Goal: Task Accomplishment & Management: Use online tool/utility

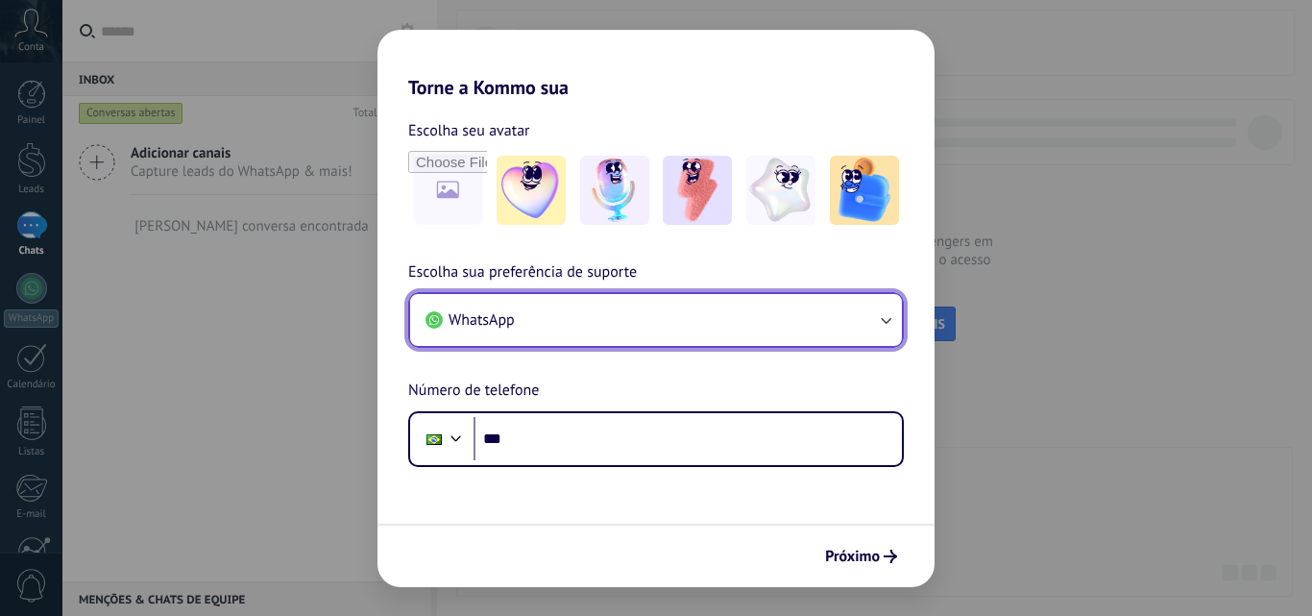
click at [647, 307] on button "WhatsApp" at bounding box center [656, 320] width 492 height 52
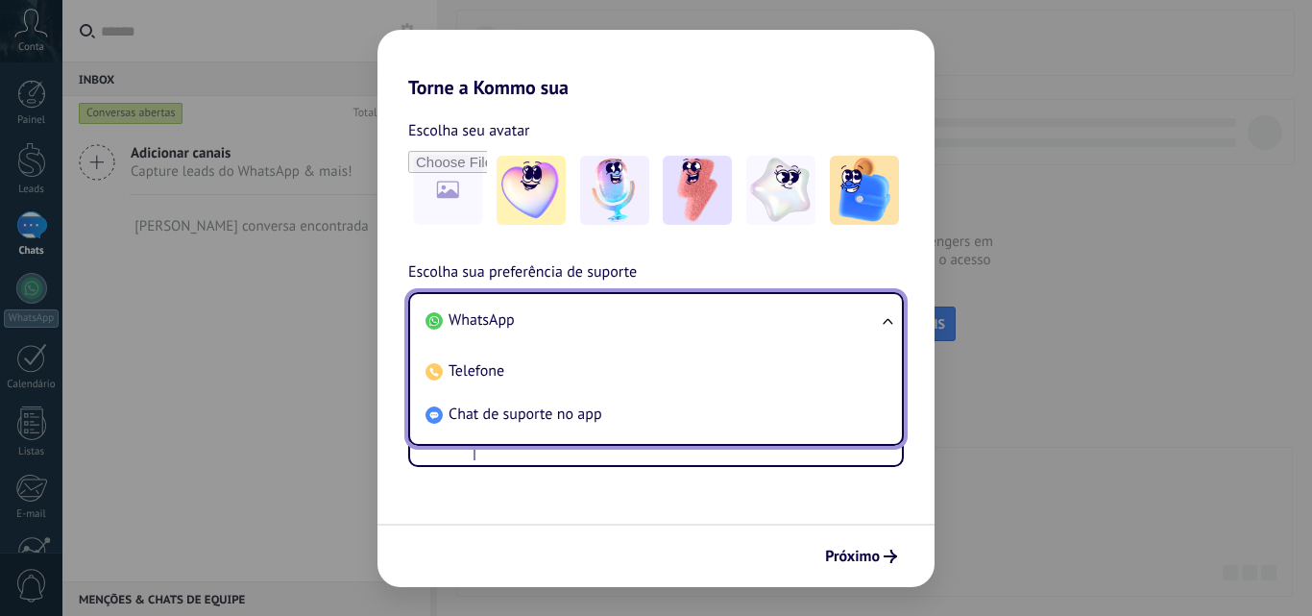
click at [514, 323] on span "WhatsApp" at bounding box center [482, 319] width 66 height 19
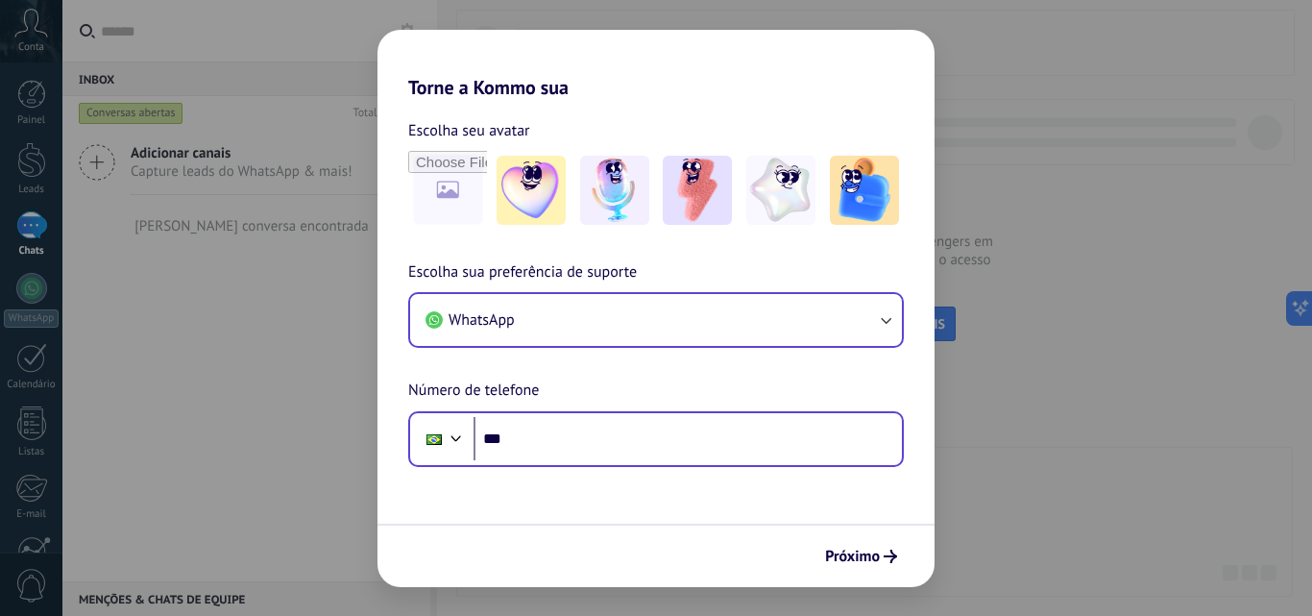
click at [579, 422] on input "***" at bounding box center [688, 439] width 428 height 44
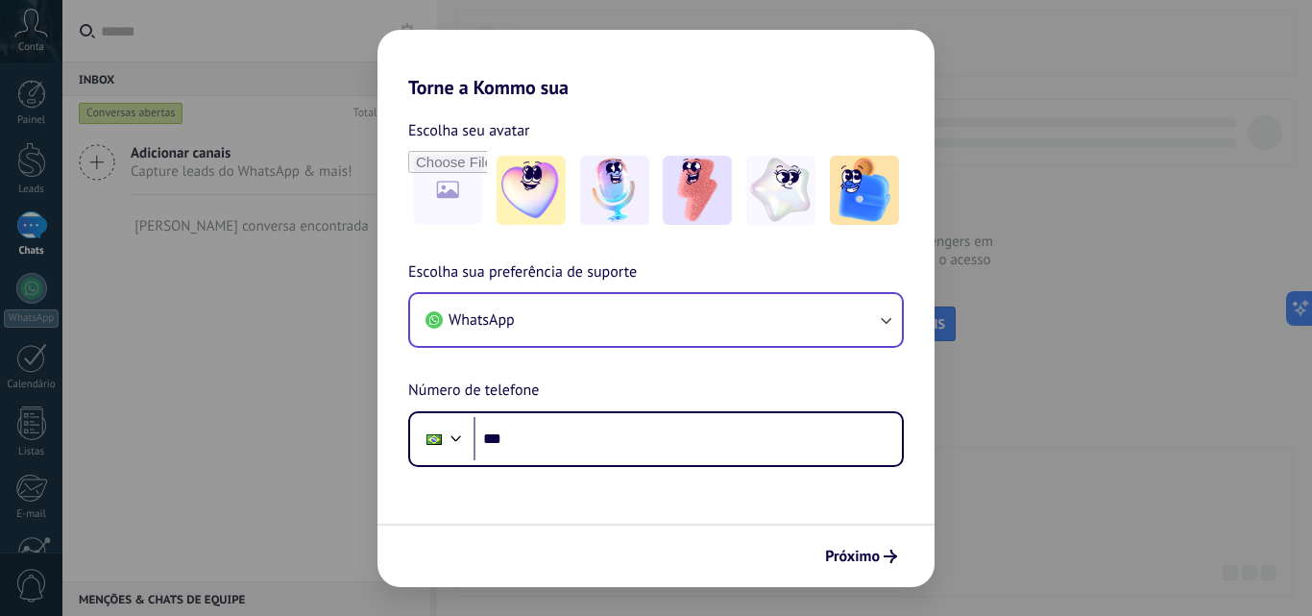
drag, startPoint x: 272, startPoint y: 354, endPoint x: 813, endPoint y: 511, distance: 563.3
click at [277, 355] on div "Torne a Kommo sua Escolha seu avatar Escolha sua preferência de suporte WhatsAp…" at bounding box center [656, 308] width 1312 height 616
click at [883, 563] on button "Próximo" at bounding box center [861, 556] width 89 height 33
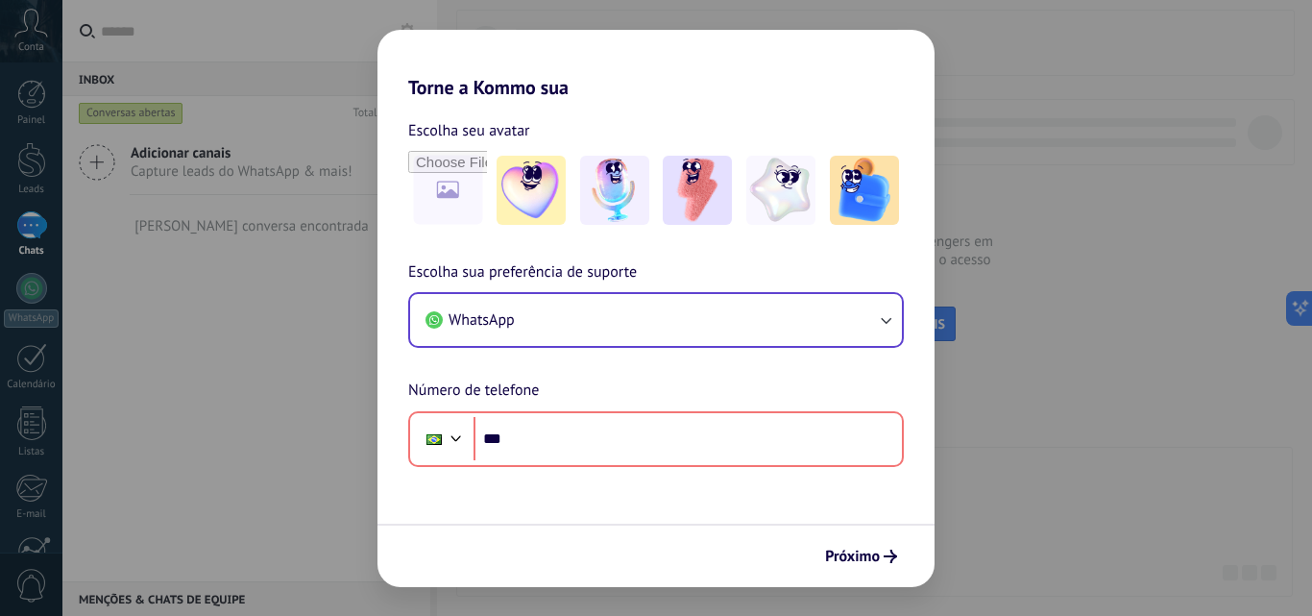
click at [787, 288] on div "Escolha sua preferência de suporte WhatsApp Número de telefone Phone ***" at bounding box center [656, 363] width 557 height 207
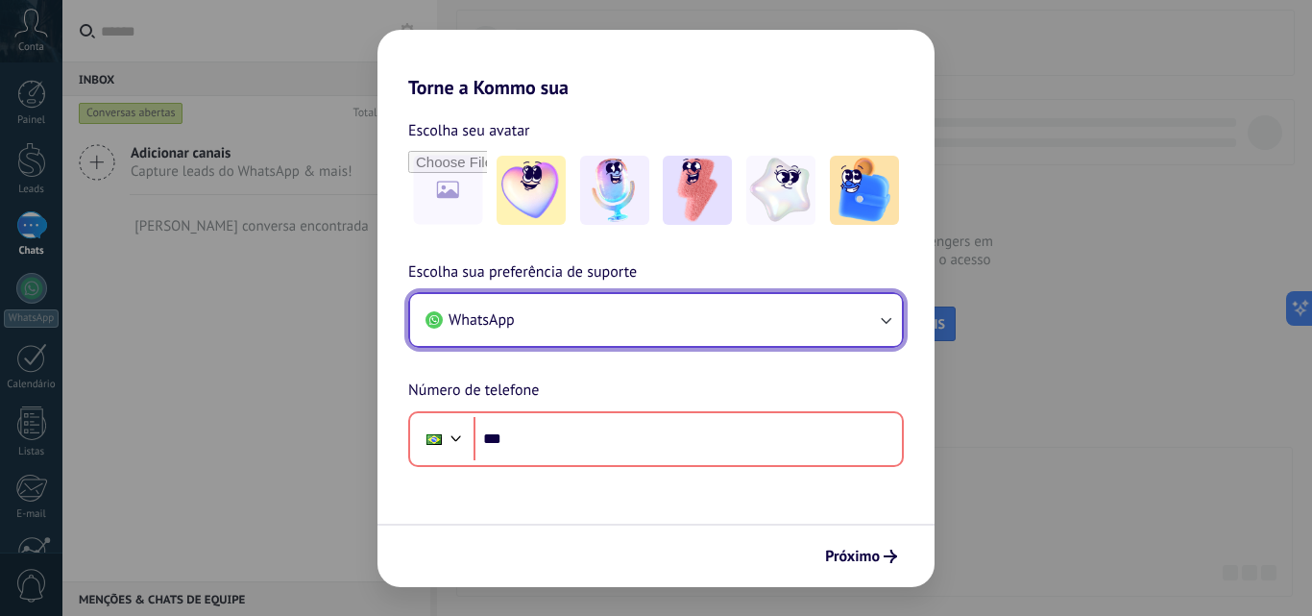
click at [782, 306] on button "WhatsApp" at bounding box center [656, 320] width 492 height 52
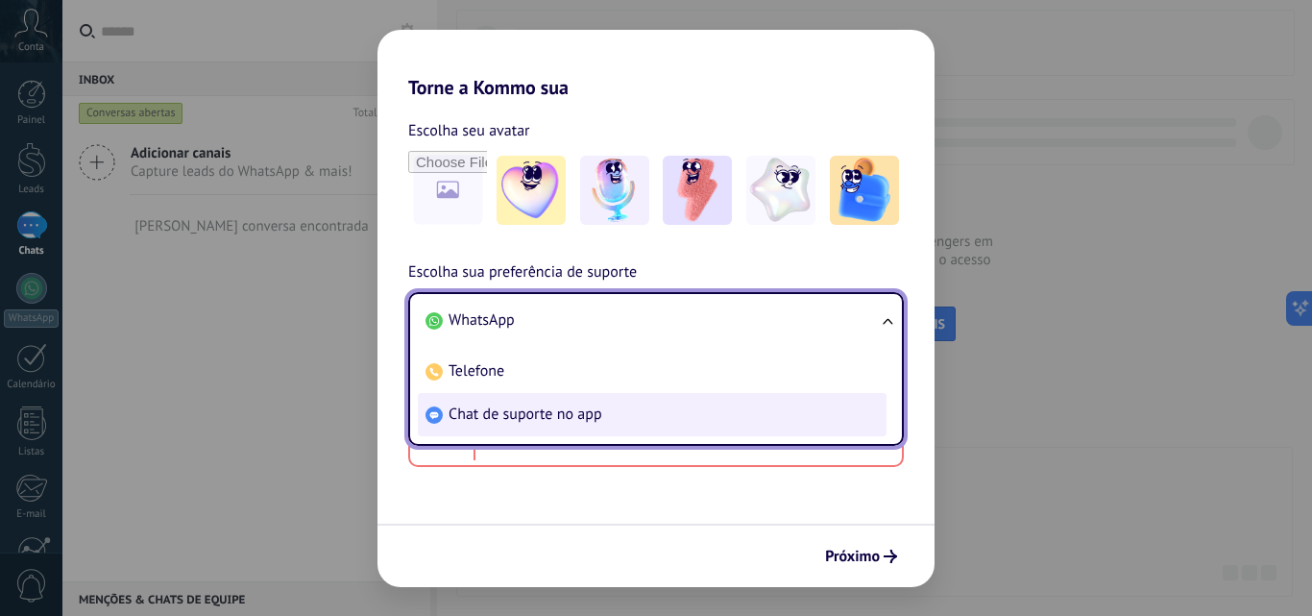
click at [609, 411] on li "Chat de suporte no app" at bounding box center [652, 414] width 469 height 43
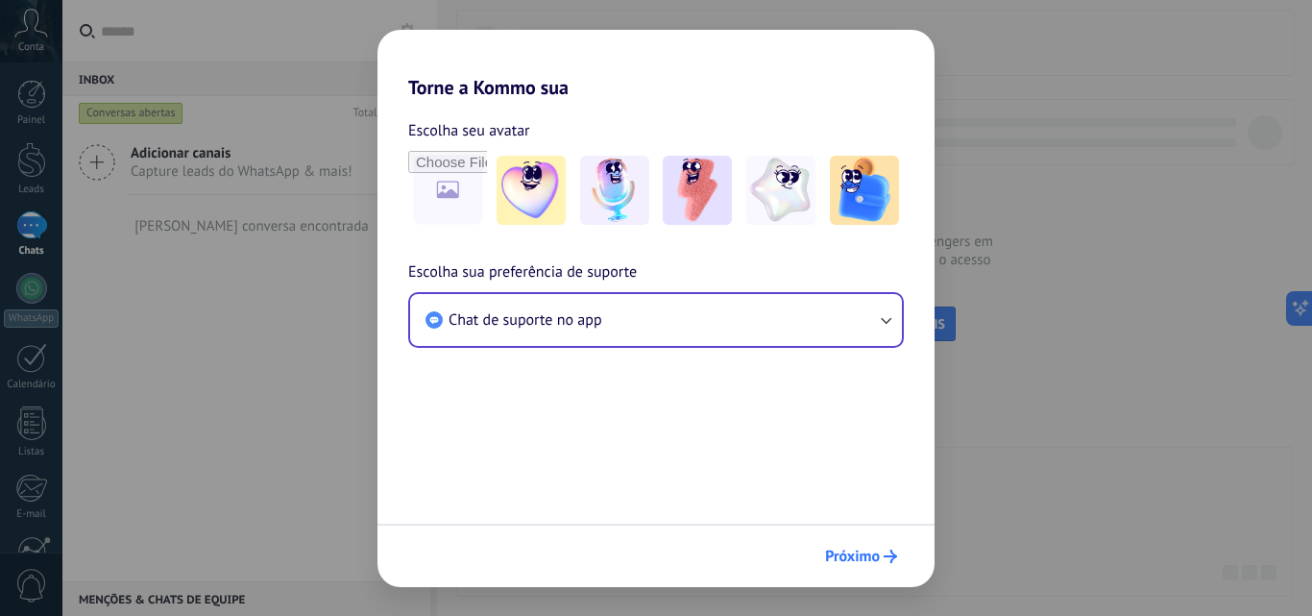
click at [864, 543] on button "Próximo" at bounding box center [861, 556] width 89 height 33
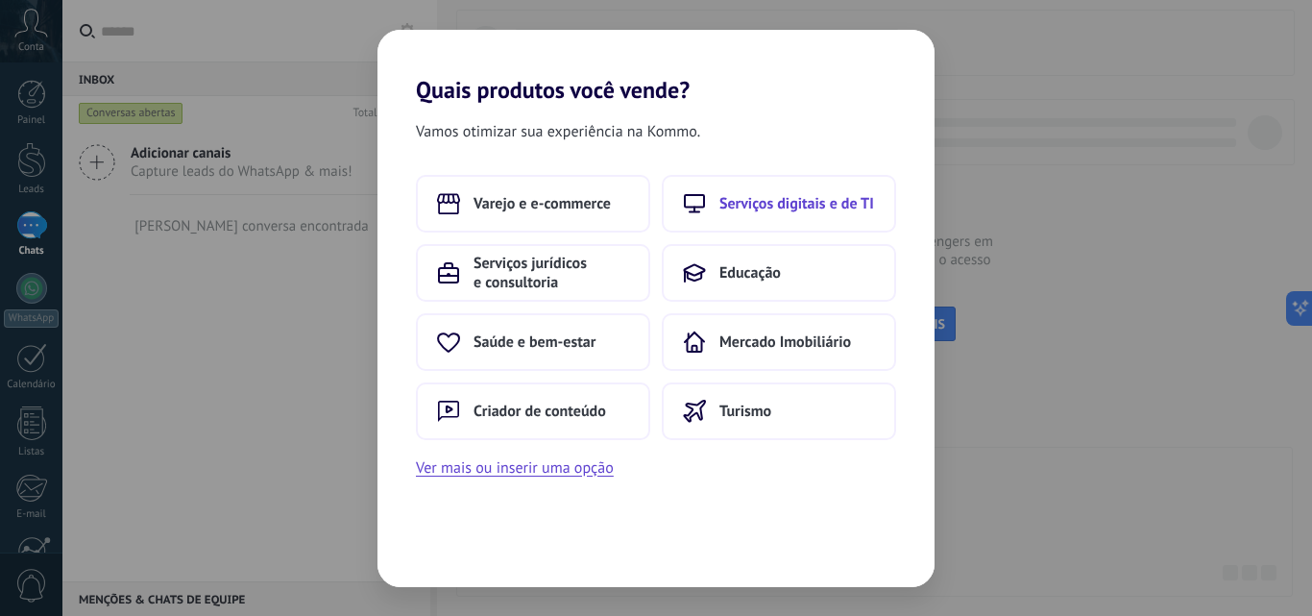
click at [801, 218] on button "Serviços digitais e de TI" at bounding box center [779, 204] width 234 height 58
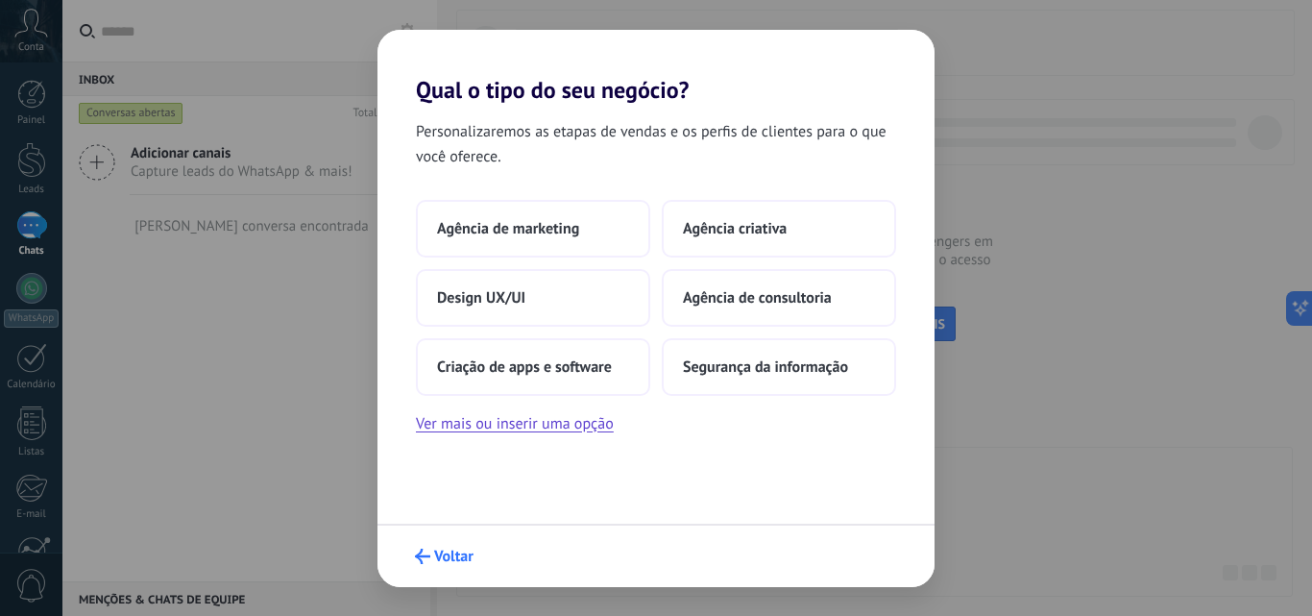
click at [457, 542] on button "Voltar" at bounding box center [444, 556] width 76 height 33
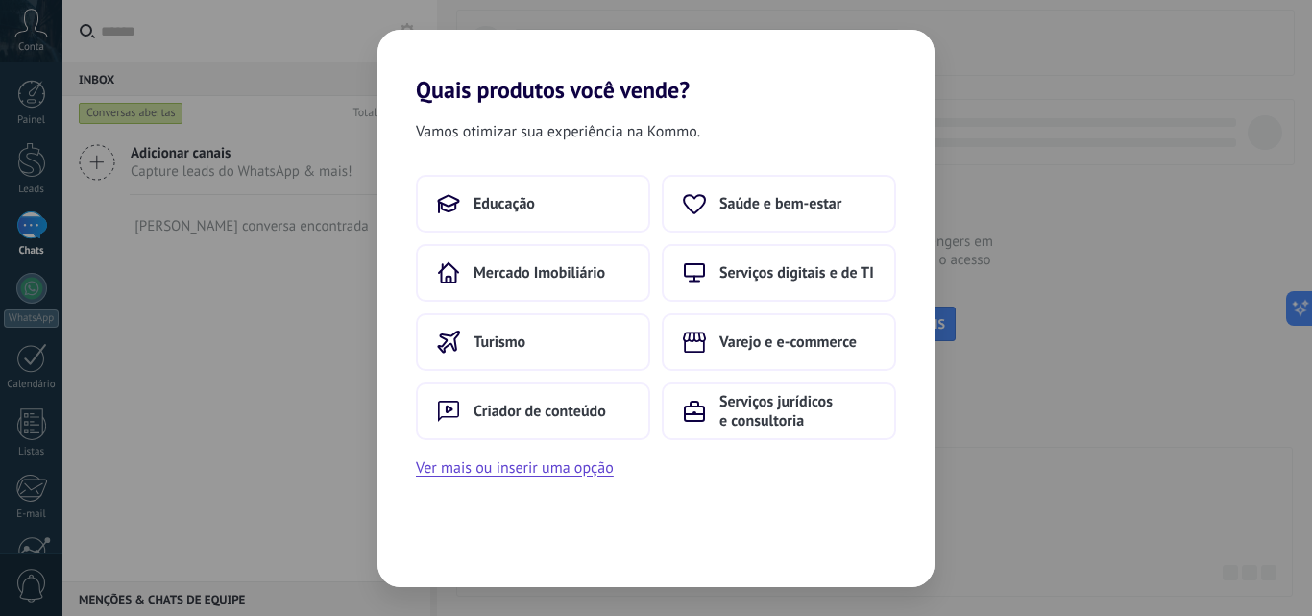
click at [259, 334] on div "Quais produtos você vende? Vamos otimizar sua experiência na Kommo. Educação Sa…" at bounding box center [656, 308] width 1312 height 616
click at [488, 209] on span "Educação" at bounding box center [504, 203] width 61 height 19
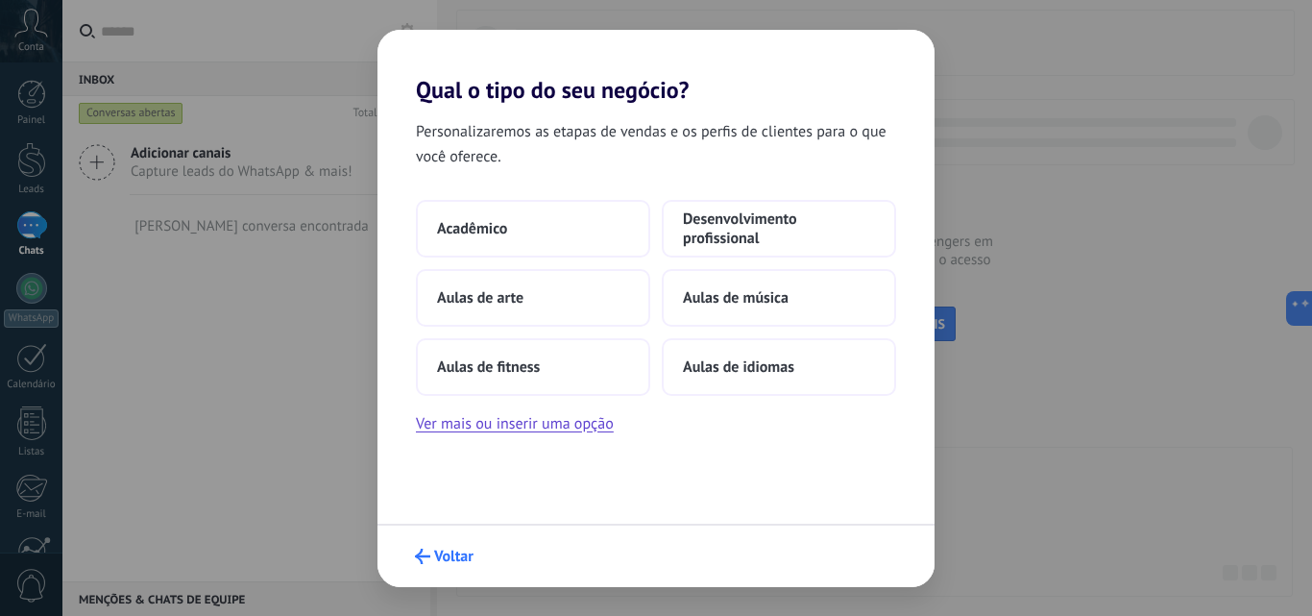
click at [455, 553] on span "Voltar" at bounding box center [453, 555] width 39 height 13
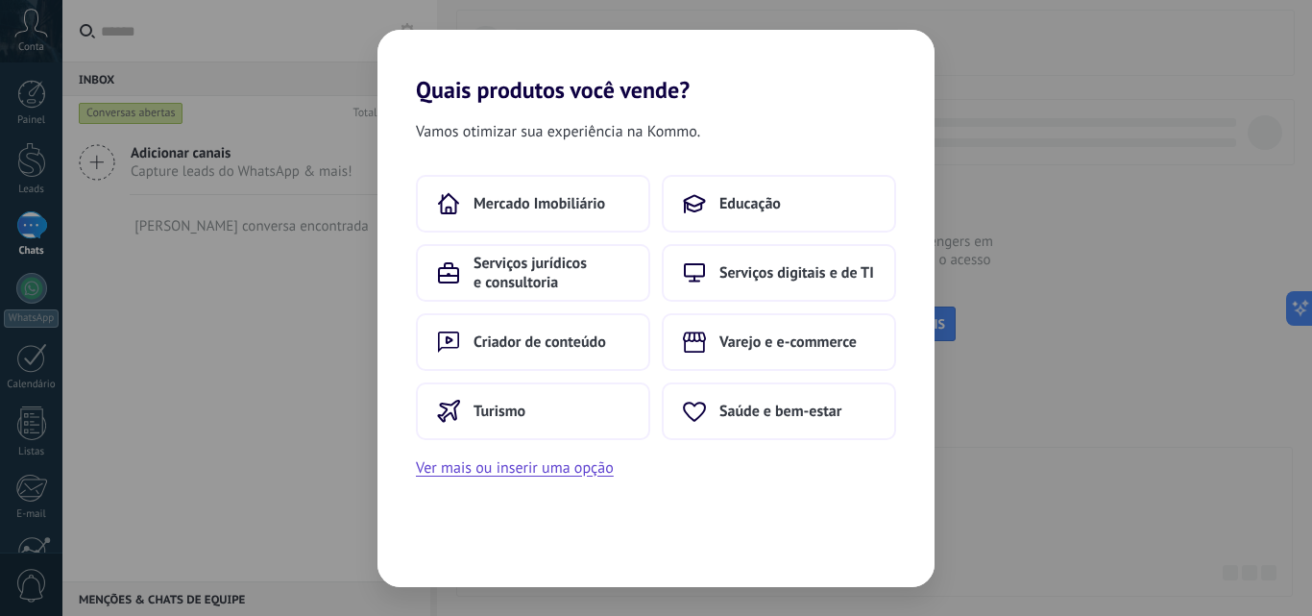
drag, startPoint x: 305, startPoint y: 442, endPoint x: 315, endPoint y: 434, distance: 12.3
click at [308, 439] on div "Quais produtos você vende? Vamos otimizar sua experiência na Kommo. Mercado Imo…" at bounding box center [656, 308] width 1312 height 616
click at [781, 423] on button "Saúde e bem-estar" at bounding box center [779, 411] width 234 height 58
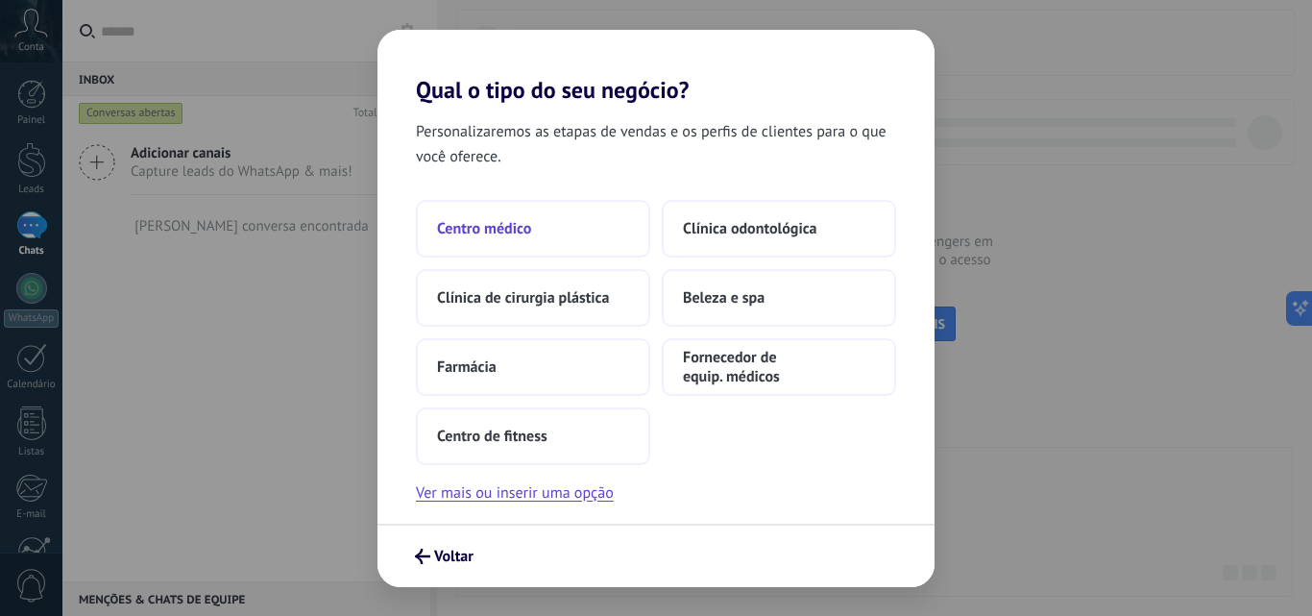
click at [528, 232] on span "Centro médico" at bounding box center [484, 228] width 94 height 19
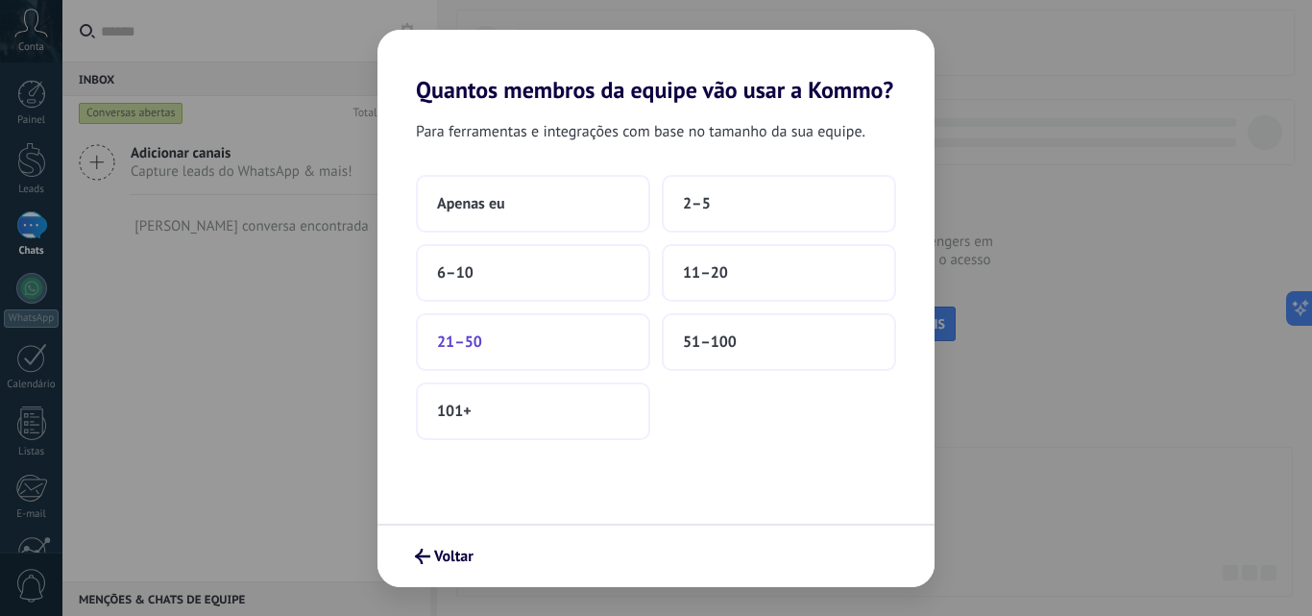
click at [522, 350] on button "21–50" at bounding box center [533, 342] width 234 height 58
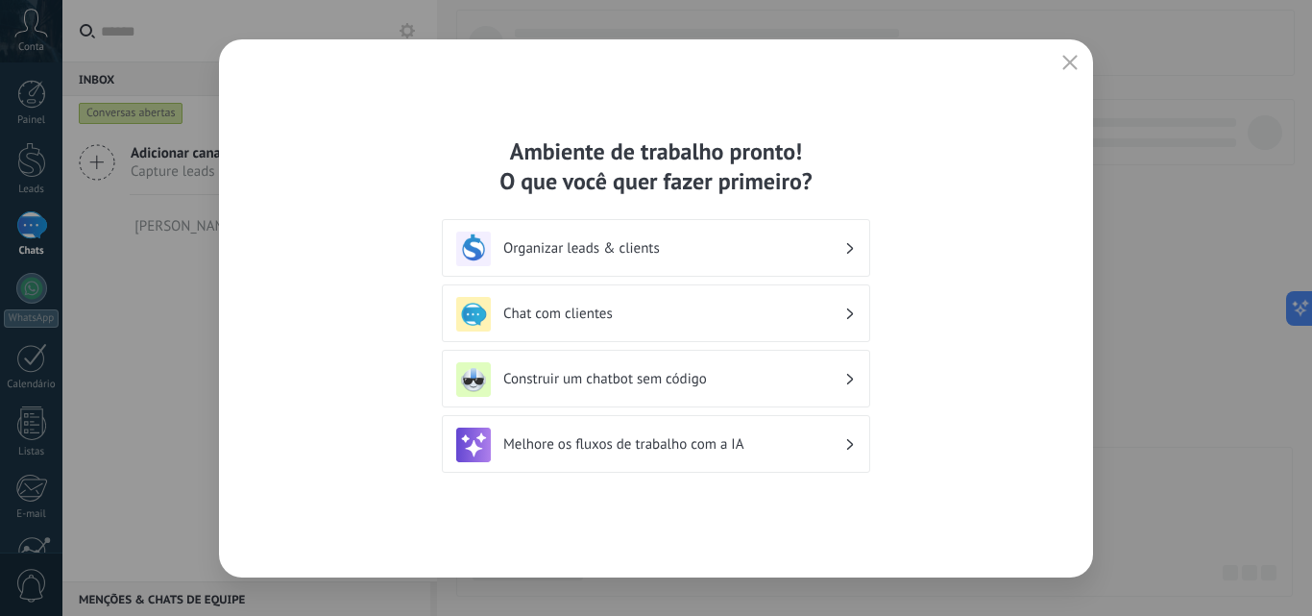
click at [609, 374] on h3 "Construir um chatbot sem código" at bounding box center [673, 379] width 341 height 18
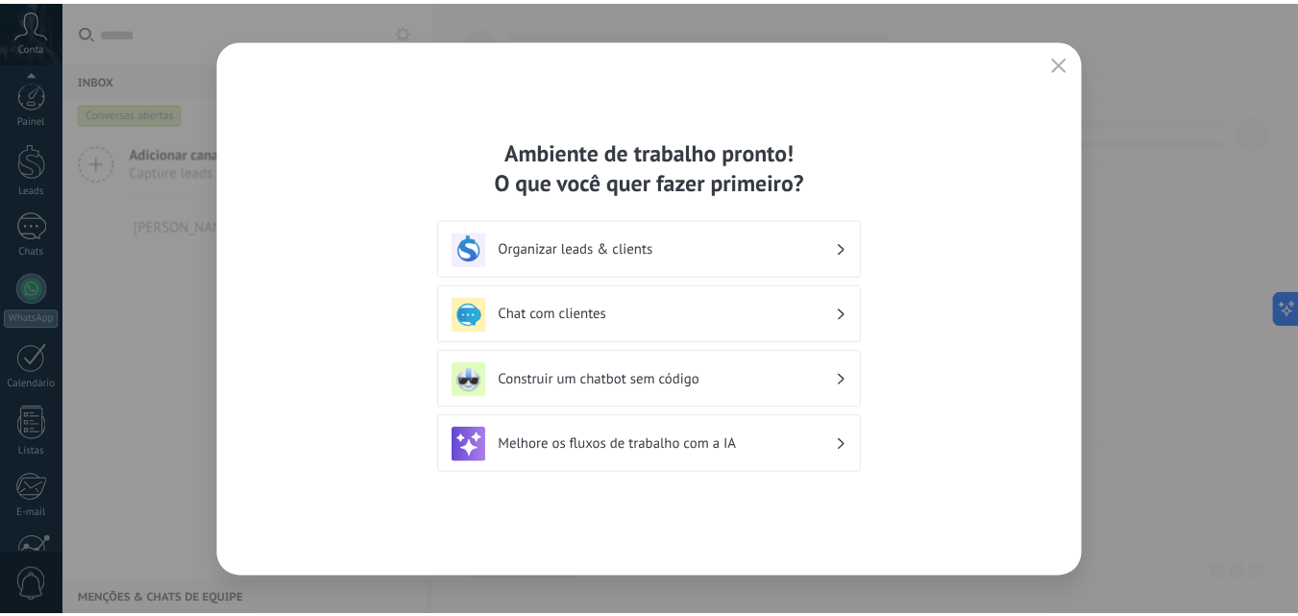
scroll to position [183, 0]
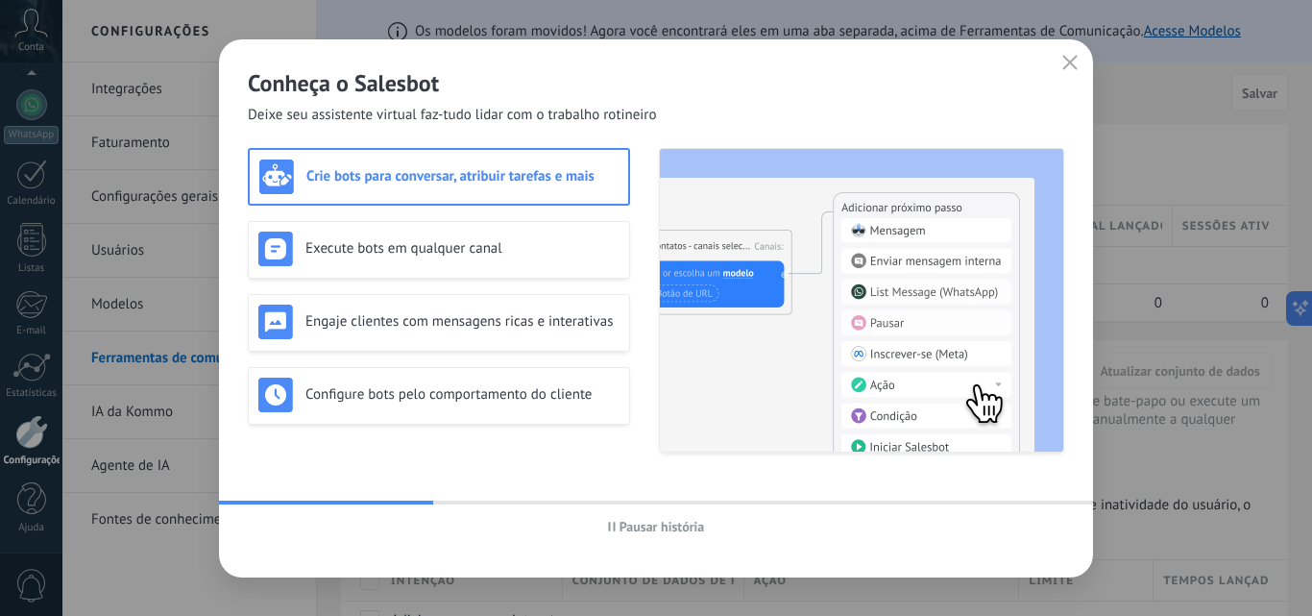
click at [625, 521] on span "Pausar história" at bounding box center [662, 526] width 85 height 13
click at [635, 530] on span "Iniciar história" at bounding box center [662, 526] width 83 height 13
click at [355, 241] on h3 "Execute bots em qualquer canal" at bounding box center [462, 248] width 314 height 18
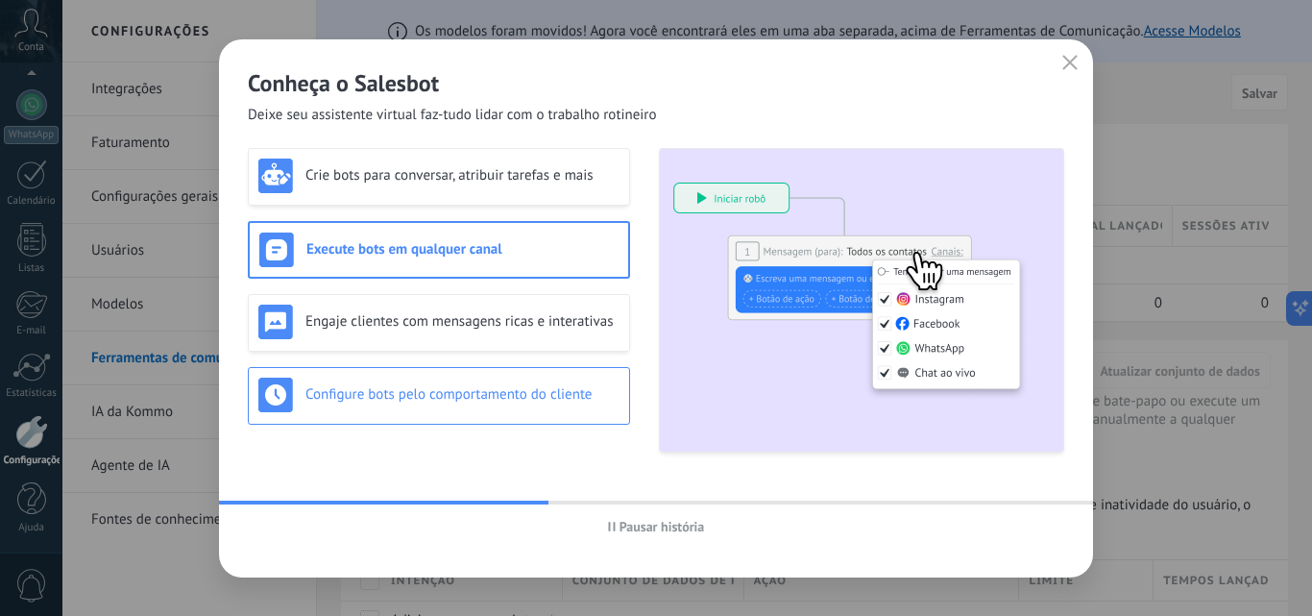
drag, startPoint x: 418, startPoint y: 315, endPoint x: 442, endPoint y: 383, distance: 72.3
click at [418, 319] on h3 "Engaje clientes com mensagens ricas e interativas" at bounding box center [462, 321] width 314 height 18
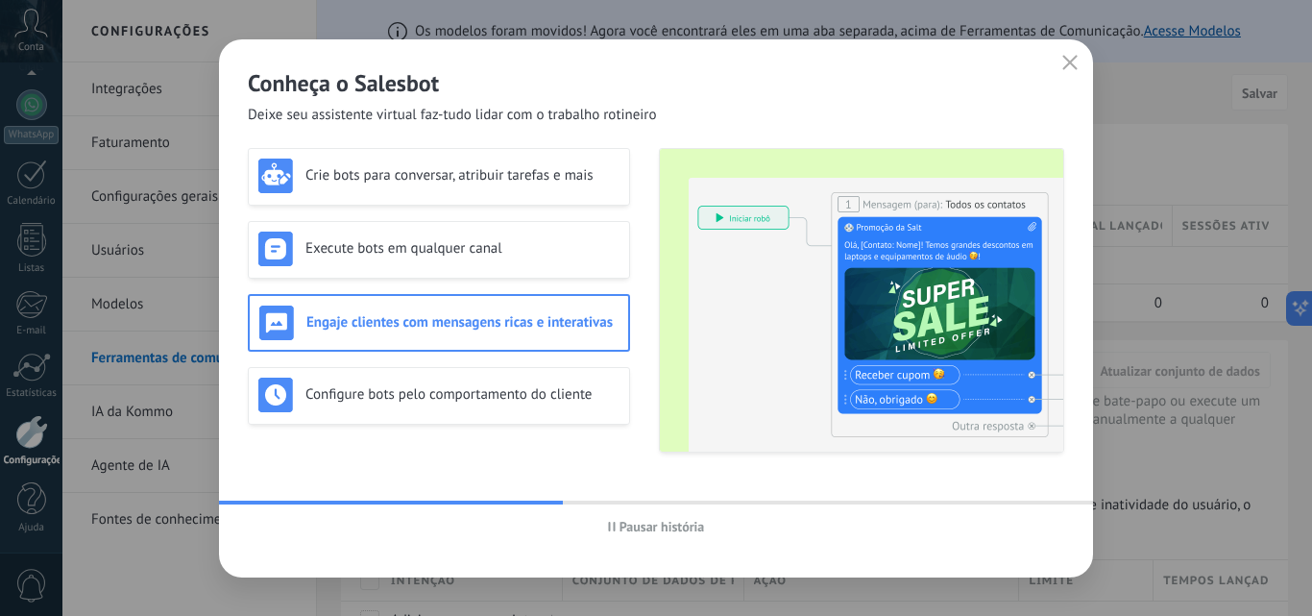
drag, startPoint x: 441, startPoint y: 384, endPoint x: 509, endPoint y: 428, distance: 81.3
click at [442, 387] on div "Configure bots pelo comportamento do cliente" at bounding box center [438, 395] width 361 height 35
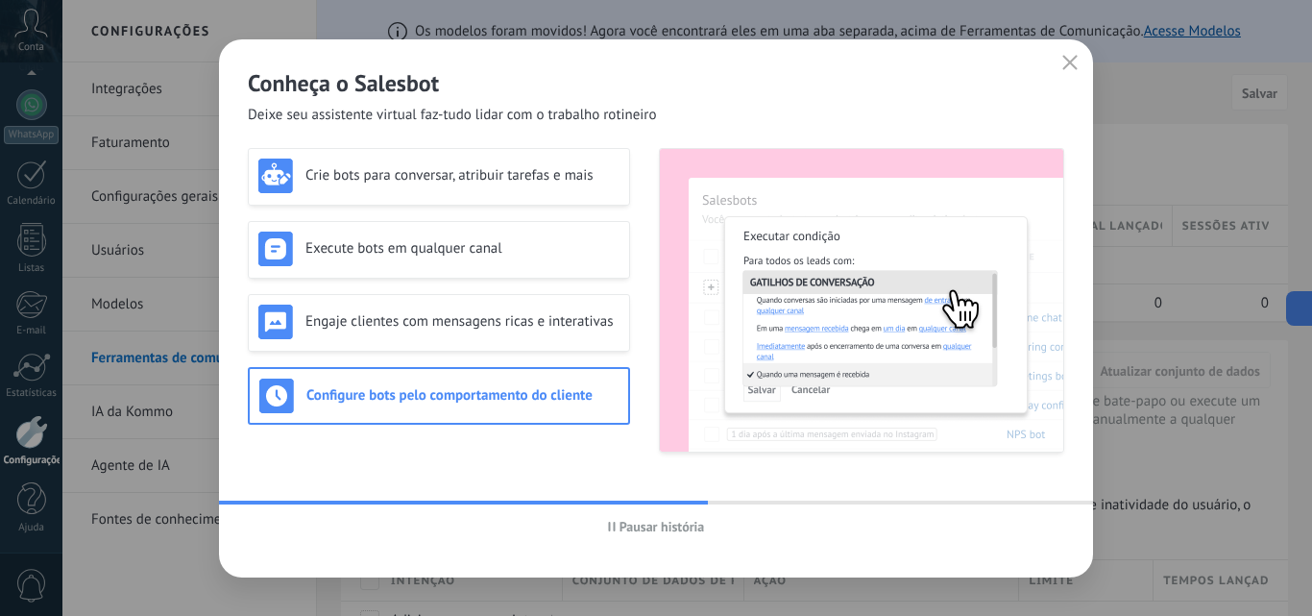
click at [941, 510] on div "Pausar história" at bounding box center [656, 526] width 874 height 44
click at [970, 508] on div "Pausar história" at bounding box center [656, 526] width 874 height 44
click at [1016, 500] on div at bounding box center [656, 502] width 874 height 4
click at [1018, 500] on div at bounding box center [656, 502] width 874 height 4
drag, startPoint x: 1019, startPoint y: 500, endPoint x: 1005, endPoint y: 494, distance: 15.9
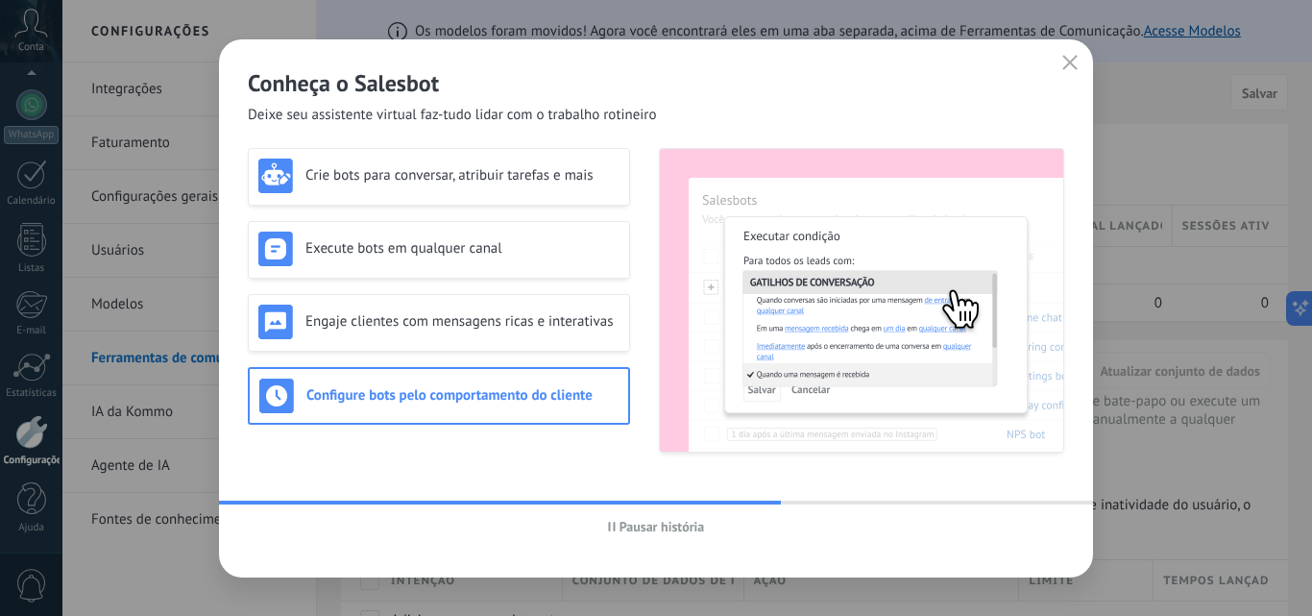
click at [1019, 500] on div at bounding box center [656, 502] width 874 height 4
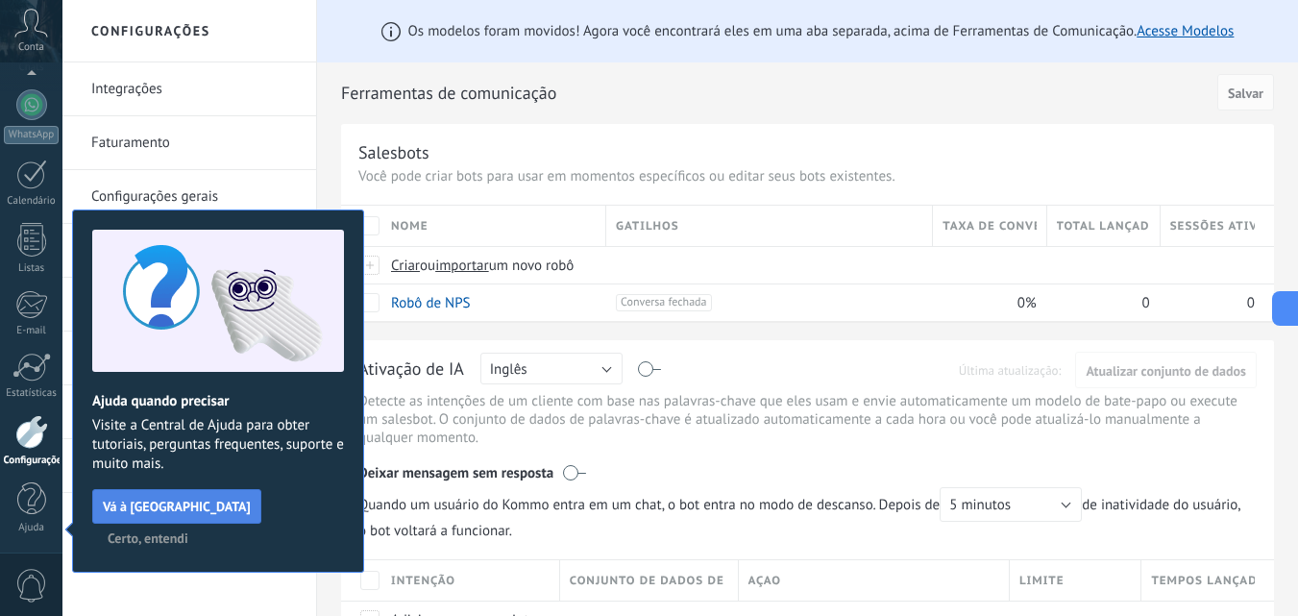
click at [194, 506] on span "Vá à [GEOGRAPHIC_DATA]" at bounding box center [177, 506] width 148 height 13
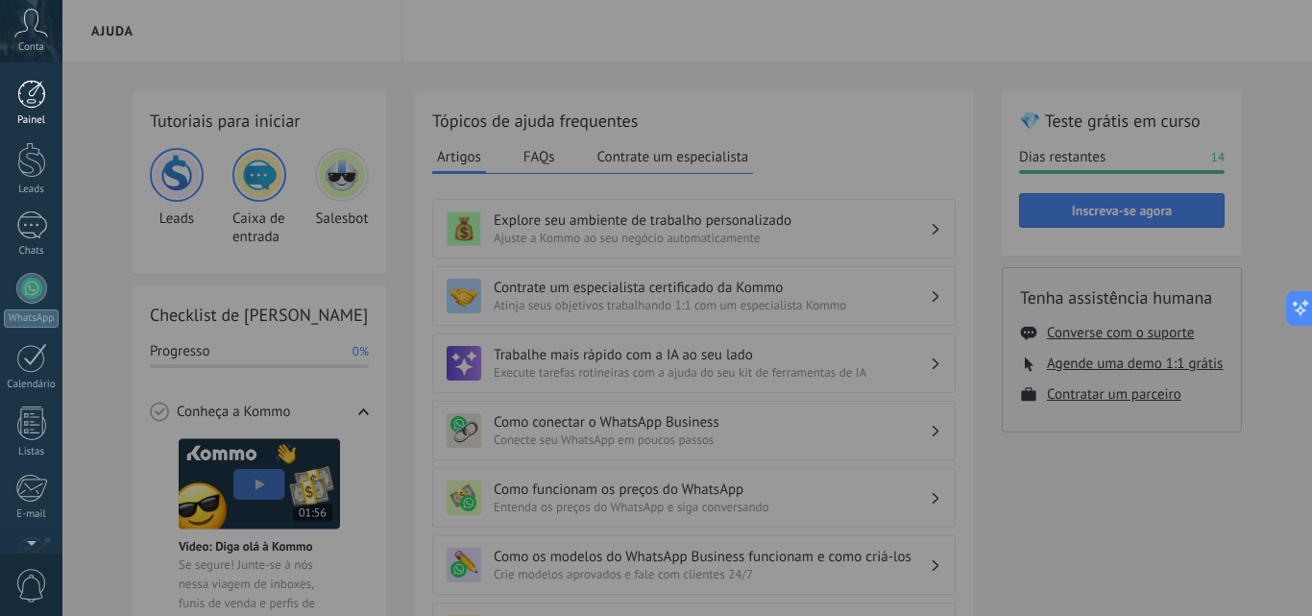
click at [29, 103] on div at bounding box center [31, 94] width 29 height 29
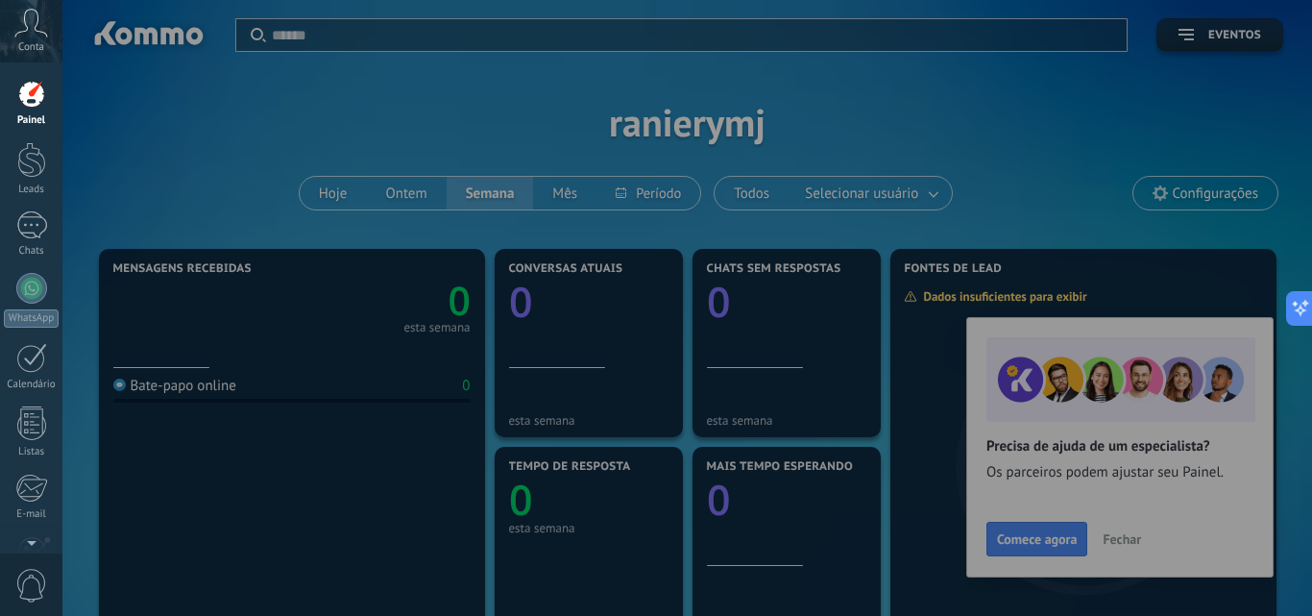
click at [1190, 388] on div at bounding box center [718, 308] width 1312 height 616
click at [1306, 299] on button at bounding box center [1296, 308] width 35 height 35
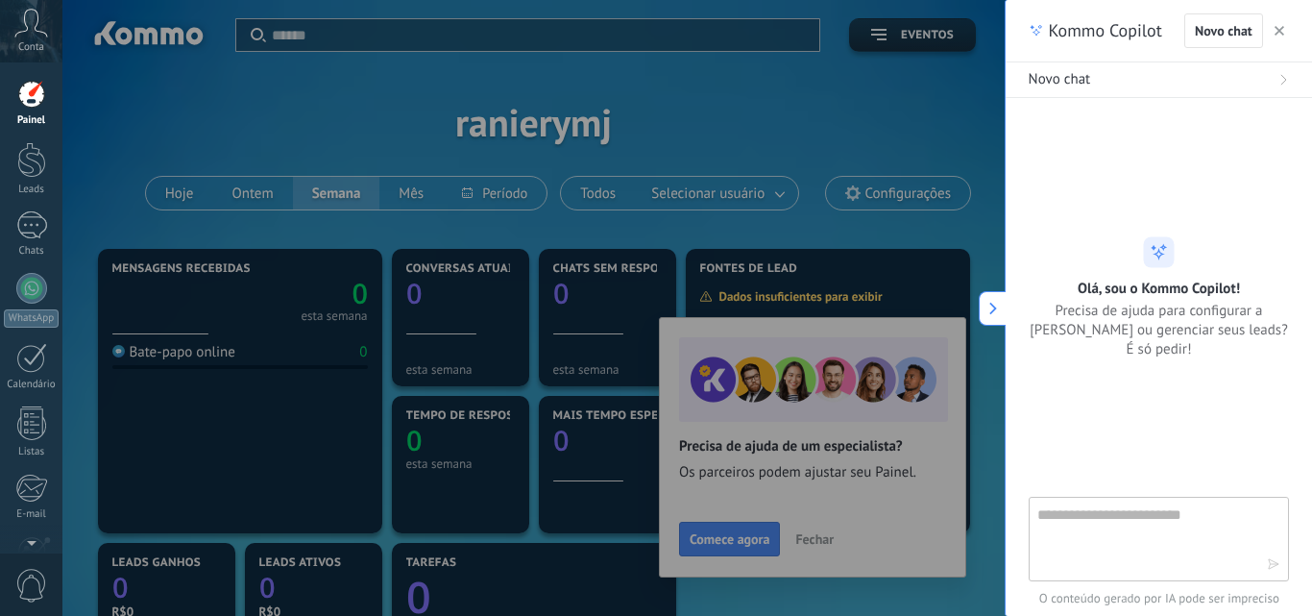
click at [997, 307] on icon at bounding box center [993, 308] width 13 height 13
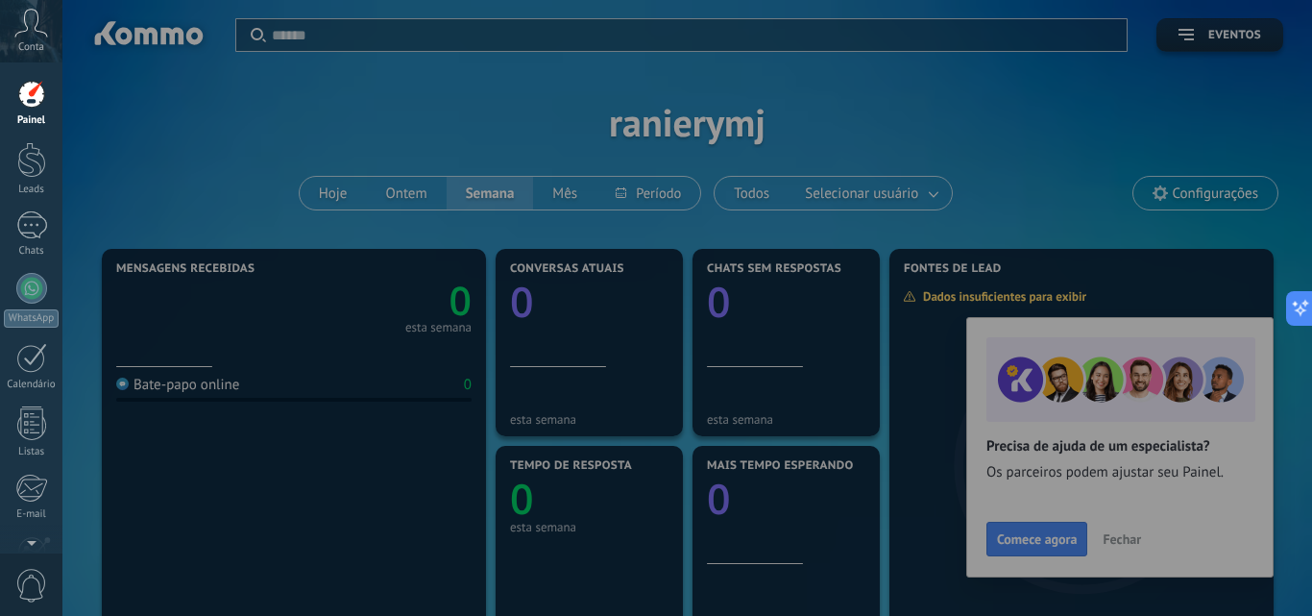
click at [912, 304] on div at bounding box center [718, 308] width 1312 height 616
click at [912, 303] on div at bounding box center [718, 308] width 1312 height 616
click at [1167, 161] on div at bounding box center [718, 308] width 1312 height 616
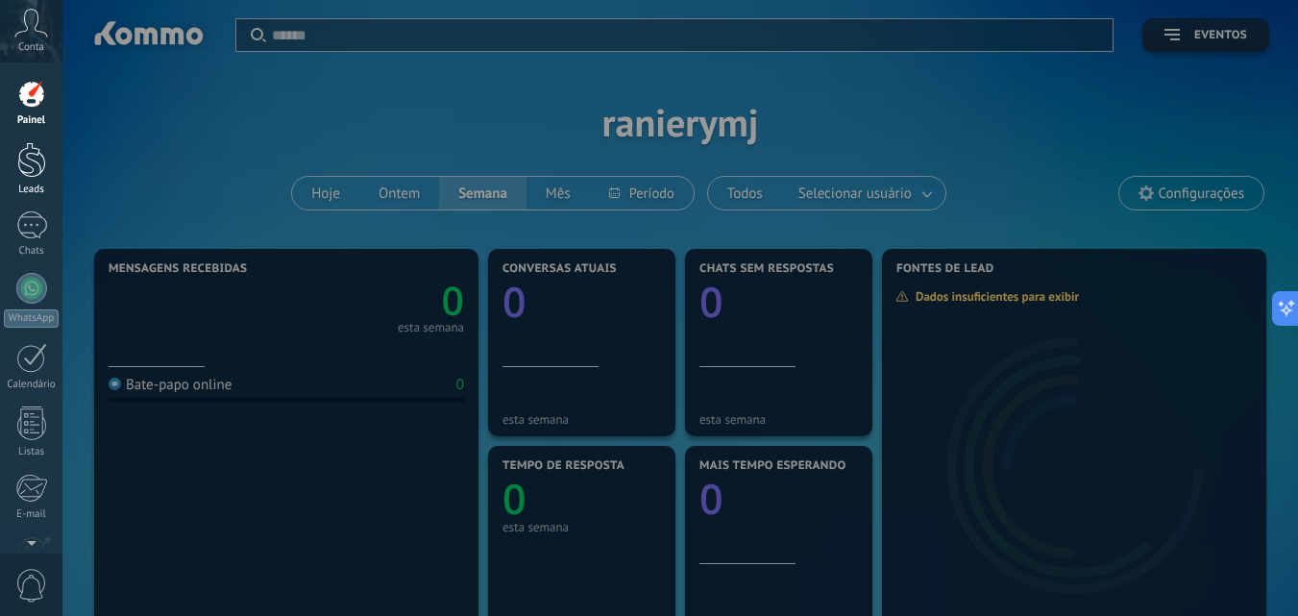
click at [34, 157] on div at bounding box center [31, 160] width 29 height 36
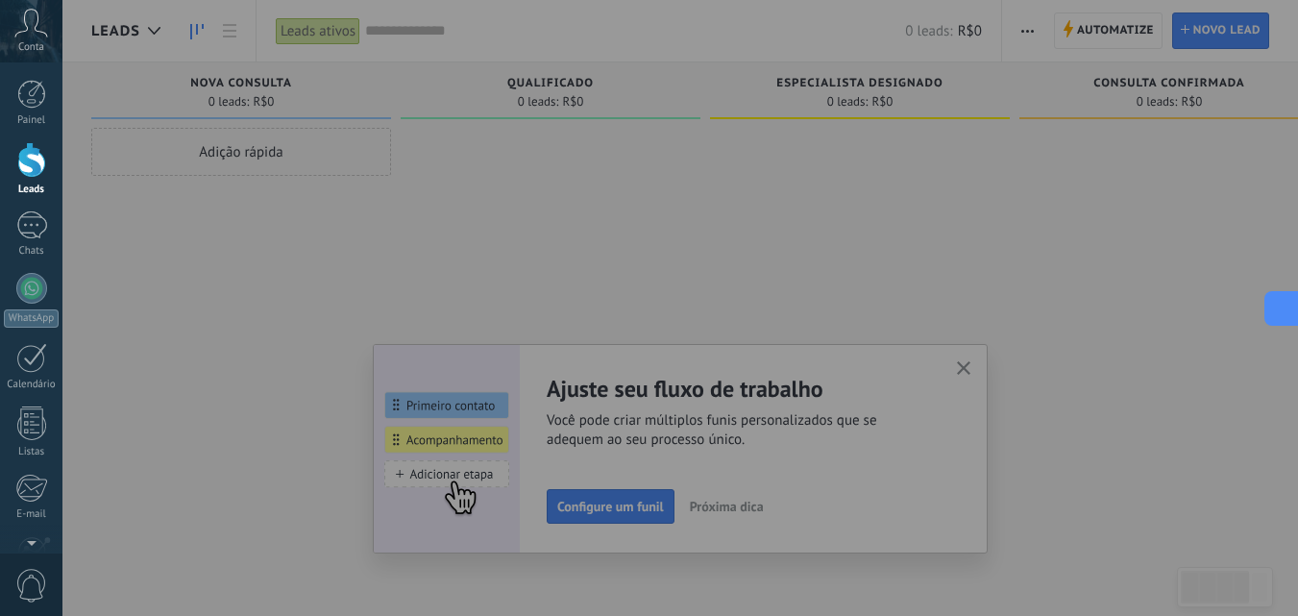
click at [1281, 302] on icon at bounding box center [1279, 308] width 20 height 20
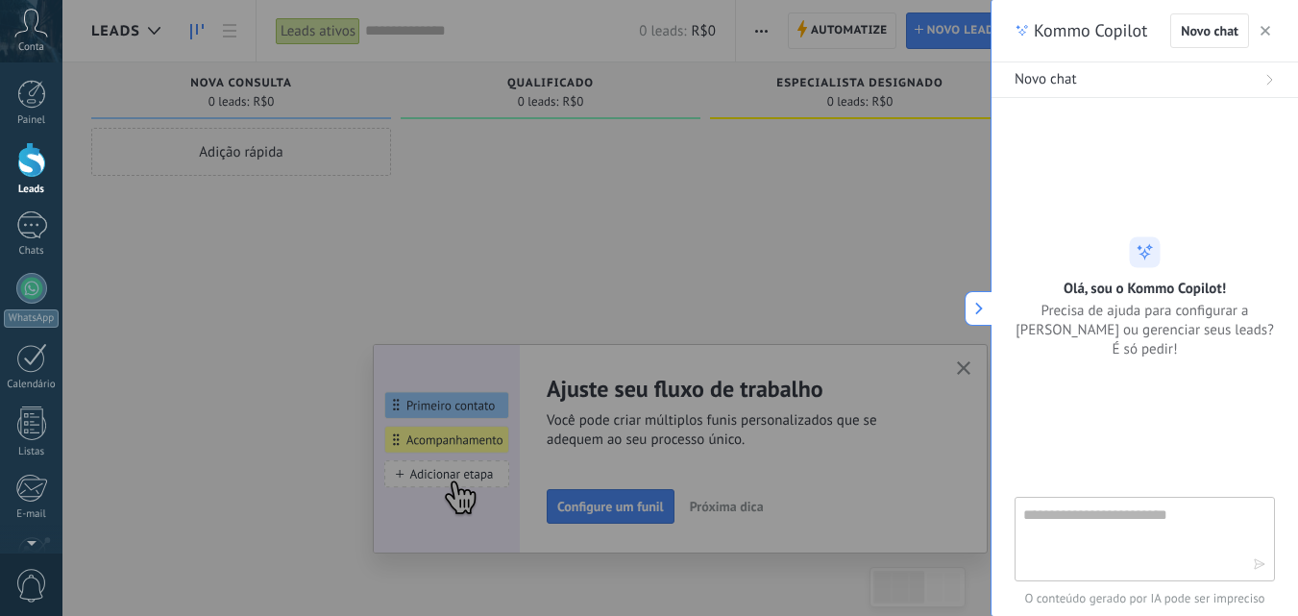
click at [1269, 22] on button "button" at bounding box center [1265, 30] width 19 height 23
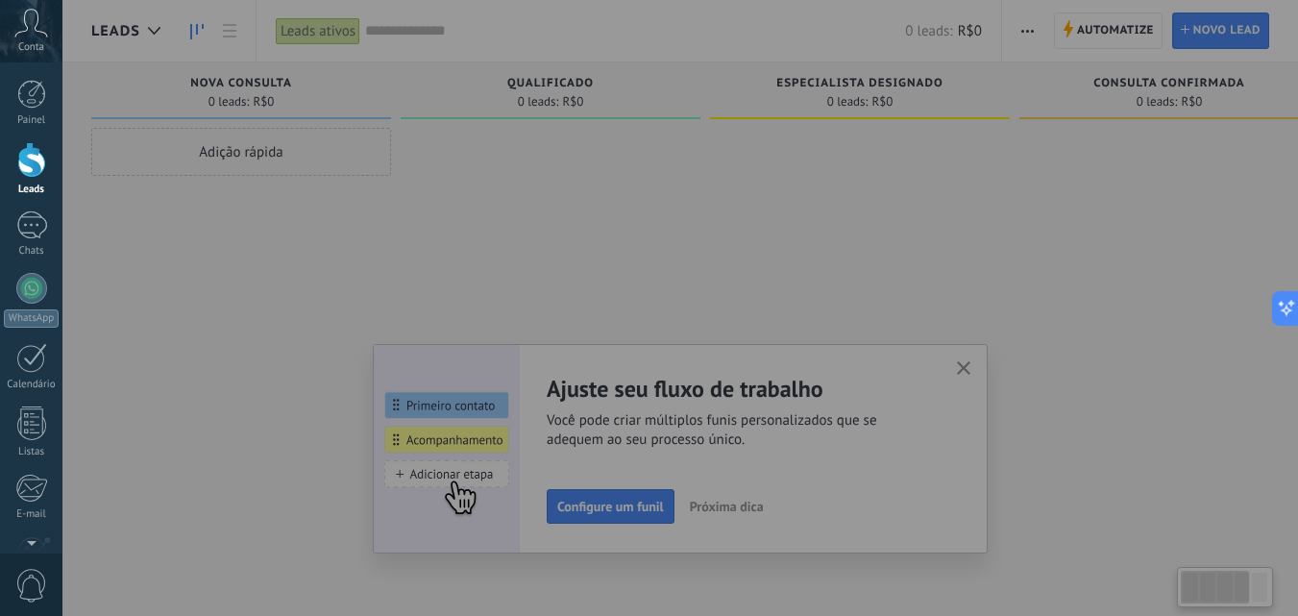
click at [1233, 34] on div at bounding box center [711, 308] width 1298 height 616
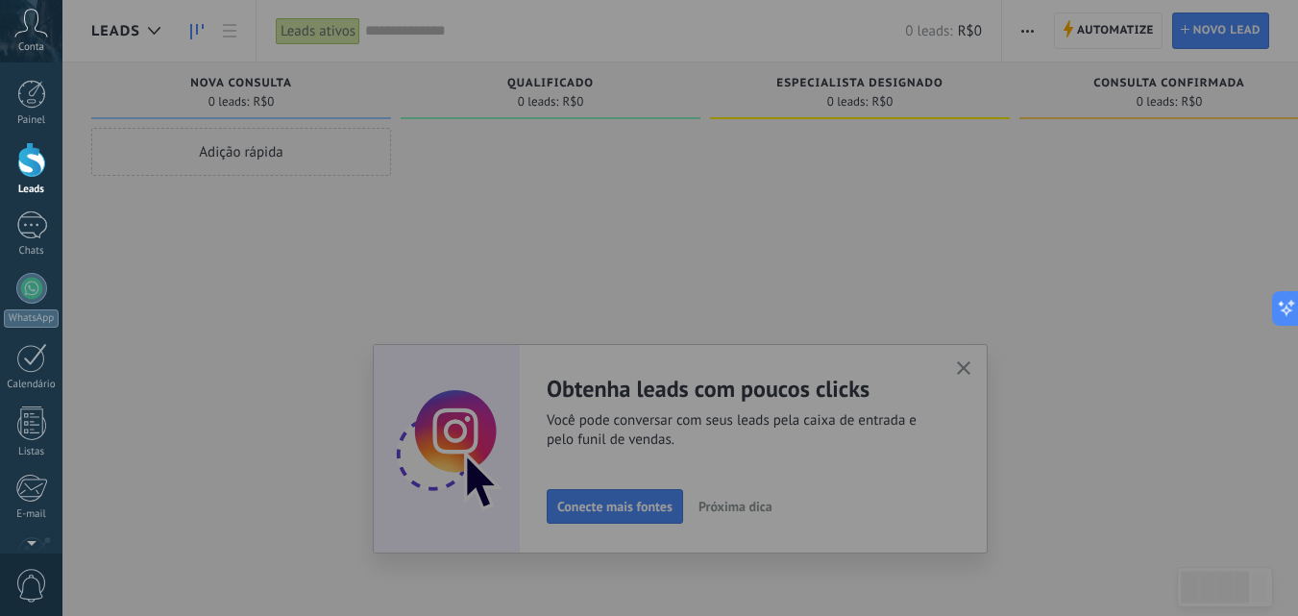
click at [1235, 32] on div at bounding box center [711, 308] width 1298 height 616
click at [971, 364] on div at bounding box center [711, 308] width 1298 height 616
click at [973, 363] on div at bounding box center [711, 308] width 1298 height 616
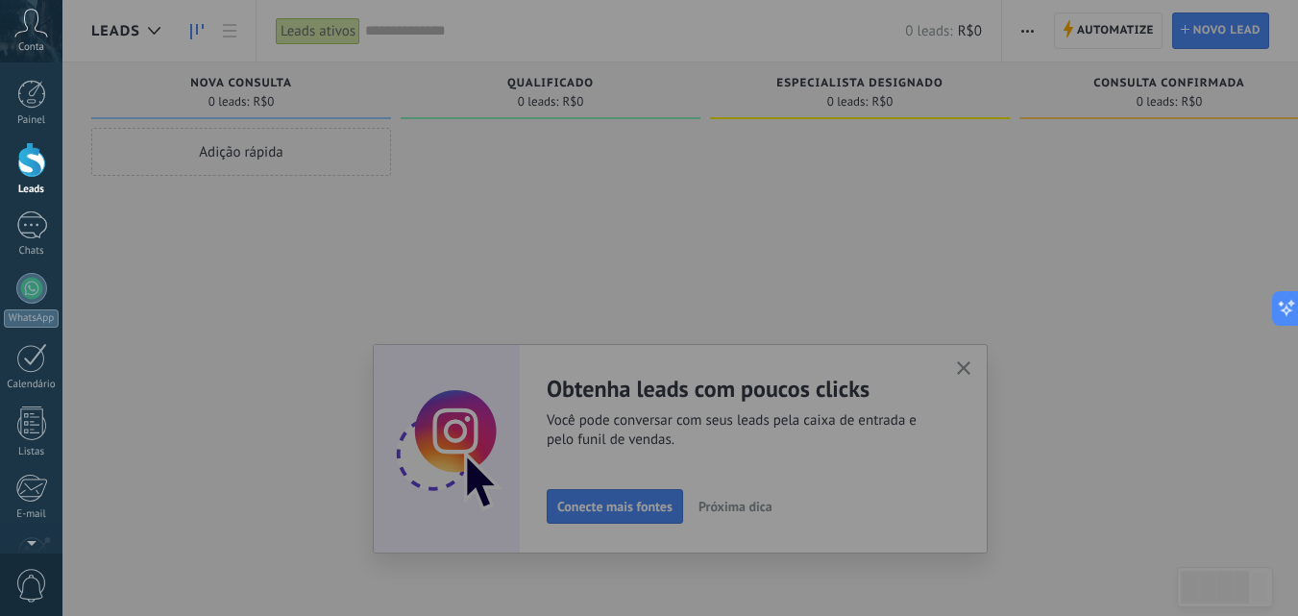
click at [974, 362] on div at bounding box center [711, 308] width 1298 height 616
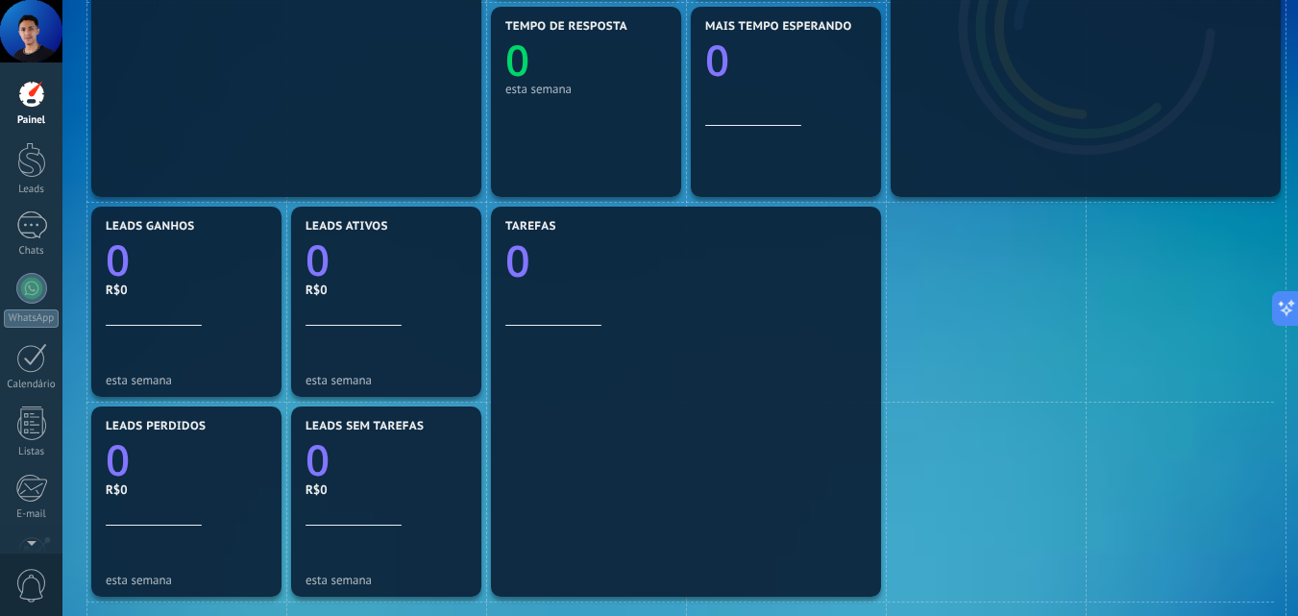
scroll to position [110, 0]
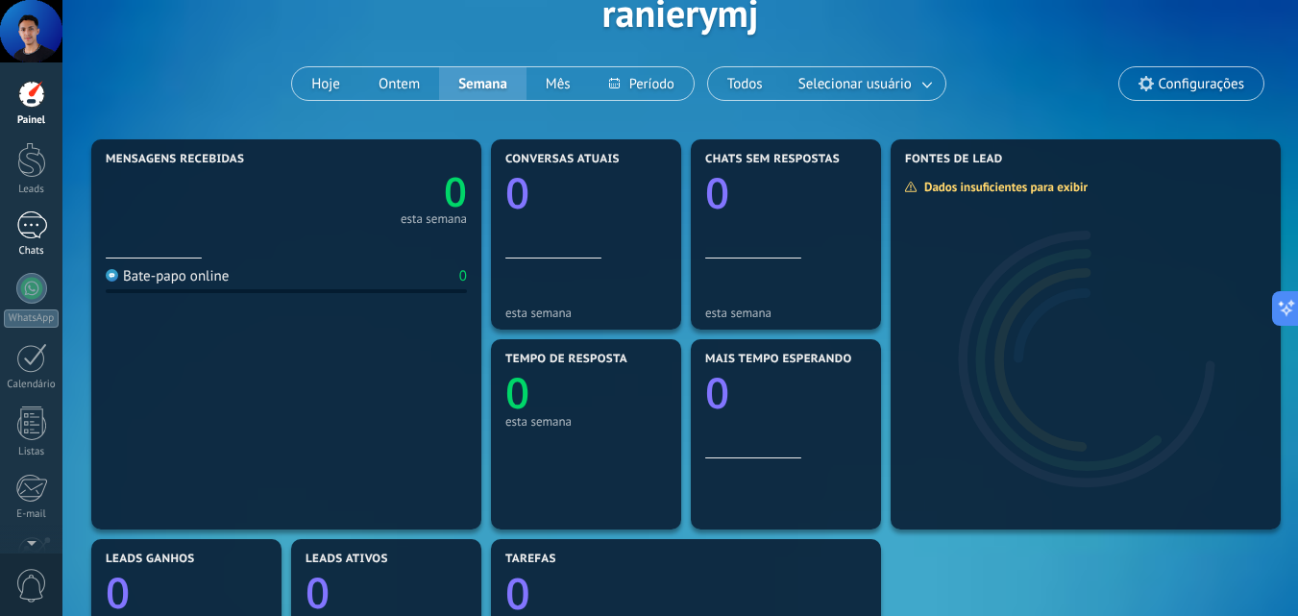
click at [38, 218] on div at bounding box center [31, 225] width 31 height 28
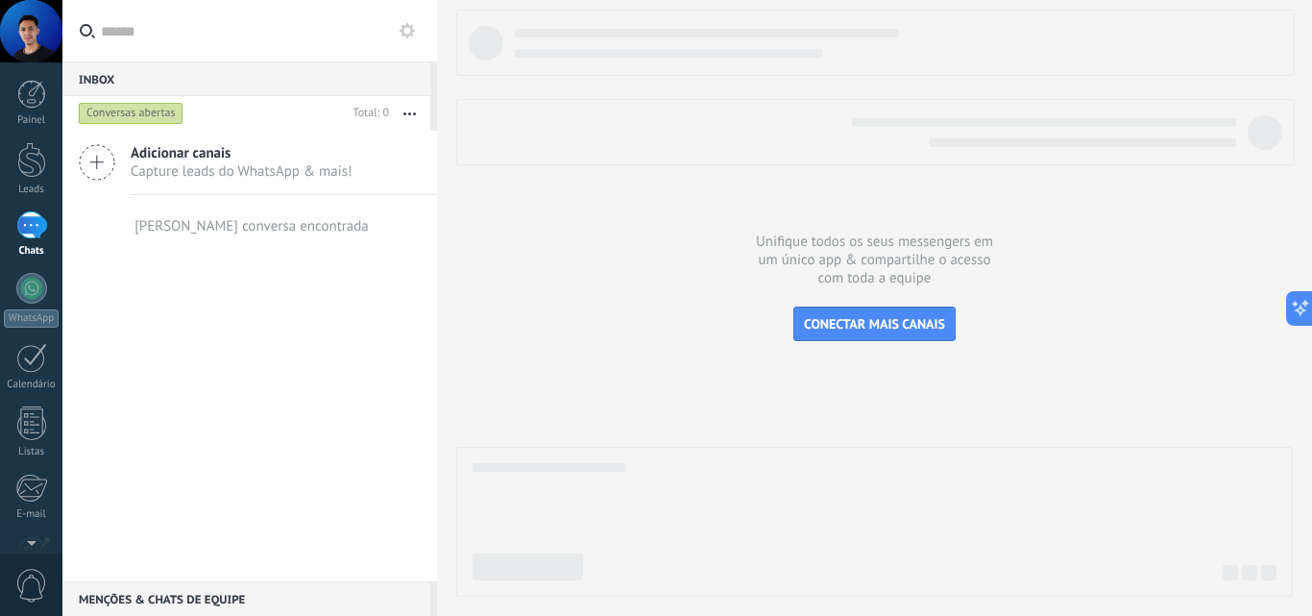
click at [255, 177] on span "Capture leads do WhatsApp & mais!" at bounding box center [242, 171] width 222 height 18
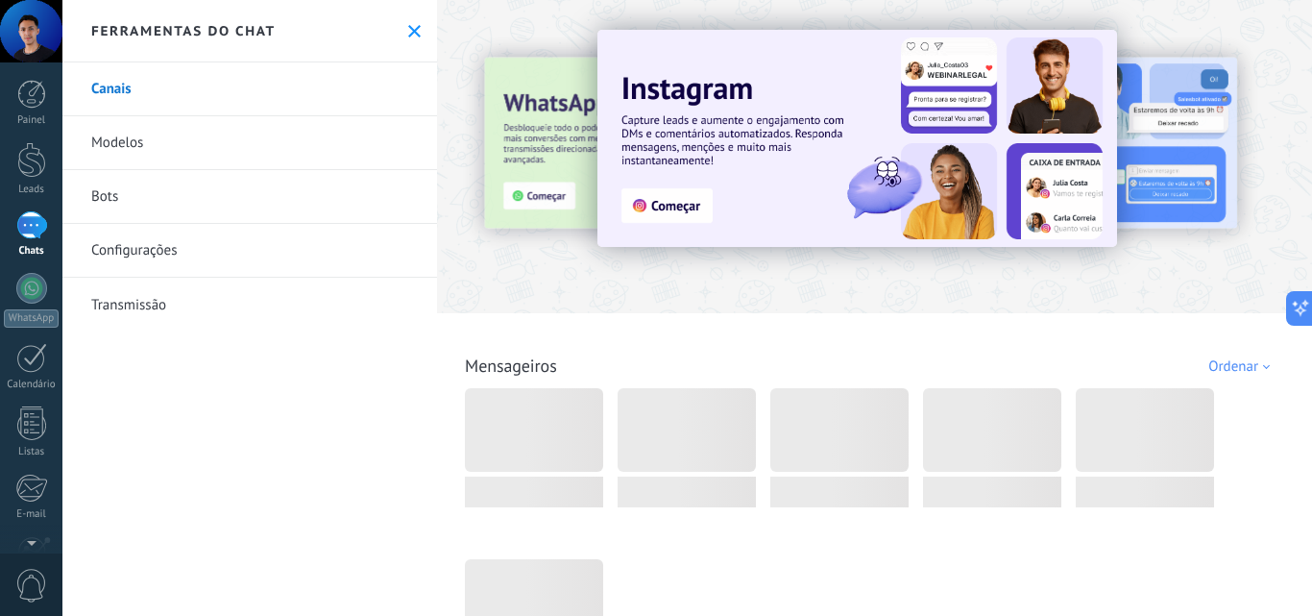
click at [118, 216] on link "Bots" at bounding box center [249, 197] width 375 height 54
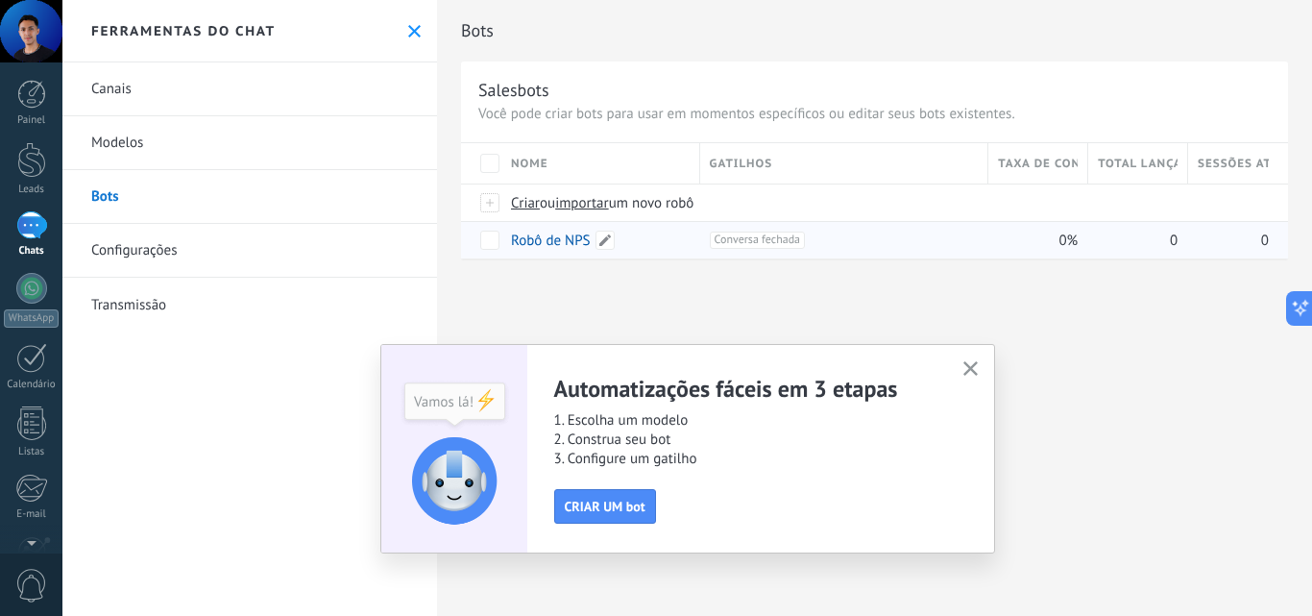
click at [516, 240] on link "Robô de NPS" at bounding box center [551, 241] width 80 height 18
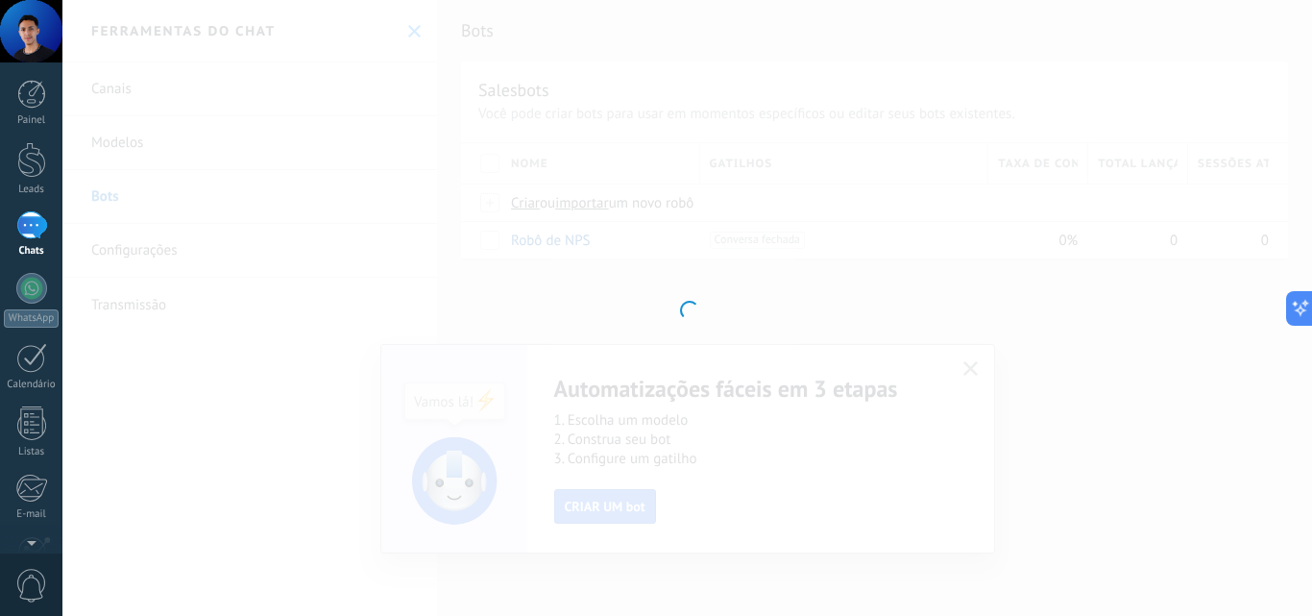
type input "**********"
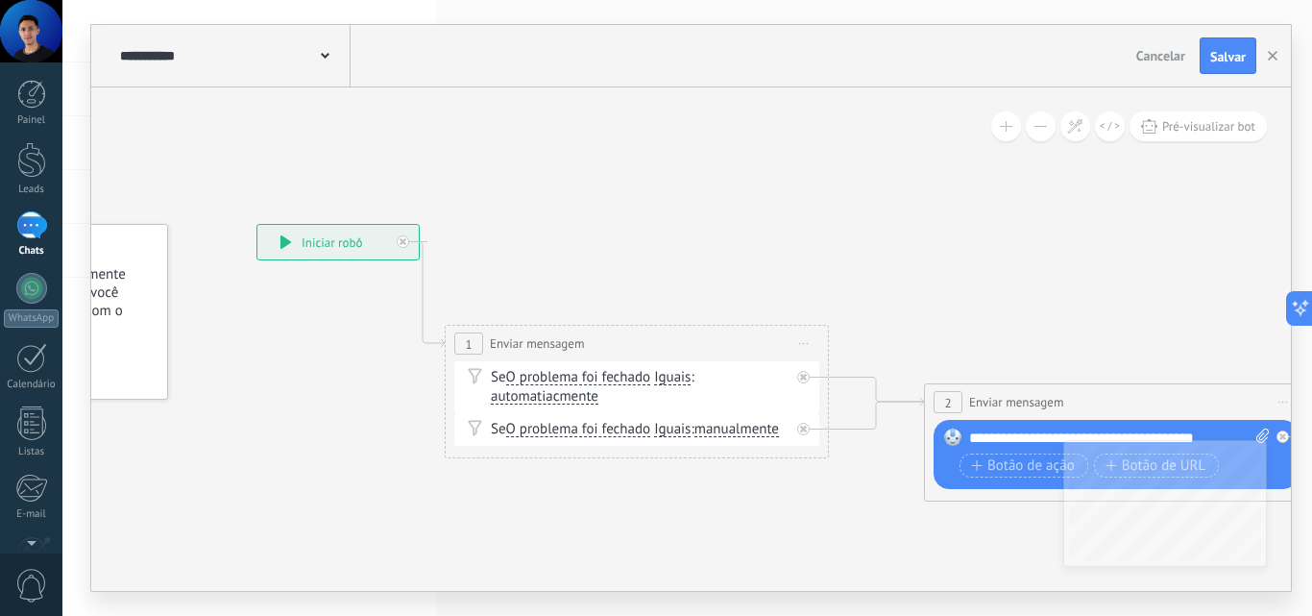
drag, startPoint x: 803, startPoint y: 219, endPoint x: 469, endPoint y: 203, distance: 334.7
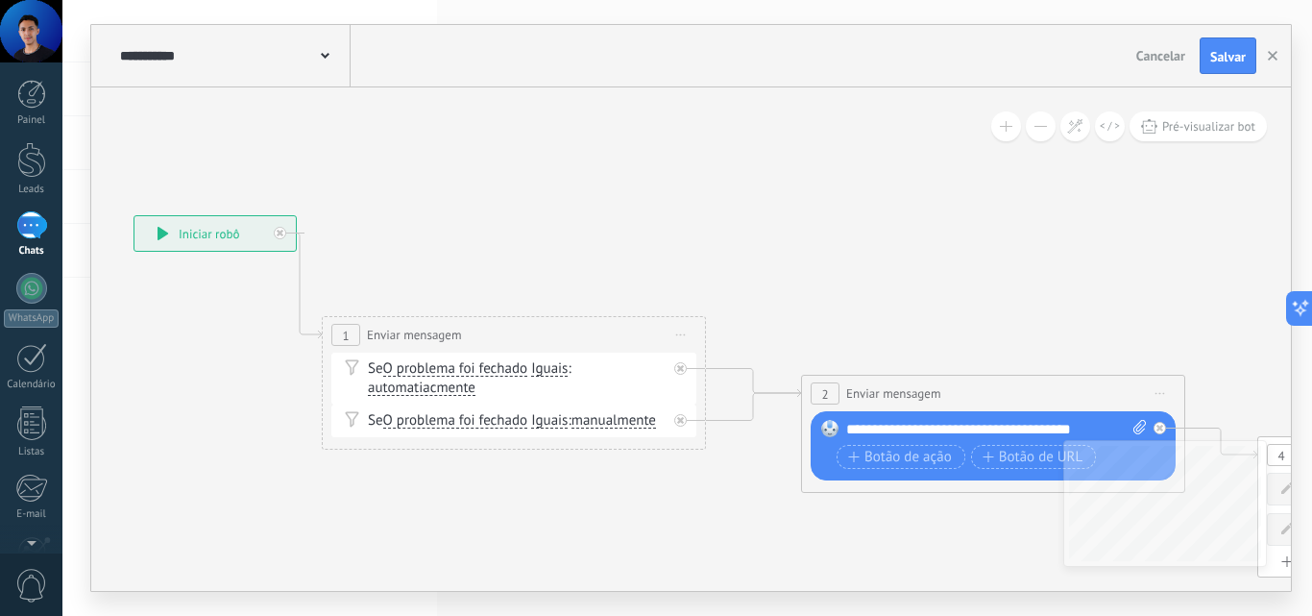
drag, startPoint x: 860, startPoint y: 238, endPoint x: 586, endPoint y: 222, distance: 274.3
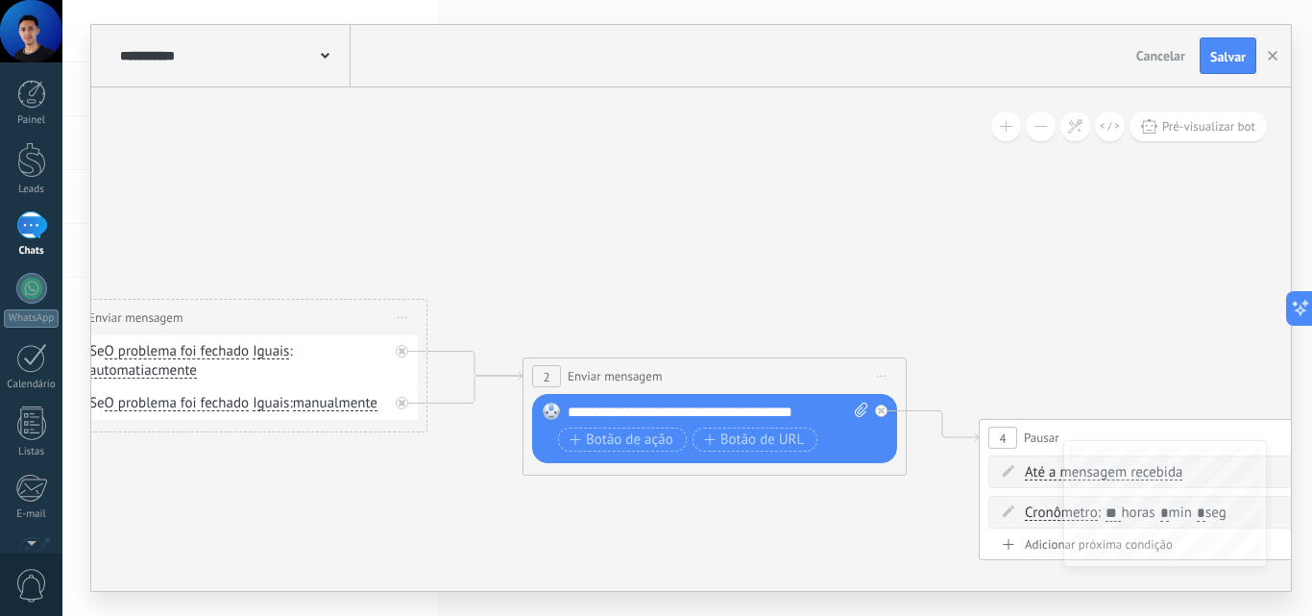
drag, startPoint x: 848, startPoint y: 269, endPoint x: 587, endPoint y: 225, distance: 265.0
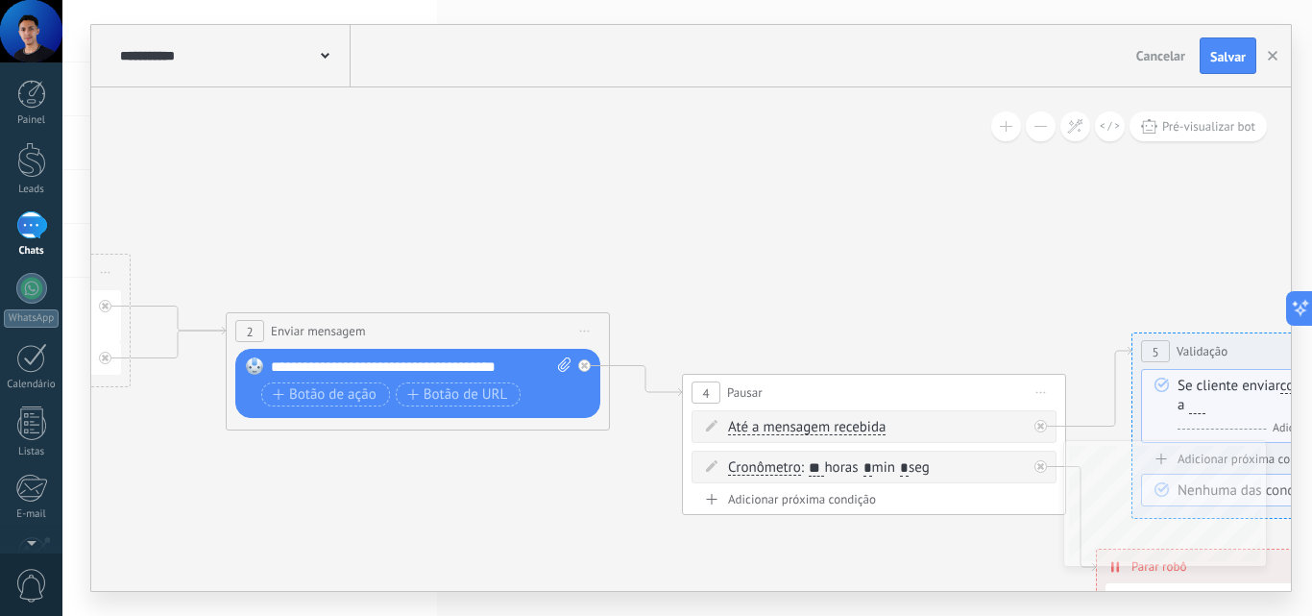
drag, startPoint x: 950, startPoint y: 253, endPoint x: 647, endPoint y: 228, distance: 303.6
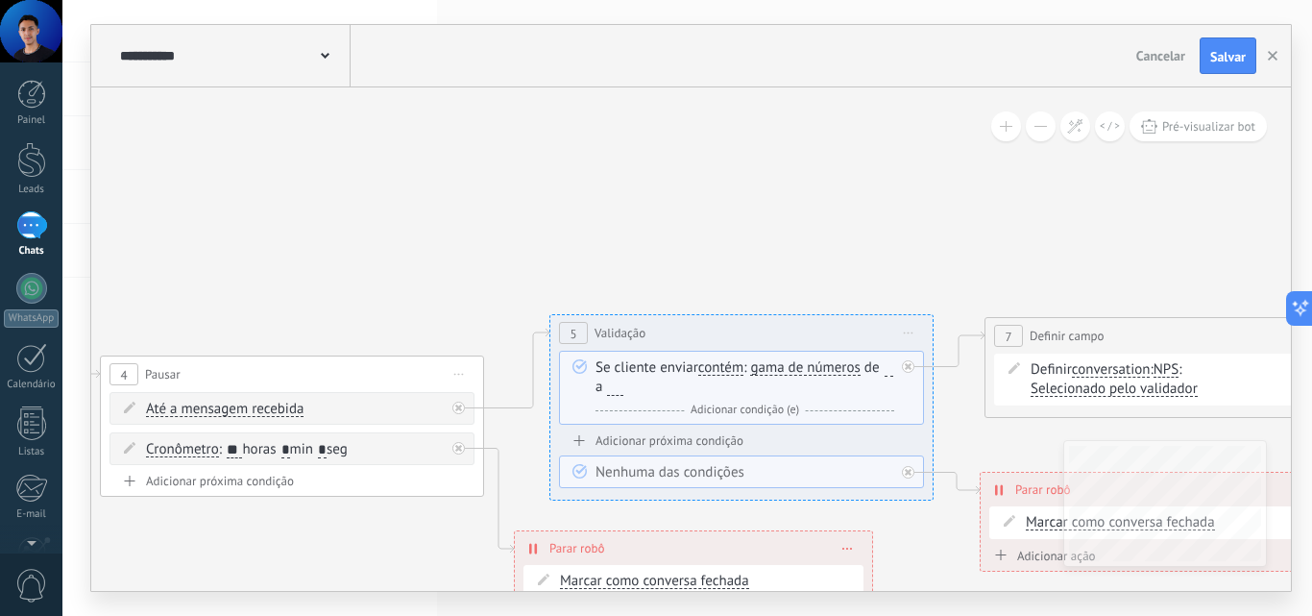
drag, startPoint x: 874, startPoint y: 224, endPoint x: 453, endPoint y: 202, distance: 421.3
click at [417, 207] on icon at bounding box center [1040, 391] width 5088 height 1475
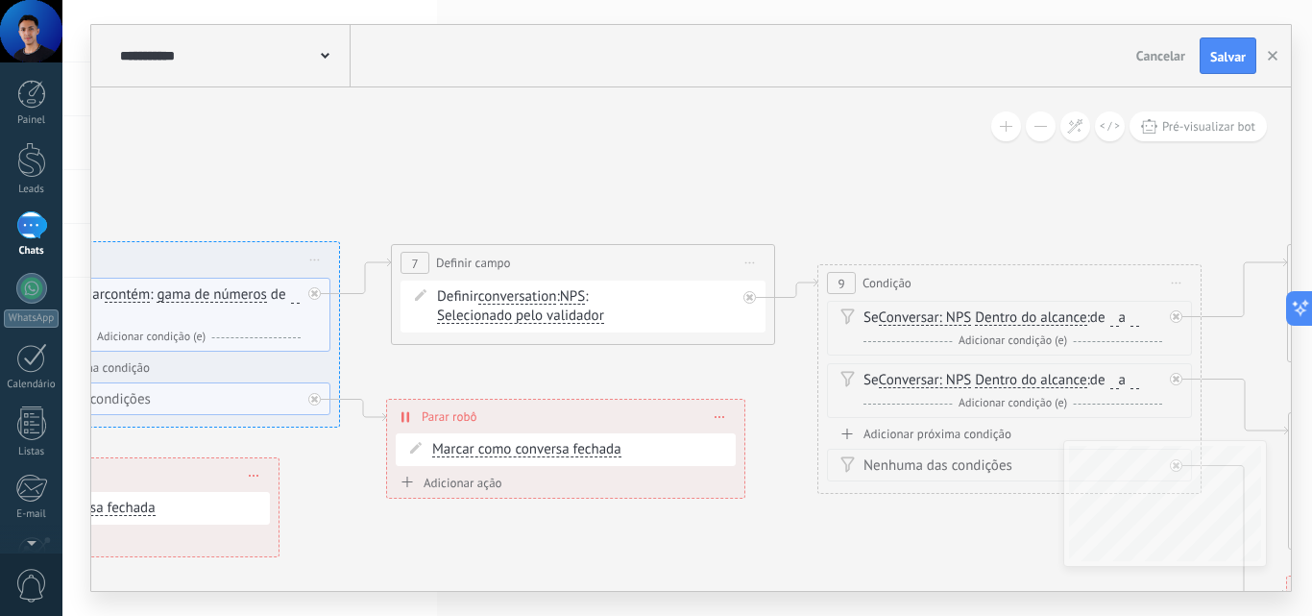
drag, startPoint x: 988, startPoint y: 208, endPoint x: 858, endPoint y: 147, distance: 143.5
click at [863, 151] on icon at bounding box center [446, 368] width 5088 height 1575
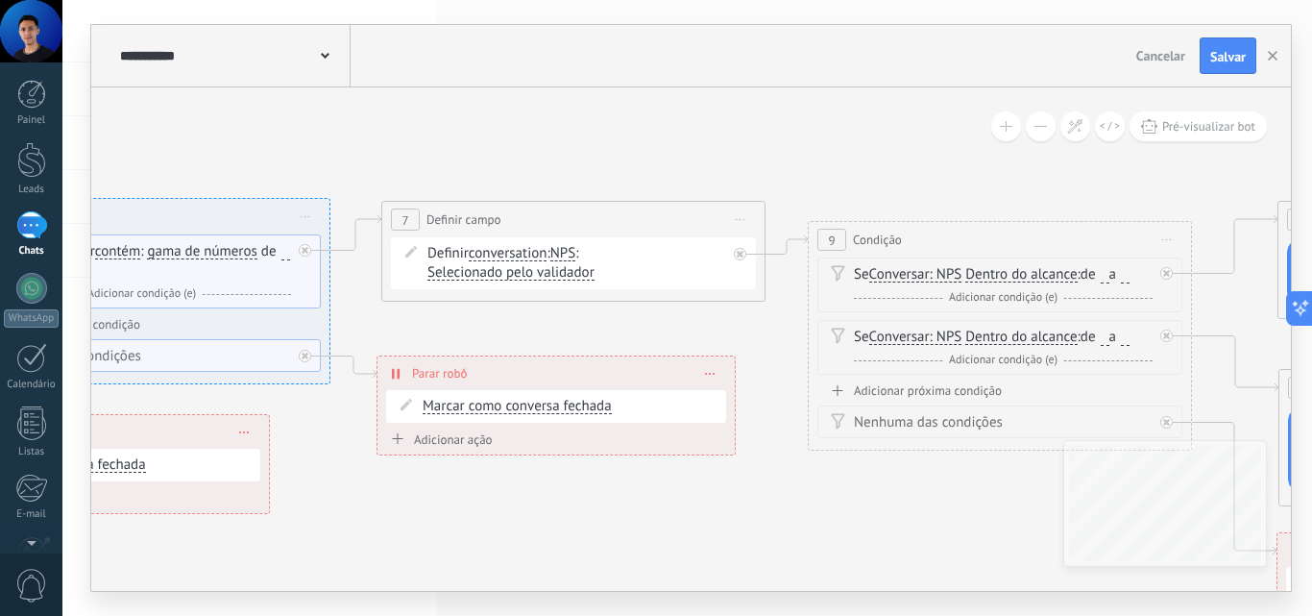
drag, startPoint x: 829, startPoint y: 561, endPoint x: 790, endPoint y: 468, distance: 101.2
click at [817, 505] on icon at bounding box center [436, 325] width 5088 height 1575
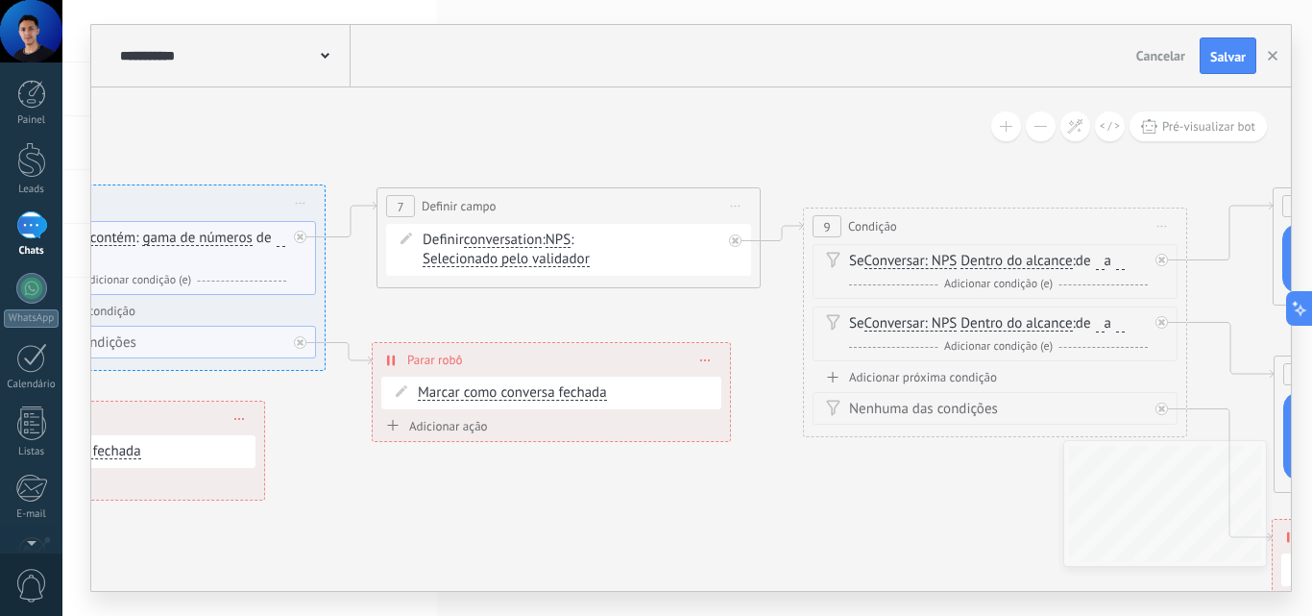
click at [558, 242] on span "NPS" at bounding box center [558, 239] width 25 height 15
click at [558, 242] on button "NPS" at bounding box center [656, 240] width 240 height 35
click at [560, 242] on span "NPS" at bounding box center [641, 241] width 232 height 19
click at [508, 243] on span "conversation" at bounding box center [503, 239] width 79 height 15
click at [508, 243] on button "conversation" at bounding box center [574, 240] width 240 height 35
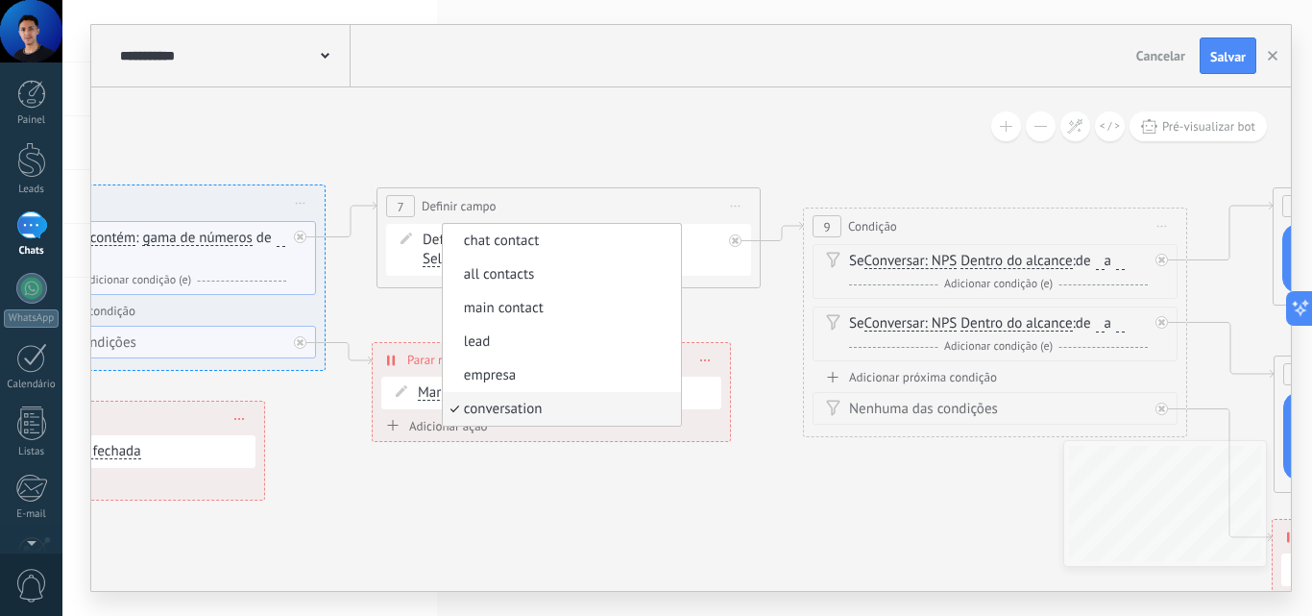
click at [433, 435] on span "Adicionar ação" at bounding box center [434, 430] width 107 height 22
click at [433, 435] on button "Marcar como conversa fechada" at bounding box center [492, 426] width 240 height 35
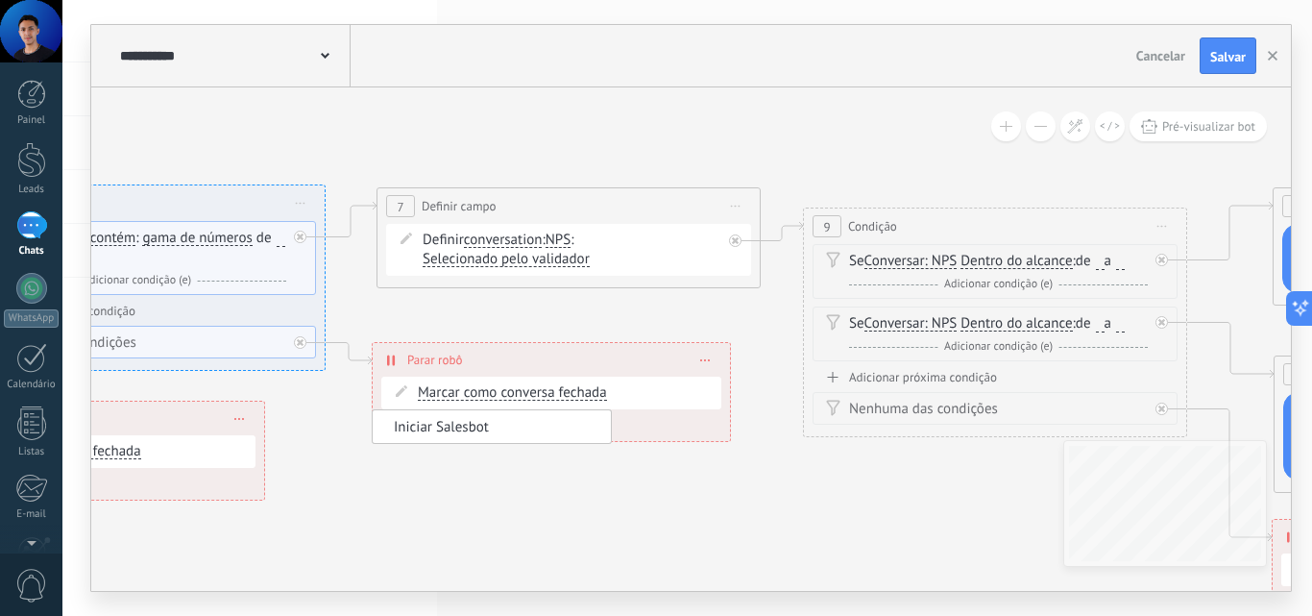
drag, startPoint x: 439, startPoint y: 401, endPoint x: 1057, endPoint y: 452, distance: 619.9
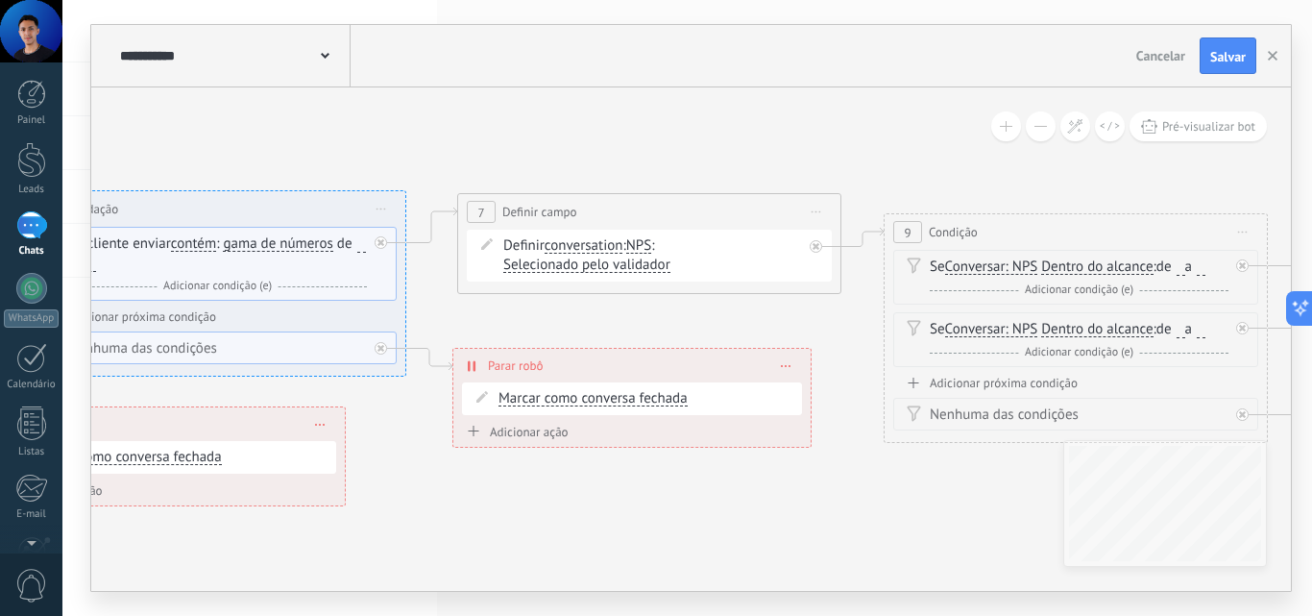
drag, startPoint x: 427, startPoint y: 312, endPoint x: 833, endPoint y: 309, distance: 405.4
click at [858, 311] on icon at bounding box center [512, 317] width 5088 height 1575
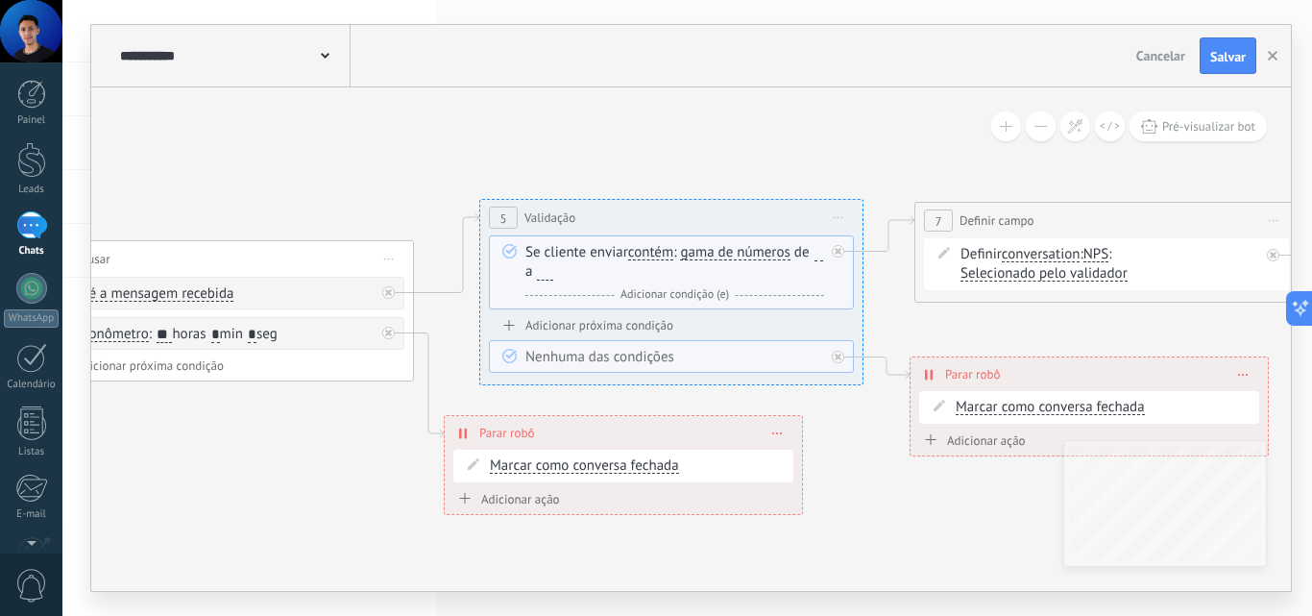
drag, startPoint x: 312, startPoint y: 142, endPoint x: 828, endPoint y: 118, distance: 516.4
click at [907, 115] on icon at bounding box center [970, 326] width 5088 height 1575
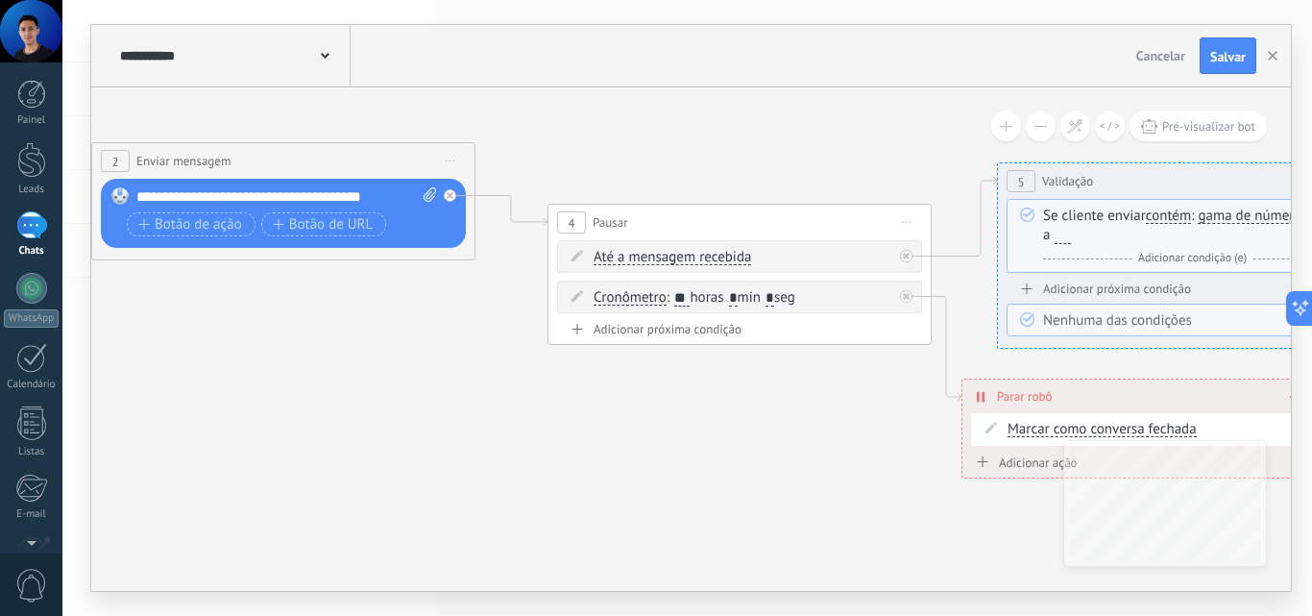
drag, startPoint x: 755, startPoint y: 121, endPoint x: 961, endPoint y: 124, distance: 205.6
click at [1012, 116] on div "**********" at bounding box center [691, 338] width 1200 height 503
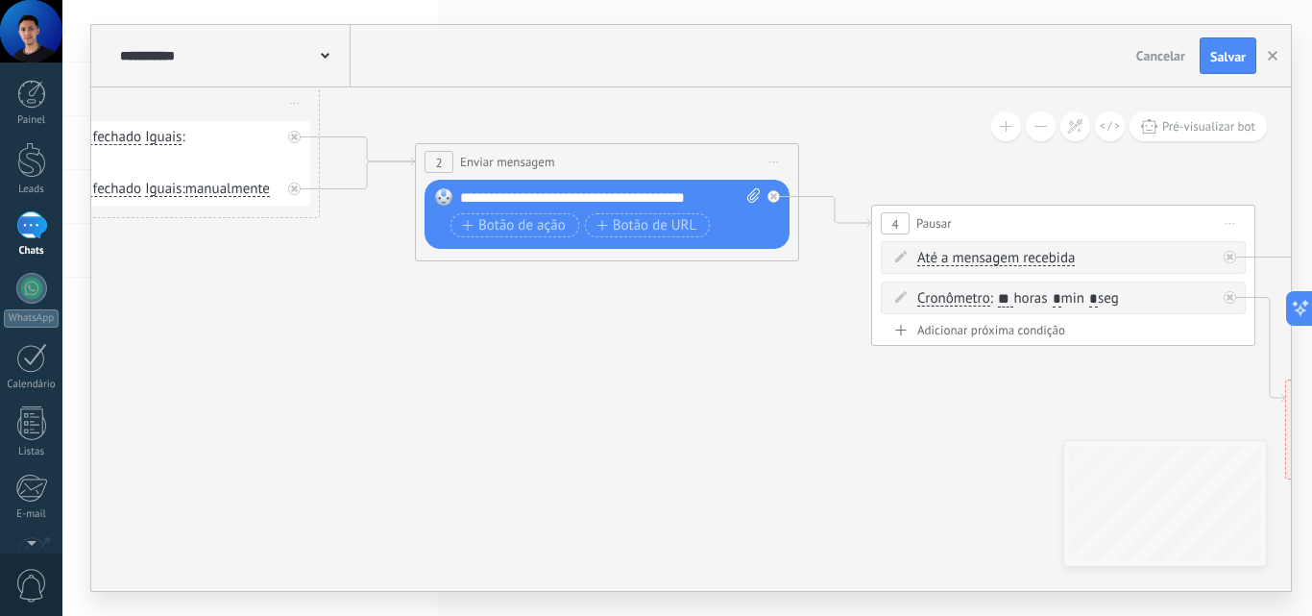
drag, startPoint x: 788, startPoint y: 137, endPoint x: 855, endPoint y: 143, distance: 67.5
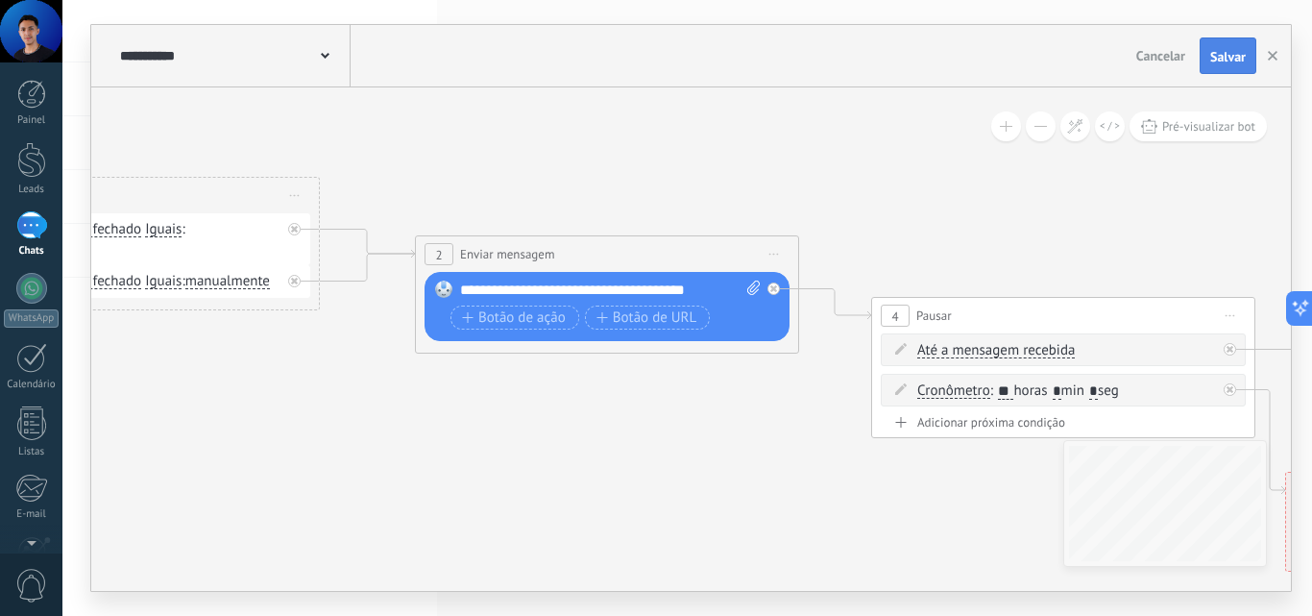
click at [1241, 46] on button "Salvar" at bounding box center [1228, 55] width 57 height 37
drag, startPoint x: 1052, startPoint y: 35, endPoint x: 580, endPoint y: 134, distance: 482.1
drag, startPoint x: 597, startPoint y: 140, endPoint x: 655, endPoint y: 162, distance: 62.6
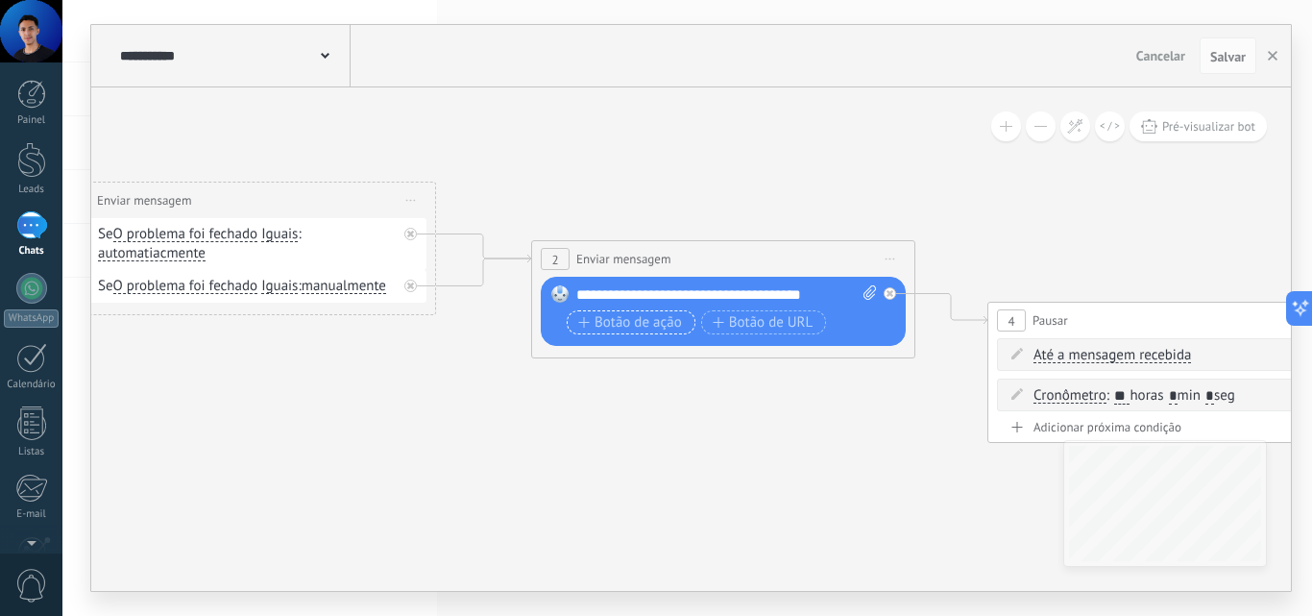
drag, startPoint x: 641, startPoint y: 318, endPoint x: 757, endPoint y: 42, distance: 299.2
click at [644, 316] on span "Botão de ação" at bounding box center [630, 322] width 104 height 15
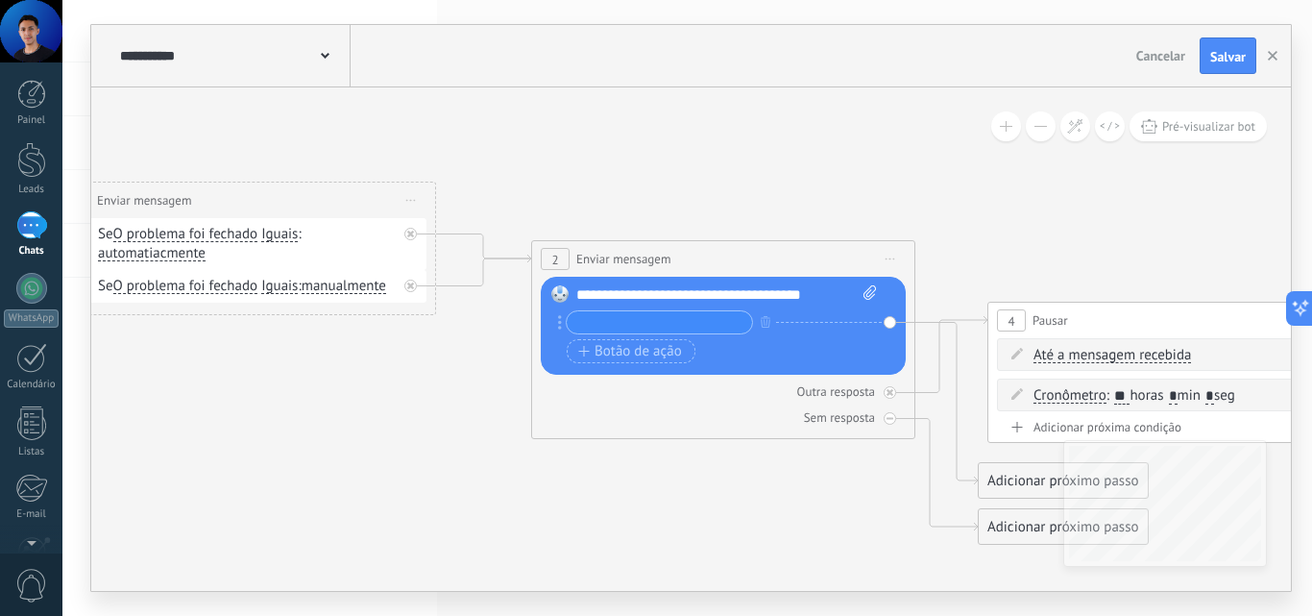
drag, startPoint x: 409, startPoint y: 165, endPoint x: 261, endPoint y: 52, distance: 186.4
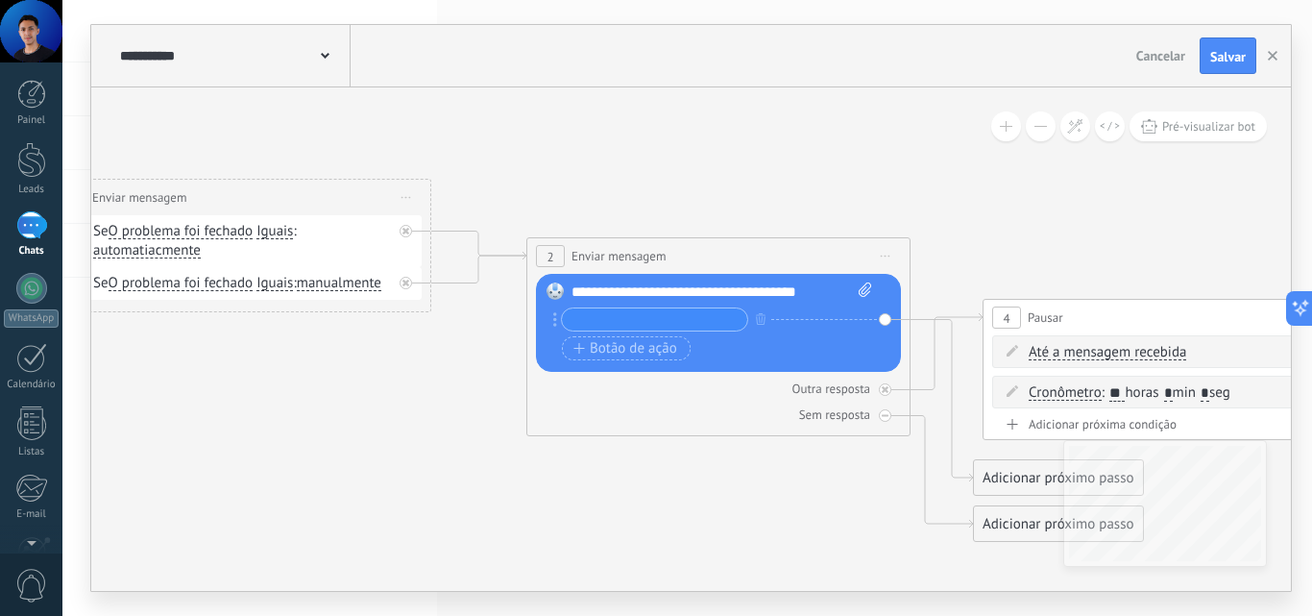
click at [287, 41] on div "**********" at bounding box center [232, 55] width 235 height 61
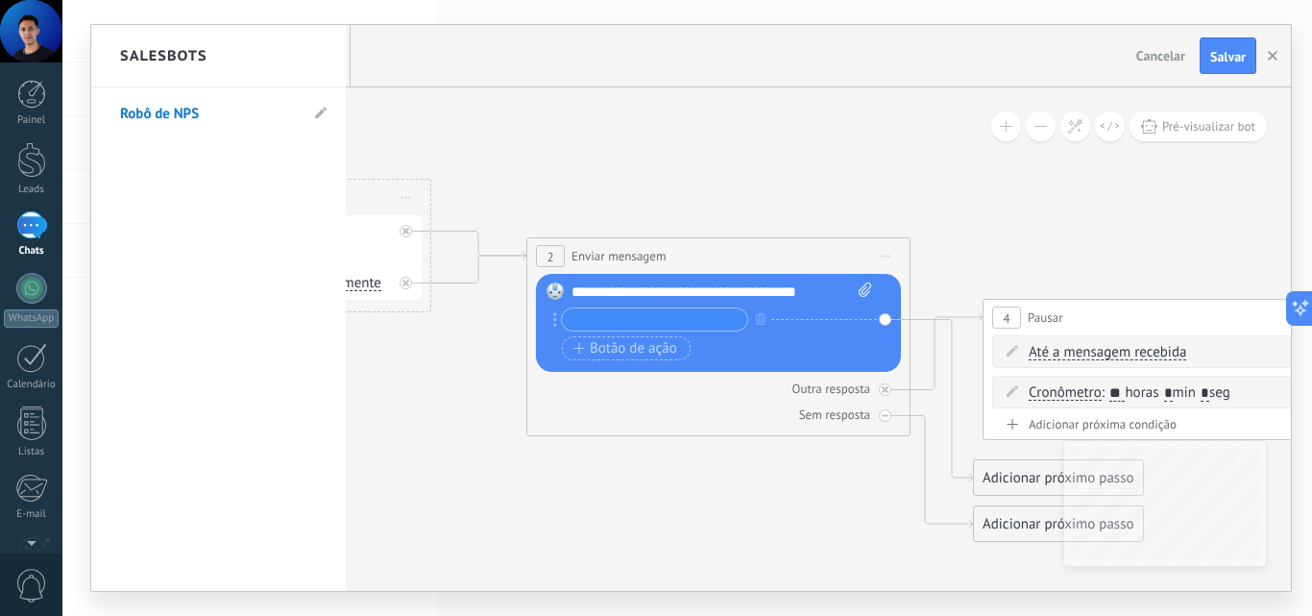
click at [1274, 60] on div at bounding box center [691, 308] width 1200 height 566
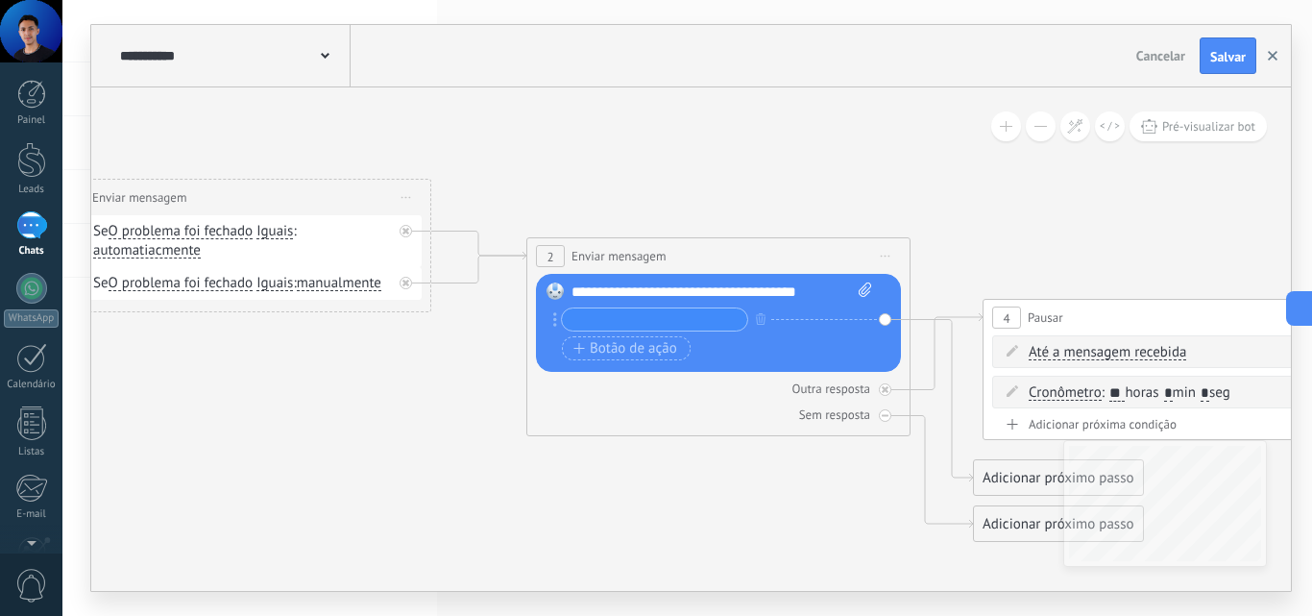
click at [1264, 56] on button "button" at bounding box center [1272, 55] width 29 height 37
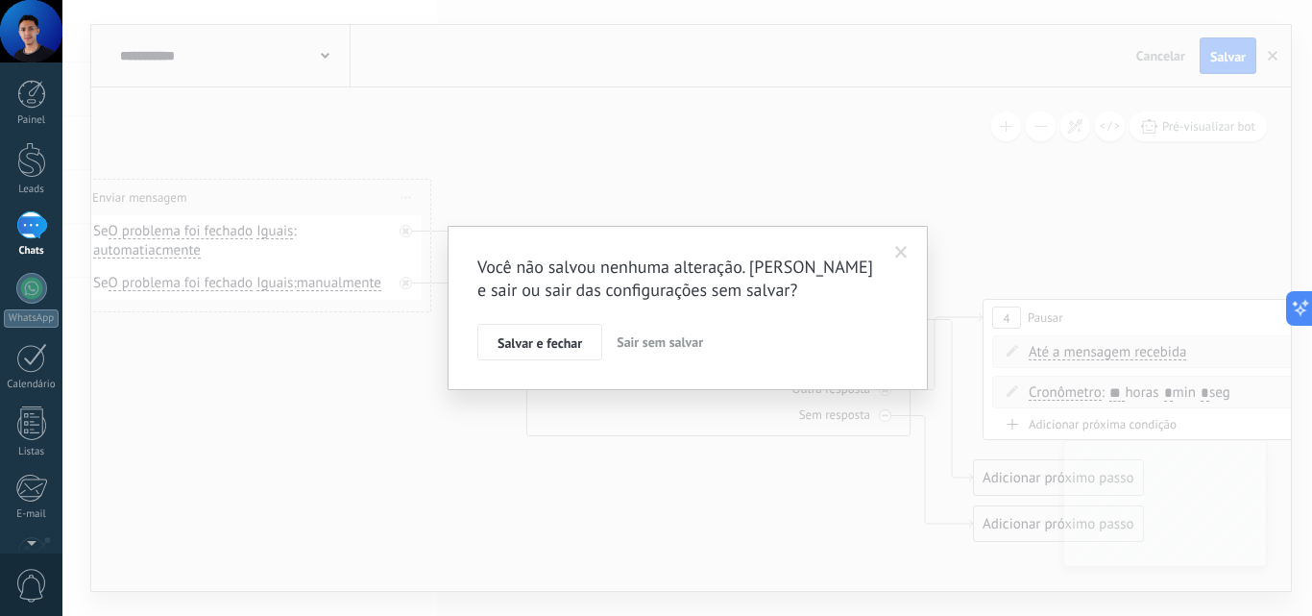
click at [549, 339] on span "Salvar e fechar" at bounding box center [540, 342] width 85 height 13
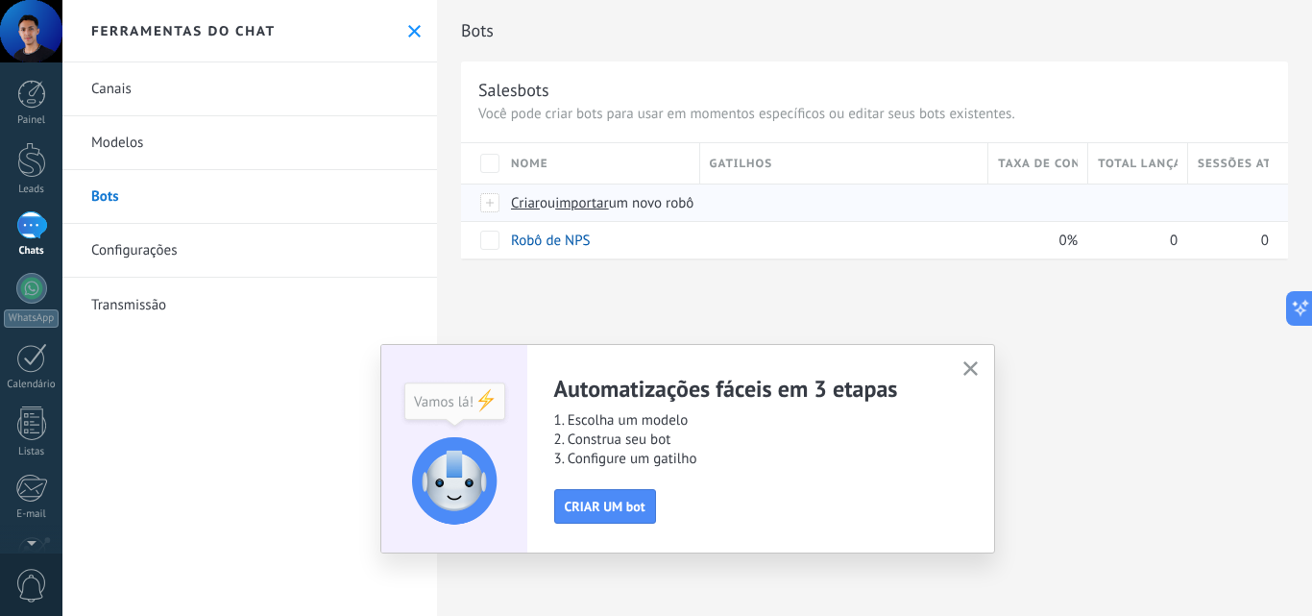
click at [518, 201] on span "Criar" at bounding box center [525, 203] width 29 height 18
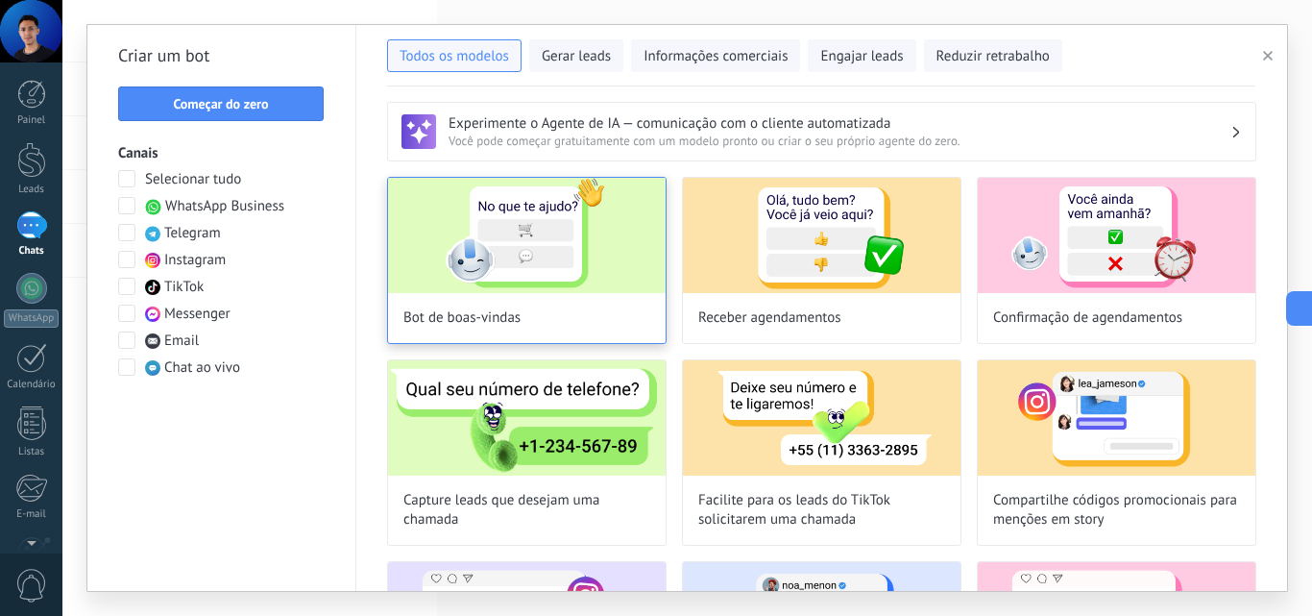
click at [605, 250] on img at bounding box center [527, 235] width 278 height 115
type input "**********"
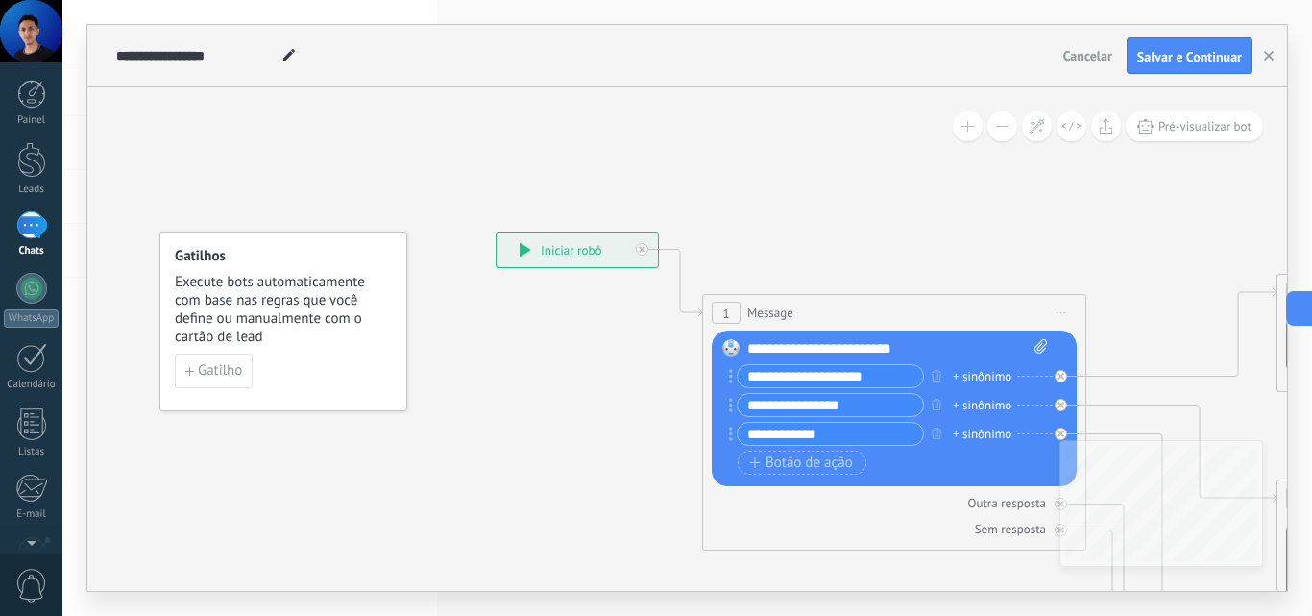
drag, startPoint x: 1111, startPoint y: 231, endPoint x: 972, endPoint y: 211, distance: 140.6
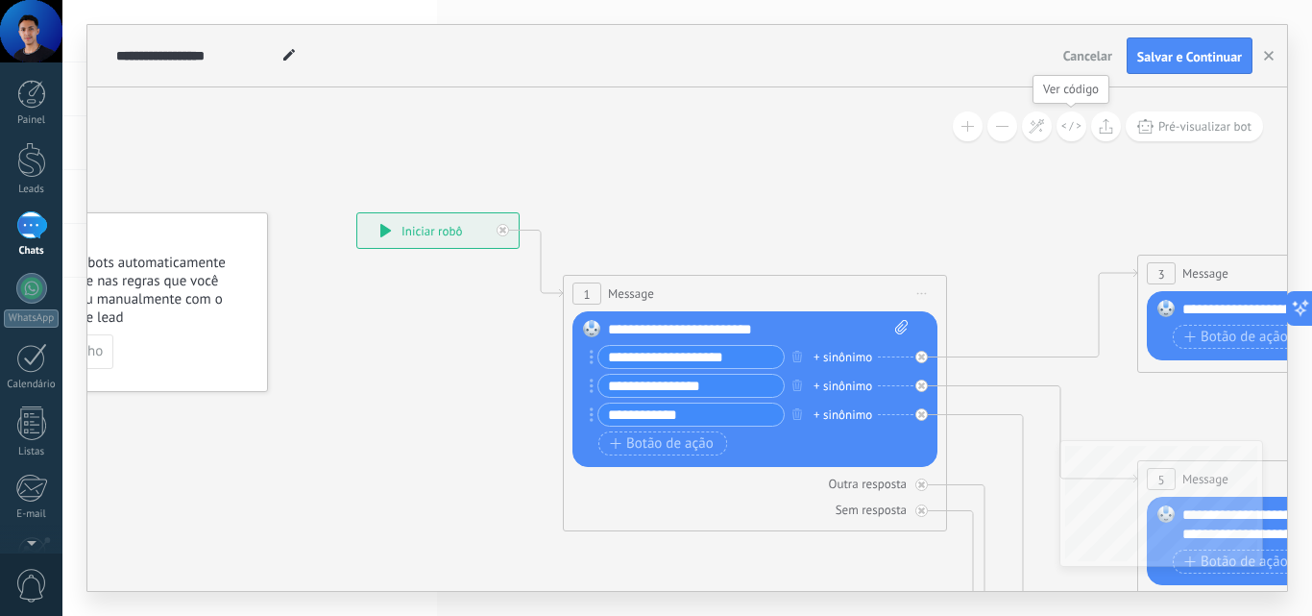
click at [1073, 127] on icon at bounding box center [1072, 126] width 20 height 11
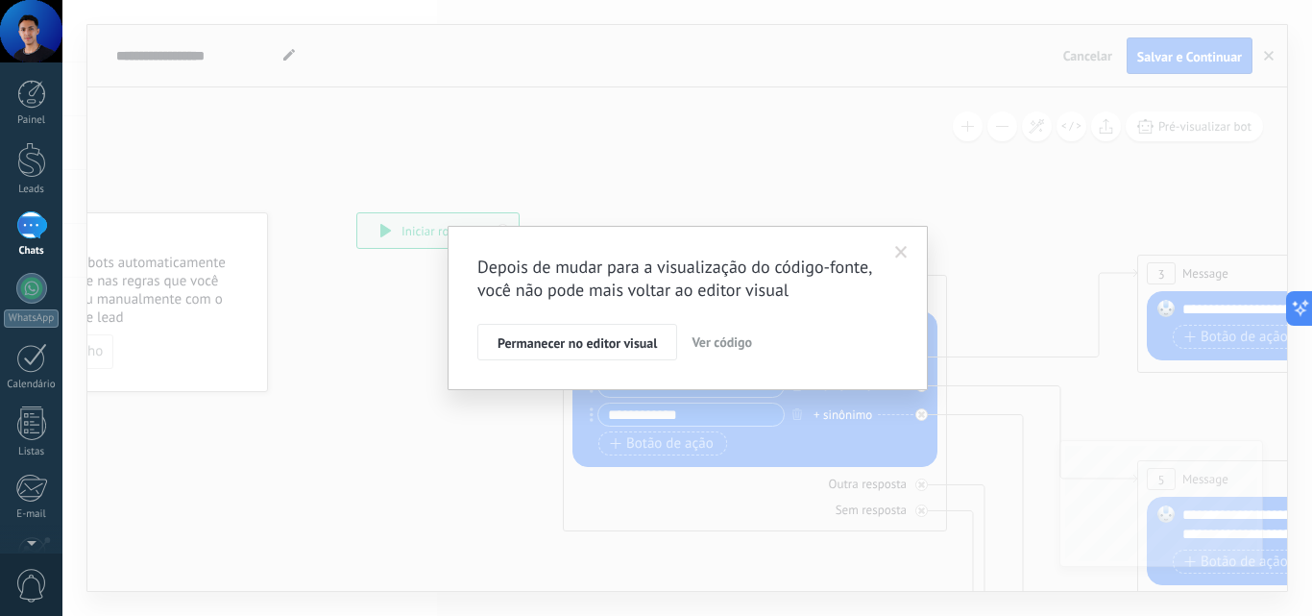
click at [704, 347] on span "Ver código" at bounding box center [722, 341] width 61 height 17
type textarea "**********"
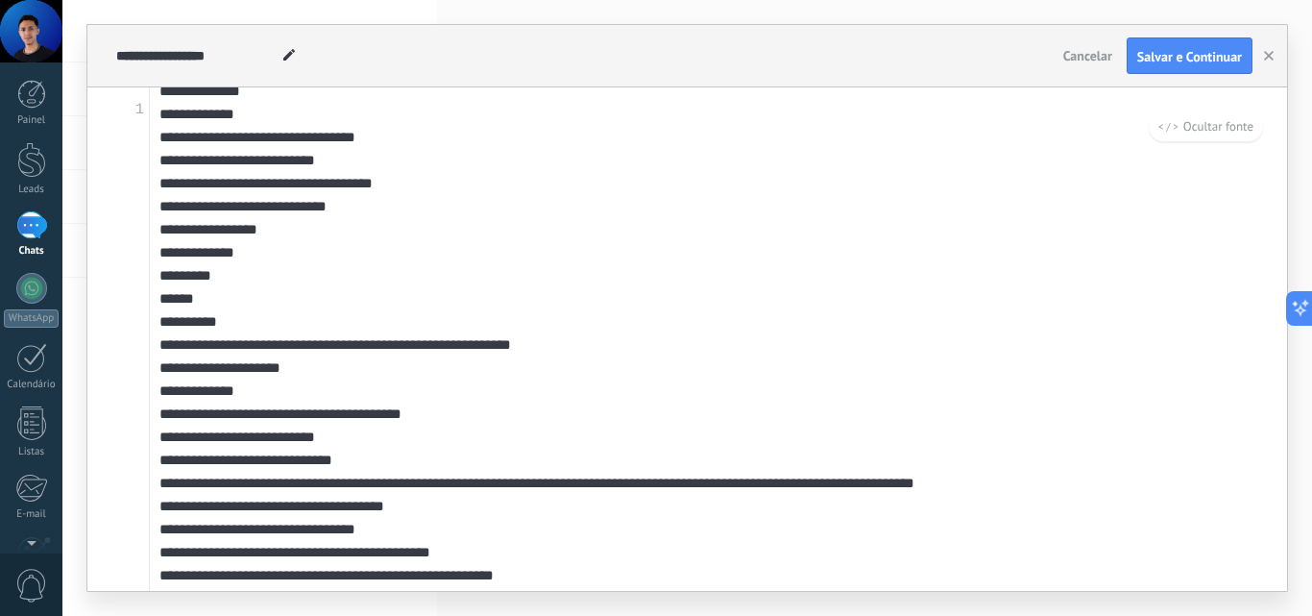
scroll to position [3458, 0]
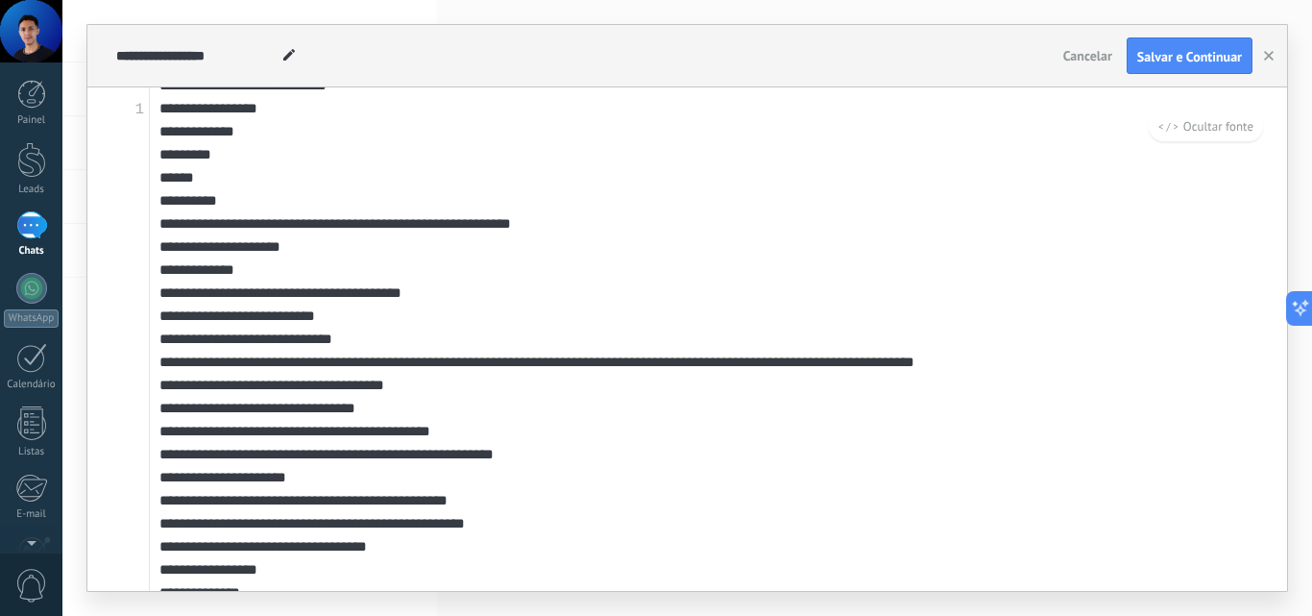
click at [1192, 153] on textarea at bounding box center [718, 338] width 1137 height 503
click at [1195, 136] on button "Ocultar fonte" at bounding box center [1206, 126] width 114 height 30
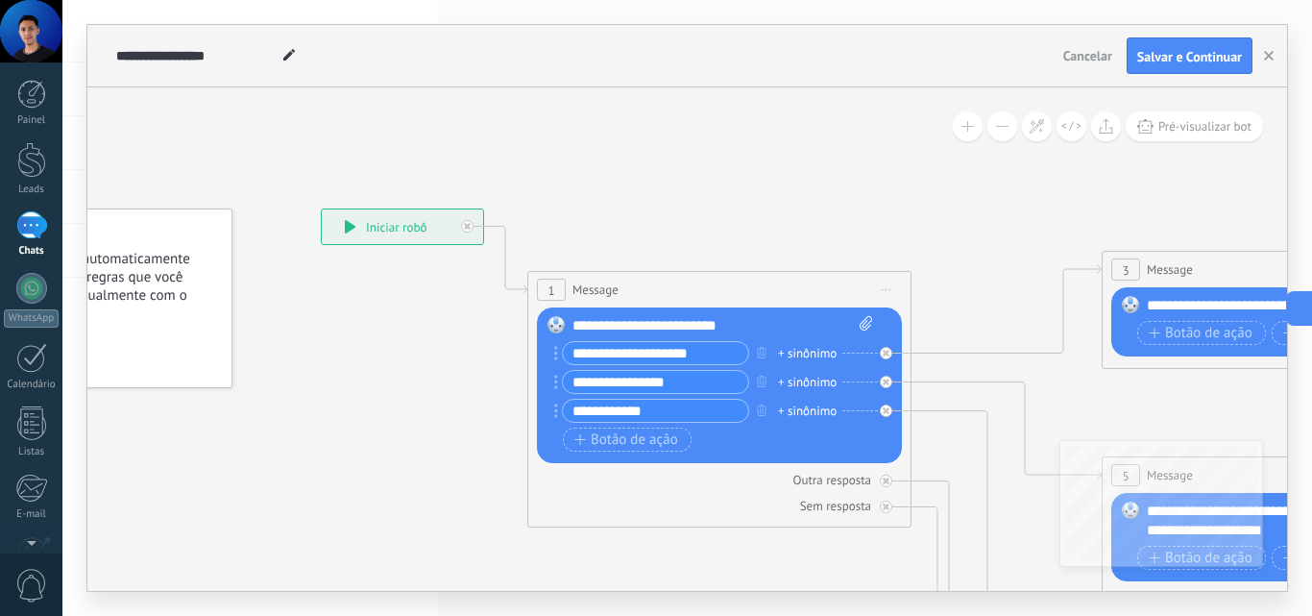
drag, startPoint x: 950, startPoint y: 189, endPoint x: 910, endPoint y: 183, distance: 40.9
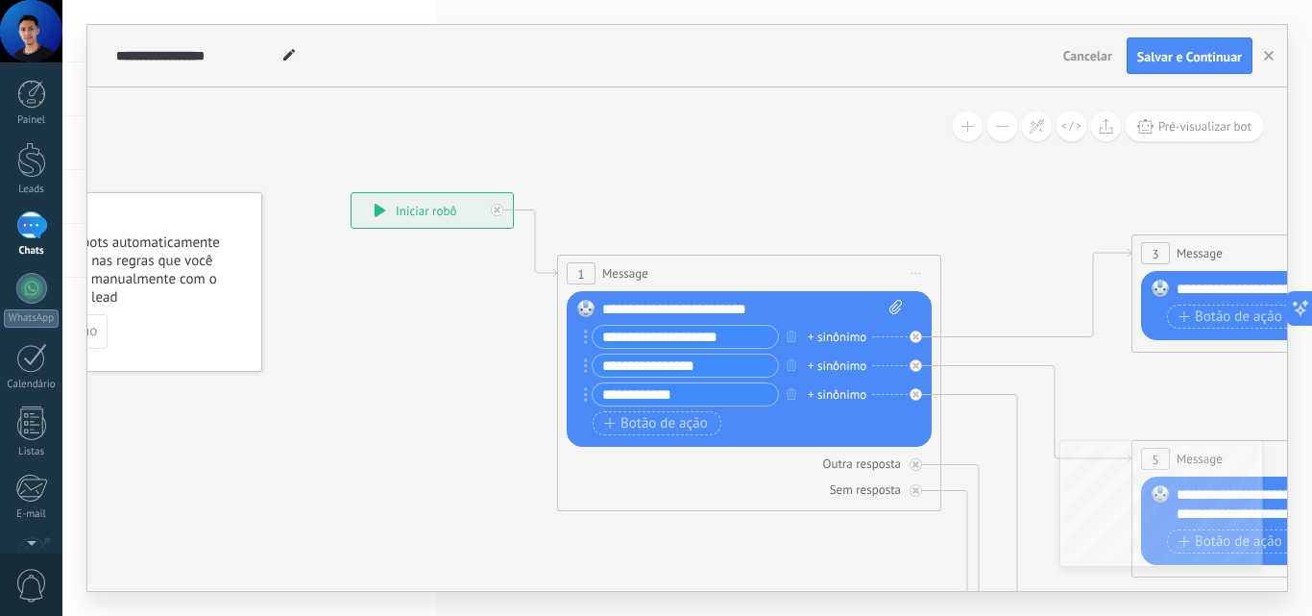
drag, startPoint x: 728, startPoint y: 223, endPoint x: 502, endPoint y: 277, distance: 232.1
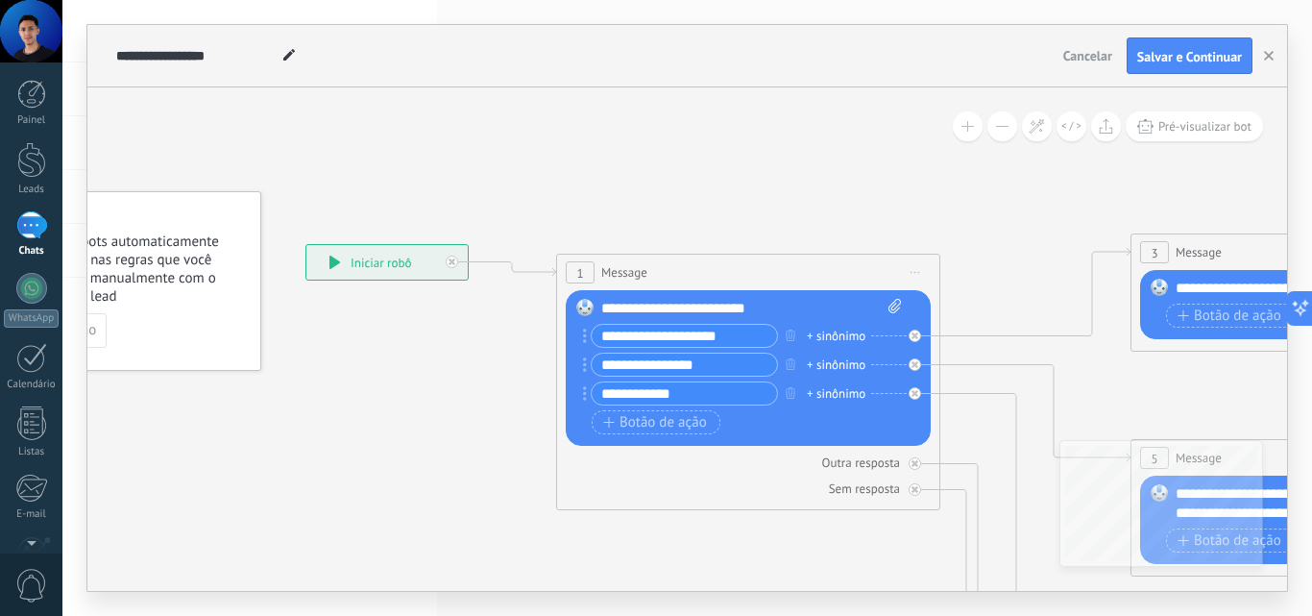
drag, startPoint x: 429, startPoint y: 210, endPoint x: 385, endPoint y: 263, distance: 68.9
click at [385, 263] on div "**********" at bounding box center [386, 262] width 161 height 35
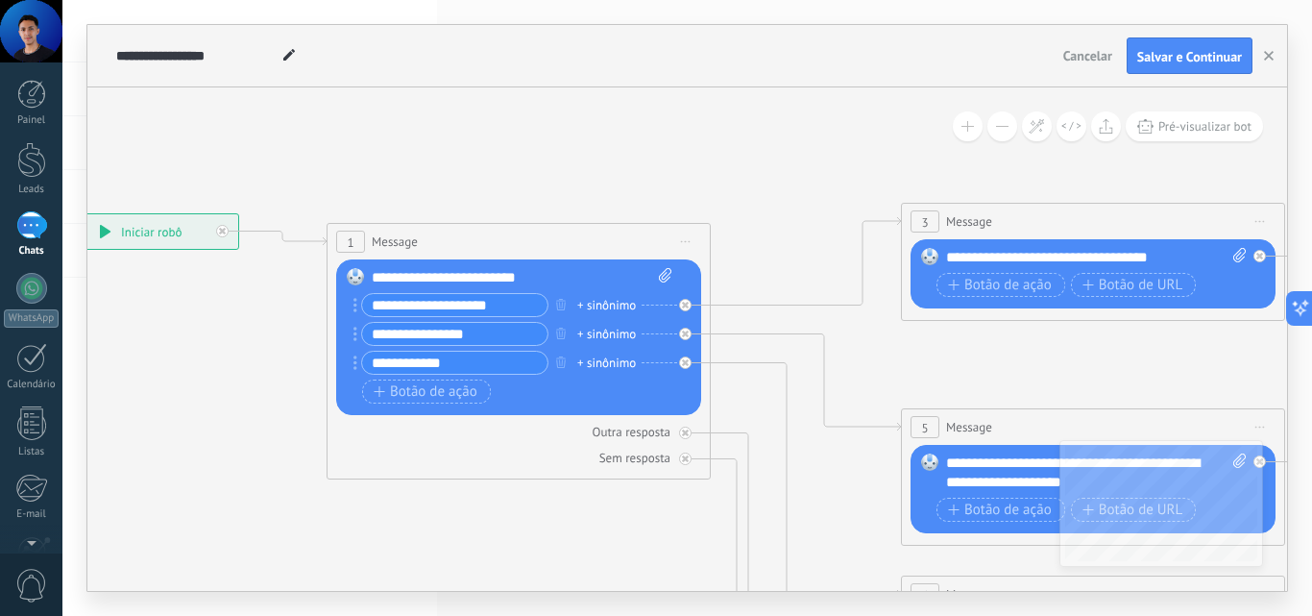
drag, startPoint x: 933, startPoint y: 222, endPoint x: 572, endPoint y: 197, distance: 362.1
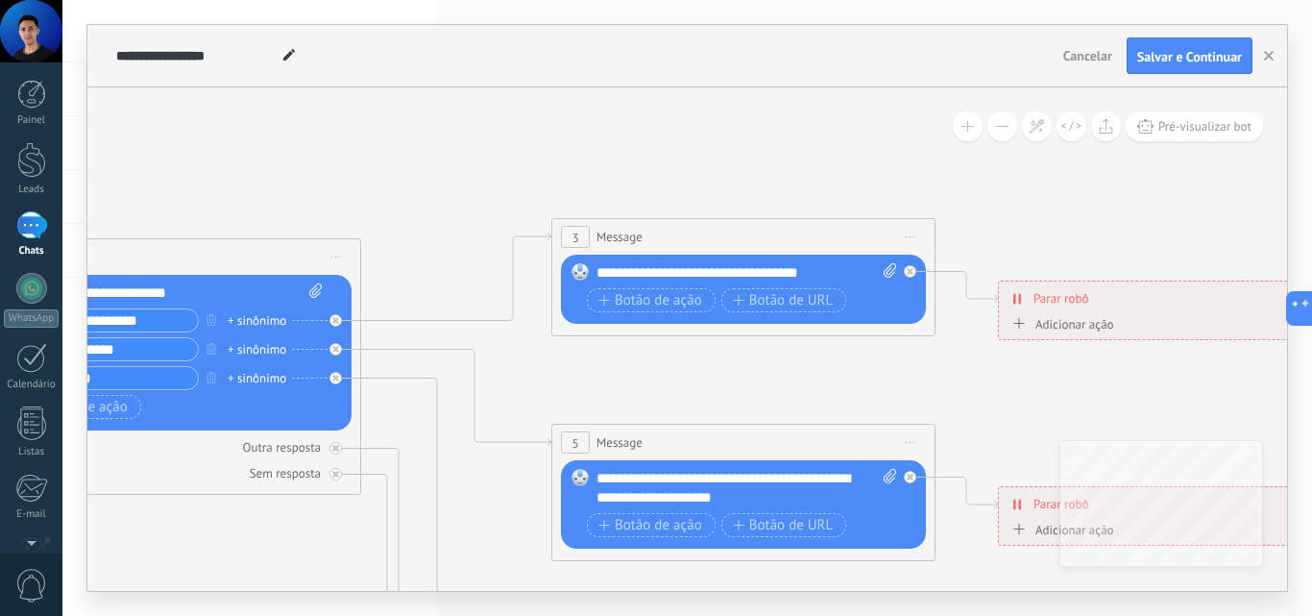
drag, startPoint x: 794, startPoint y: 178, endPoint x: 570, endPoint y: 187, distance: 225.0
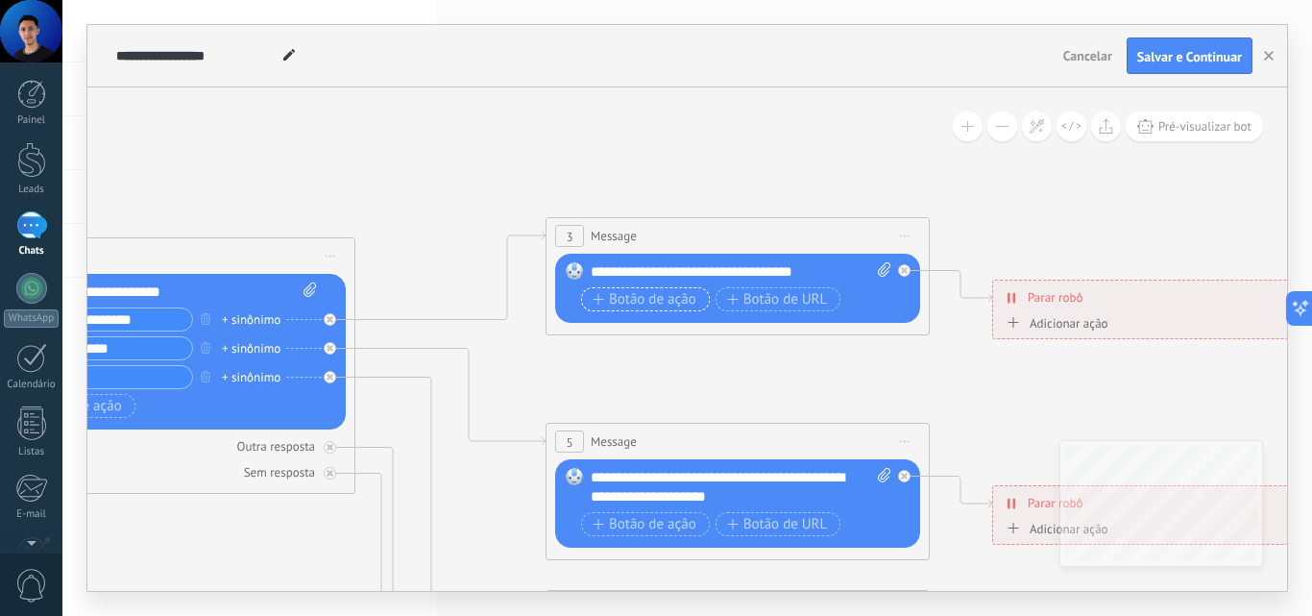
click at [650, 297] on span "Botão de ação" at bounding box center [645, 299] width 104 height 15
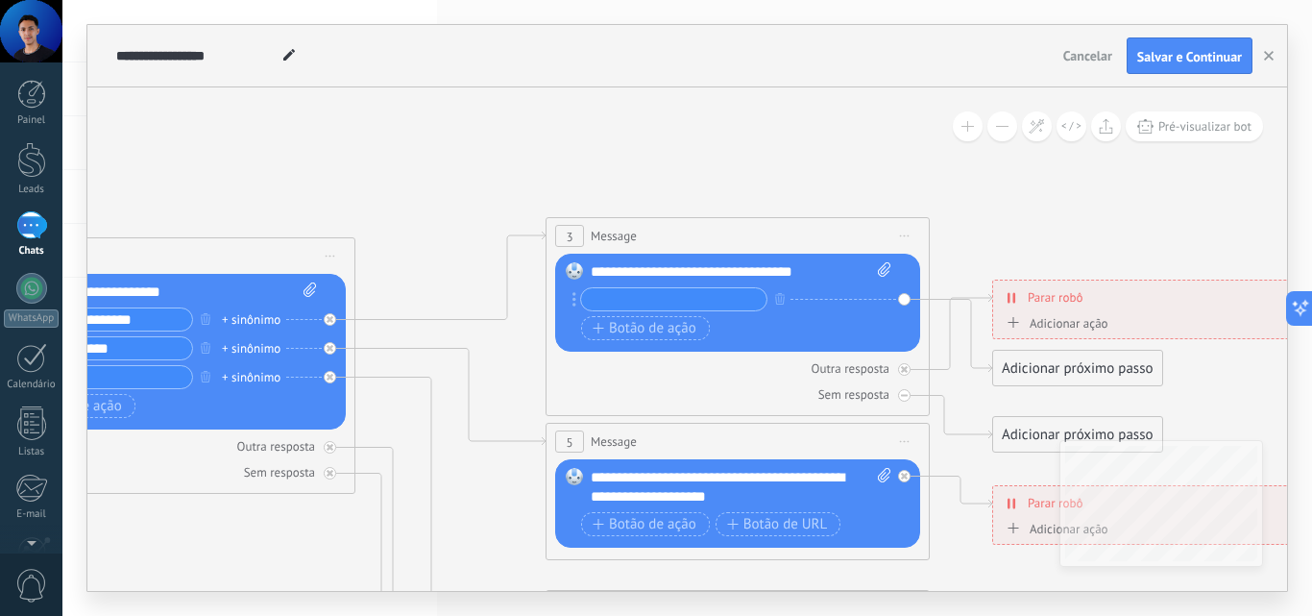
type input "*"
type input "*****"
click at [639, 331] on span "Botão de ação" at bounding box center [645, 328] width 104 height 15
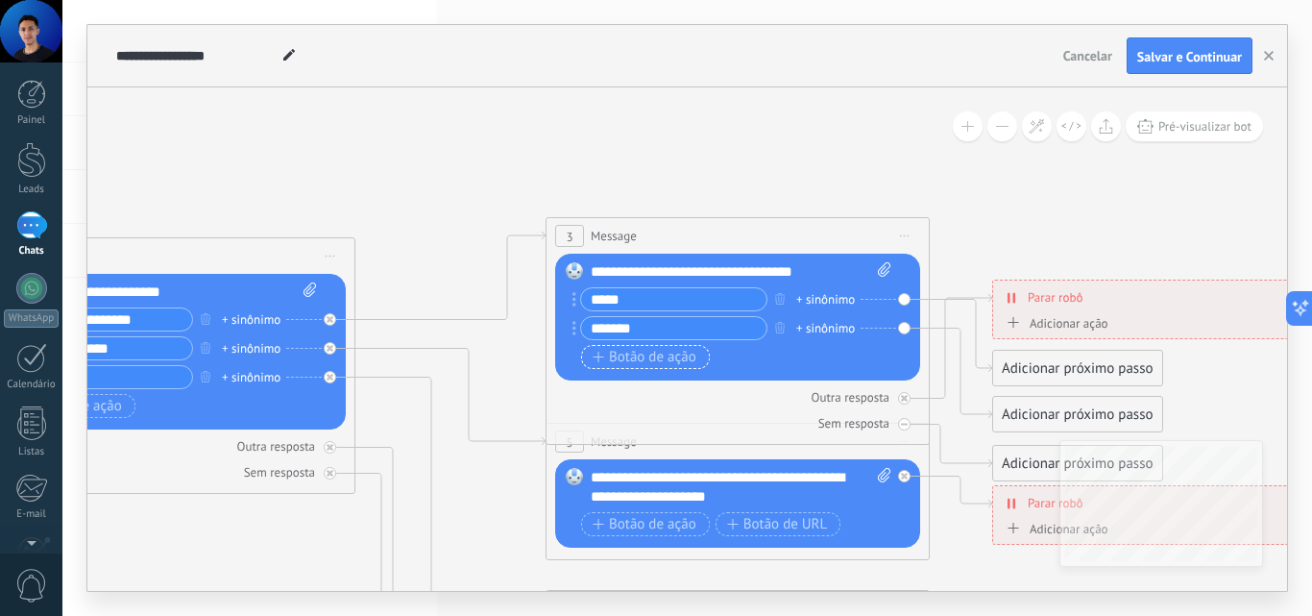
type input "*******"
click at [666, 354] on span "Botão de ação" at bounding box center [645, 357] width 104 height 15
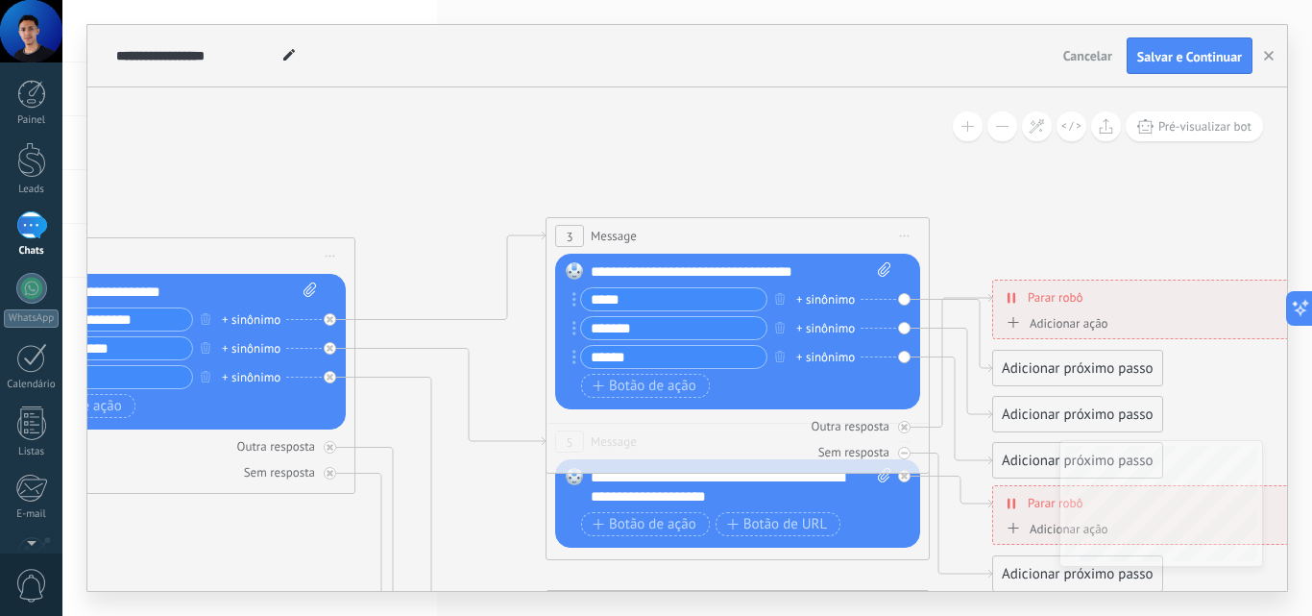
type input "******"
click at [1170, 137] on button "Pré-visualizar bot" at bounding box center [1194, 126] width 137 height 30
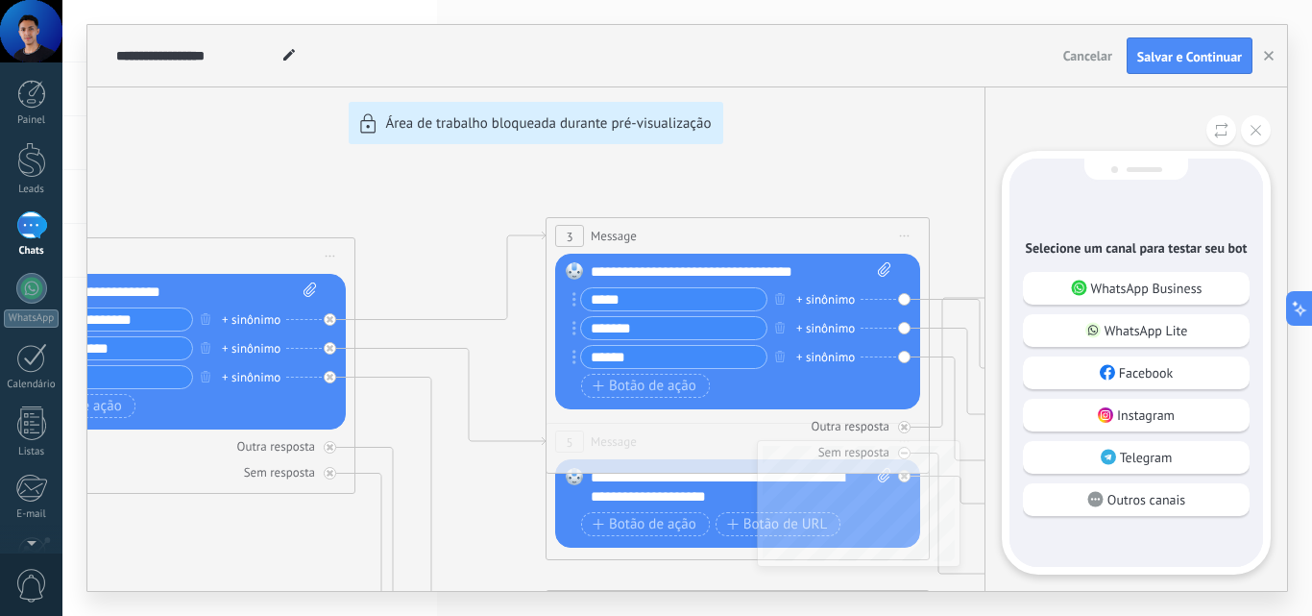
drag, startPoint x: 1102, startPoint y: 297, endPoint x: 1096, endPoint y: 283, distance: 14.6
click at [1099, 289] on div "WhatsApp Business" at bounding box center [1136, 288] width 227 height 33
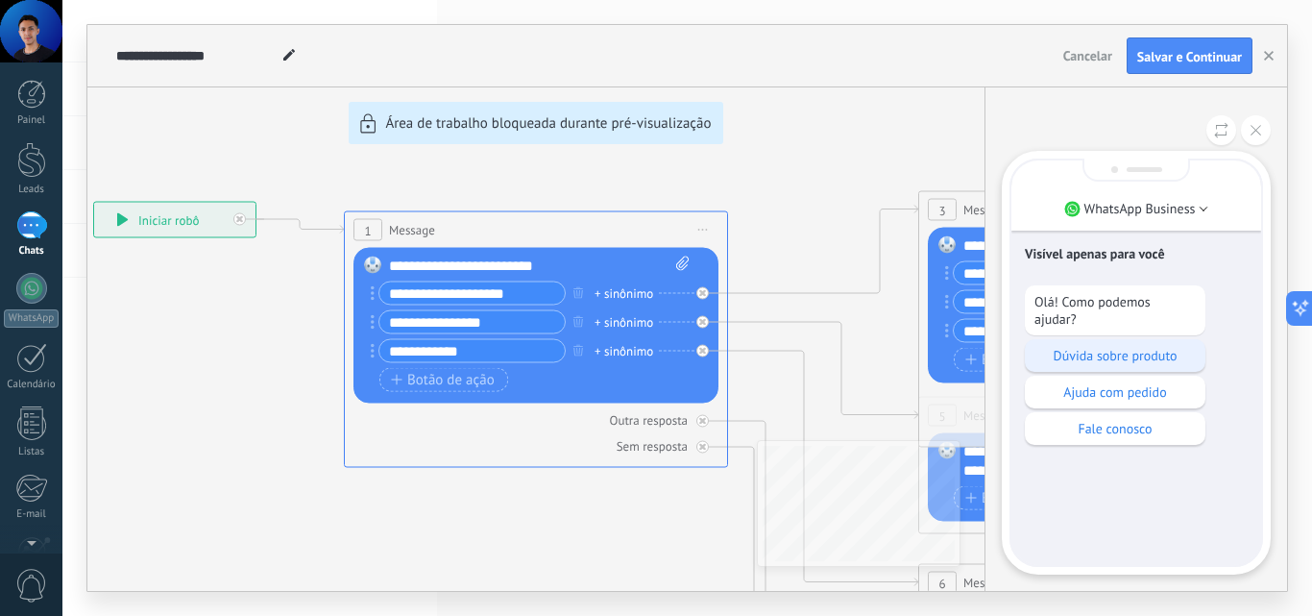
click at [1147, 357] on p "Dúvida sobre produto" at bounding box center [1115, 355] width 161 height 17
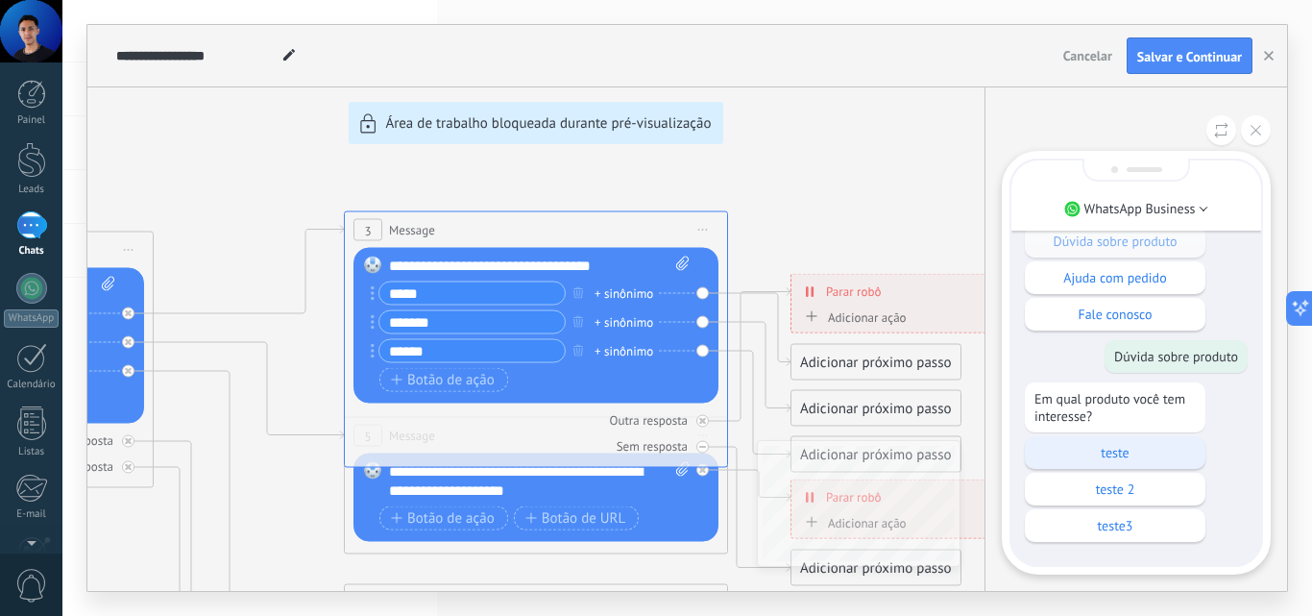
click at [1116, 443] on div "teste" at bounding box center [1115, 452] width 181 height 33
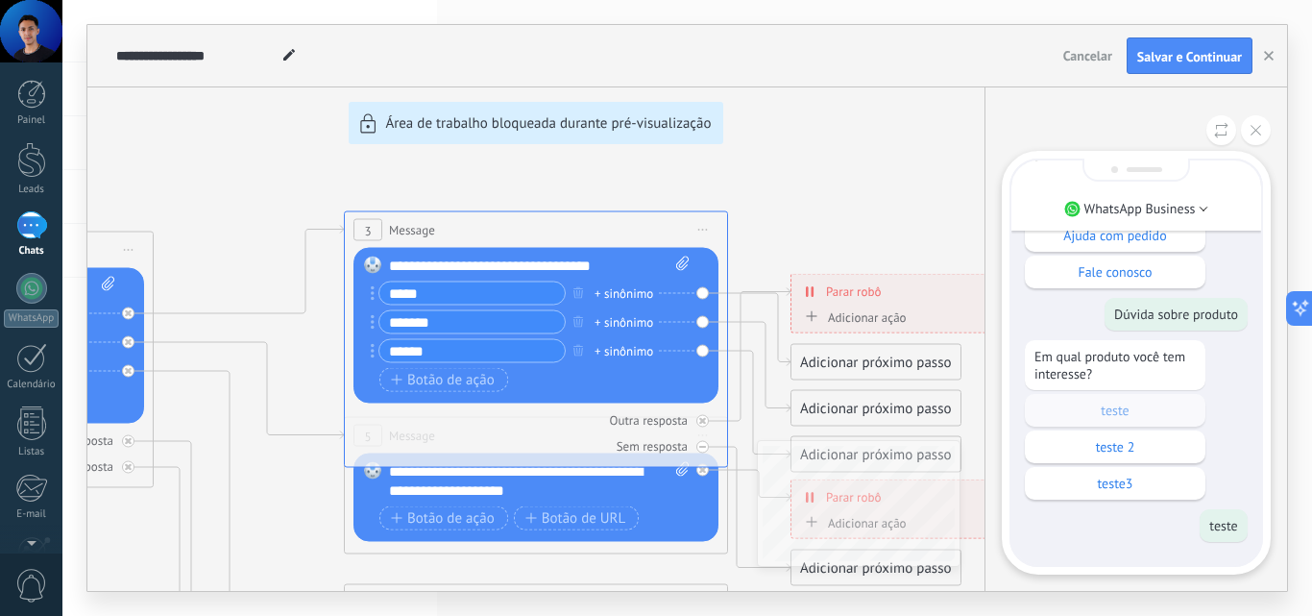
click at [762, 184] on div "**********" at bounding box center [687, 308] width 1200 height 566
drag, startPoint x: 587, startPoint y: 225, endPoint x: 455, endPoint y: 160, distance: 146.5
click at [455, 160] on div "**********" at bounding box center [687, 308] width 1200 height 566
click at [767, 150] on div "**********" at bounding box center [687, 308] width 1200 height 566
click at [477, 226] on div "**********" at bounding box center [687, 308] width 1200 height 566
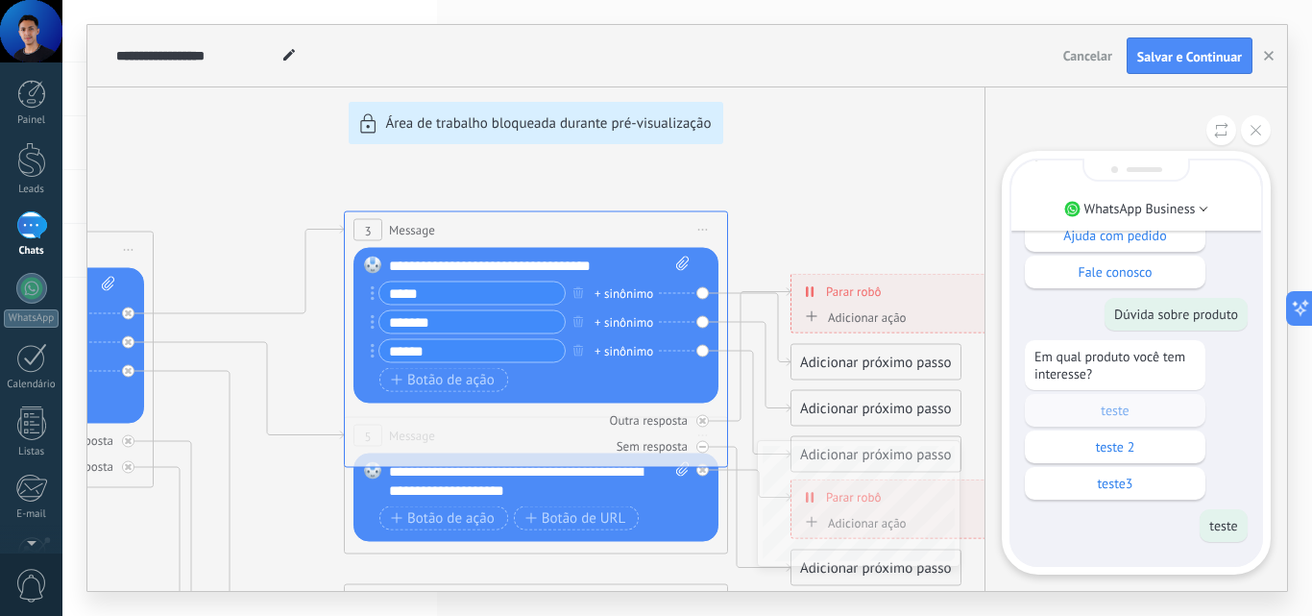
click at [738, 190] on div "**********" at bounding box center [687, 308] width 1200 height 566
click at [297, 501] on div "**********" at bounding box center [687, 308] width 1200 height 566
drag, startPoint x: 263, startPoint y: 152, endPoint x: 284, endPoint y: 212, distance: 64.1
click at [261, 151] on div "**********" at bounding box center [687, 308] width 1200 height 566
drag, startPoint x: 441, startPoint y: 231, endPoint x: 429, endPoint y: 218, distance: 17.0
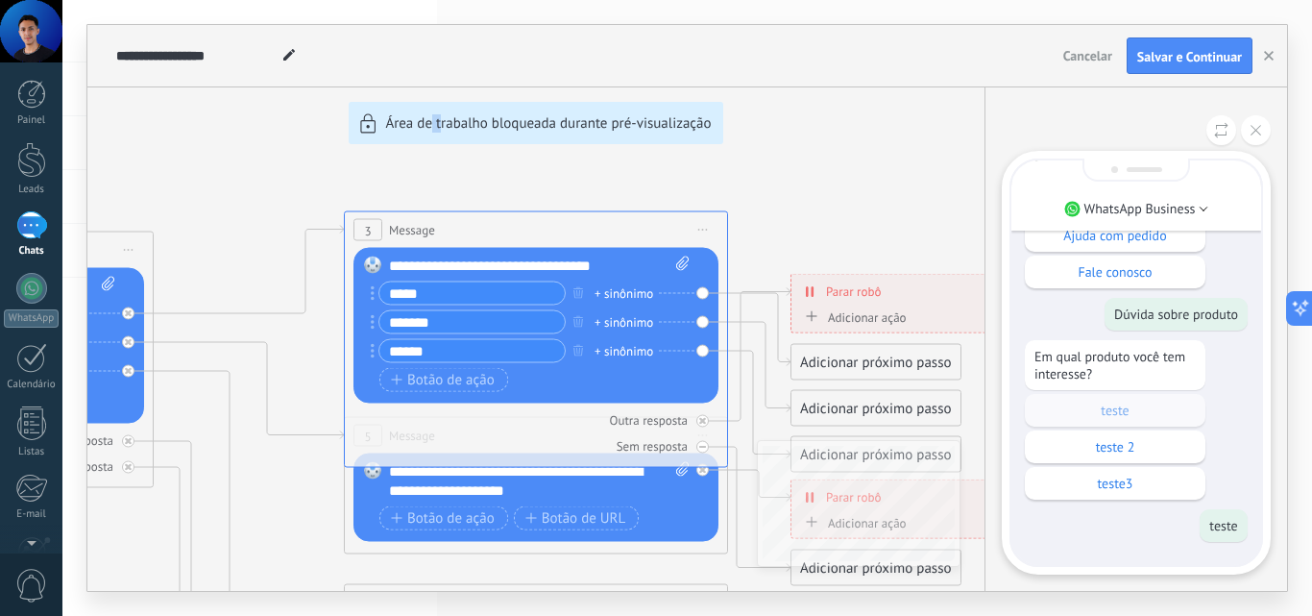
click at [429, 218] on div "**********" at bounding box center [687, 308] width 1200 height 566
click at [226, 182] on div "**********" at bounding box center [687, 308] width 1200 height 566
drag, startPoint x: 289, startPoint y: 516, endPoint x: 287, endPoint y: 456, distance: 59.6
click at [290, 444] on div "**********" at bounding box center [687, 308] width 1200 height 566
click at [1260, 125] on button at bounding box center [1256, 130] width 30 height 30
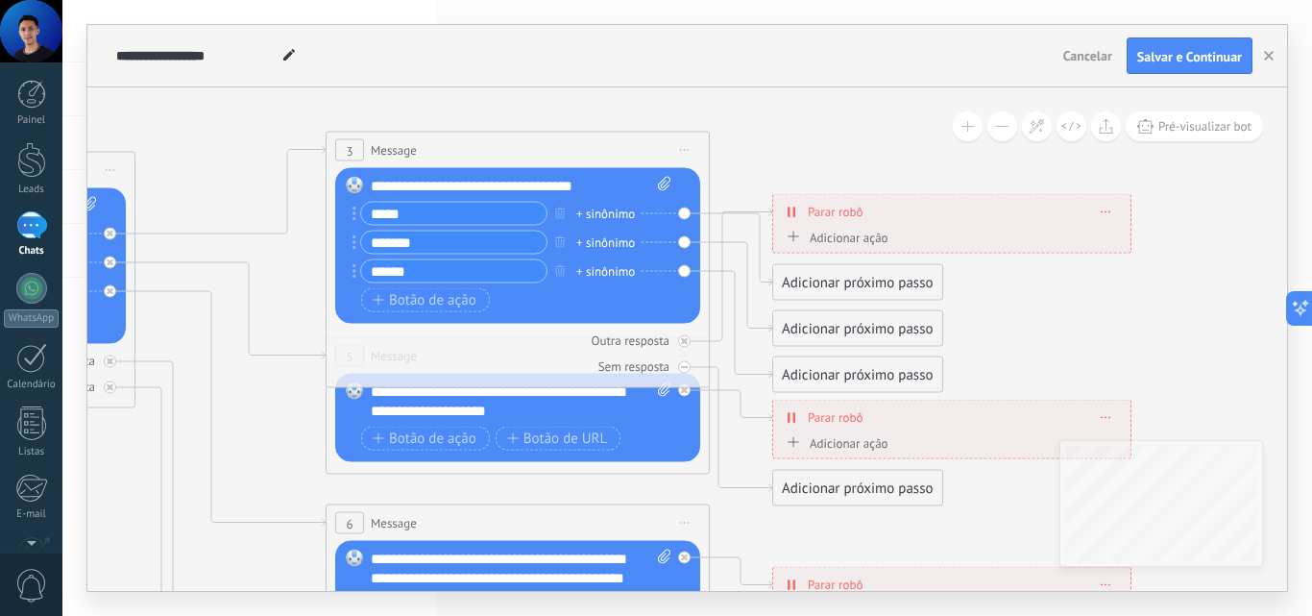
drag, startPoint x: 921, startPoint y: 180, endPoint x: 950, endPoint y: 77, distance: 106.8
click at [950, 77] on div "**********" at bounding box center [687, 308] width 1200 height 566
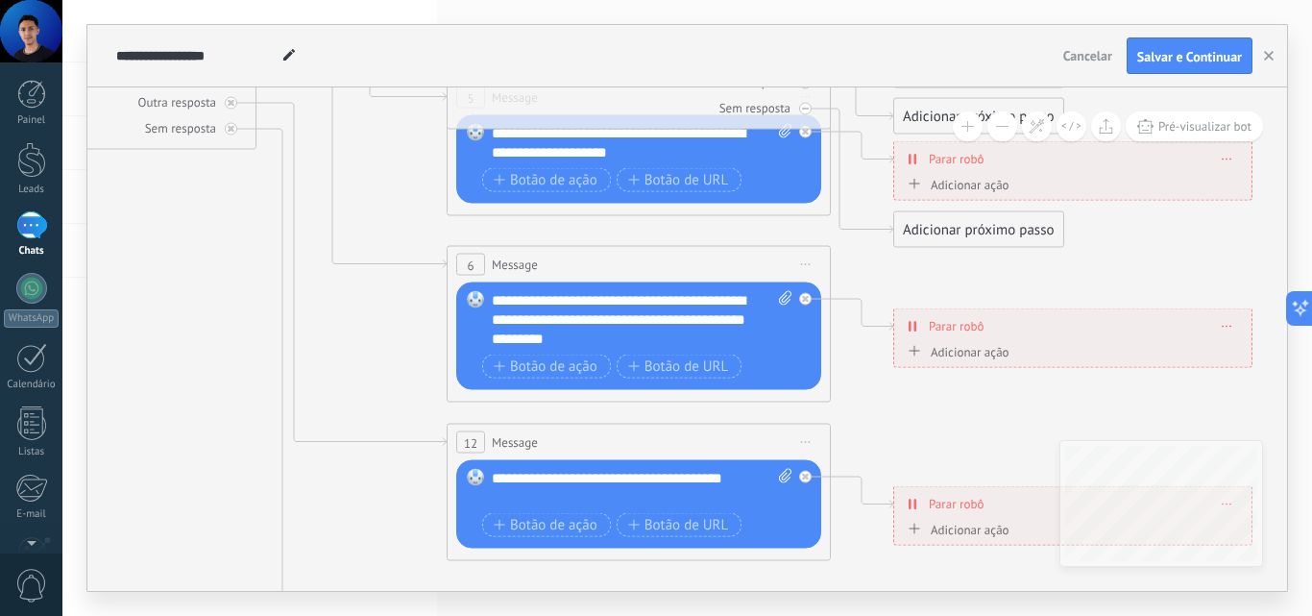
drag, startPoint x: 292, startPoint y: 369, endPoint x: 384, endPoint y: 195, distance: 196.8
click at [384, 195] on icon at bounding box center [660, 339] width 3039 height 1892
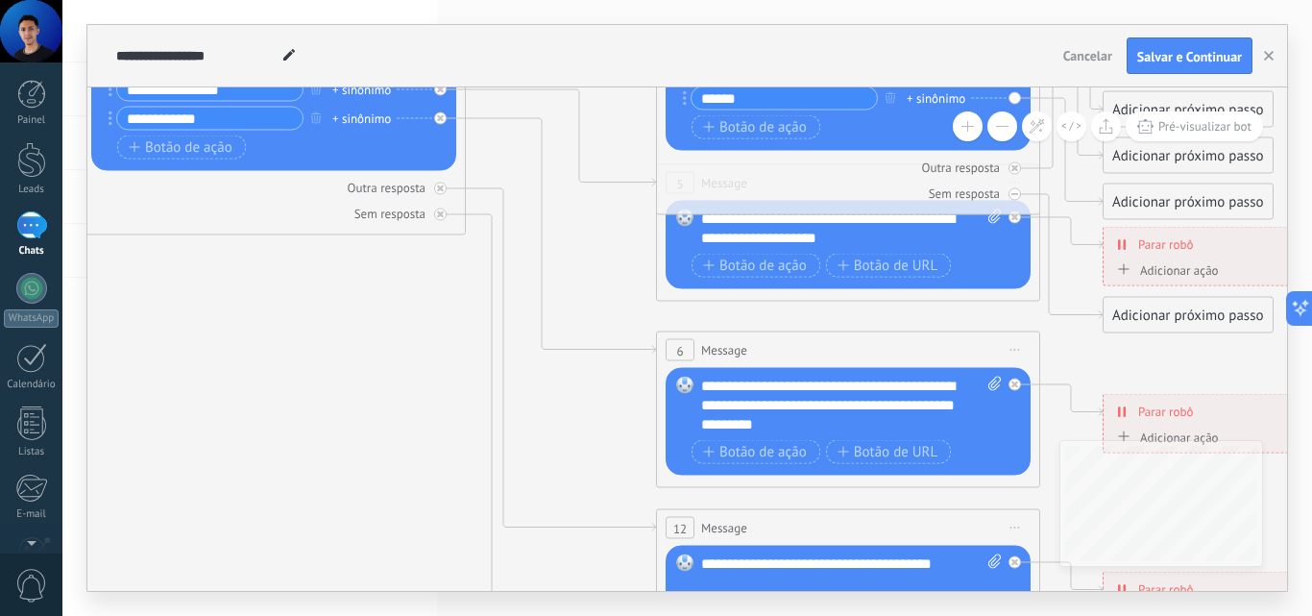
drag, startPoint x: 346, startPoint y: 375, endPoint x: 356, endPoint y: 406, distance: 33.4
click at [579, 470] on icon at bounding box center [870, 424] width 3039 height 1892
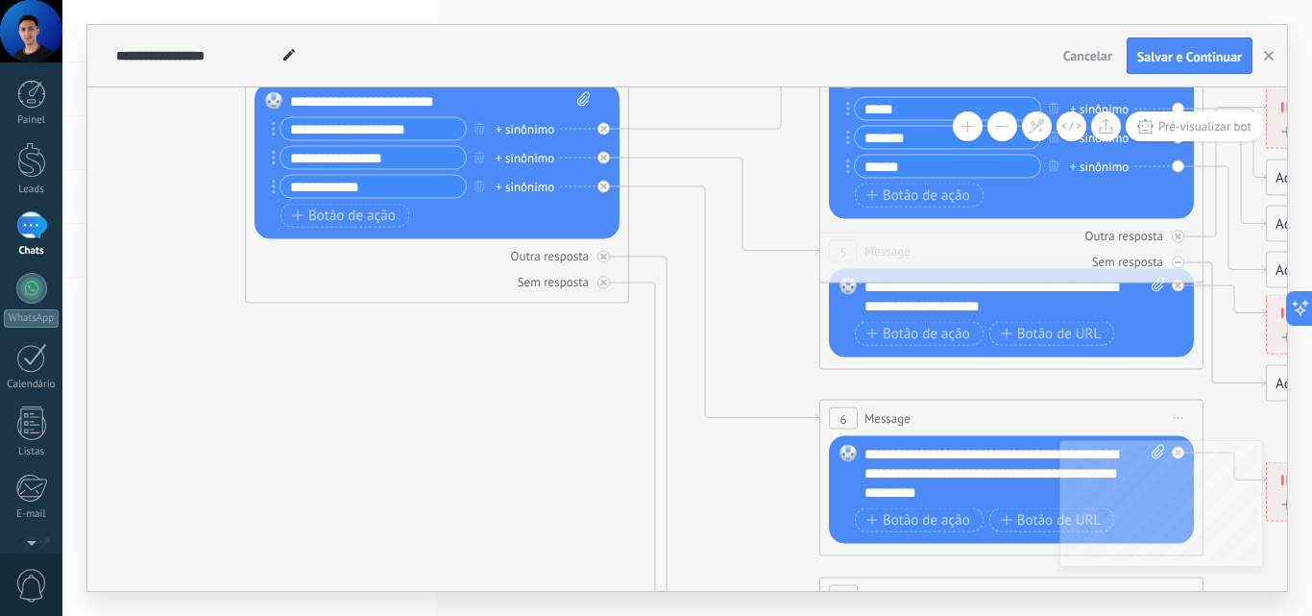
drag, startPoint x: 272, startPoint y: 386, endPoint x: 414, endPoint y: 372, distance: 142.9
click at [408, 445] on icon at bounding box center [1033, 493] width 3039 height 1892
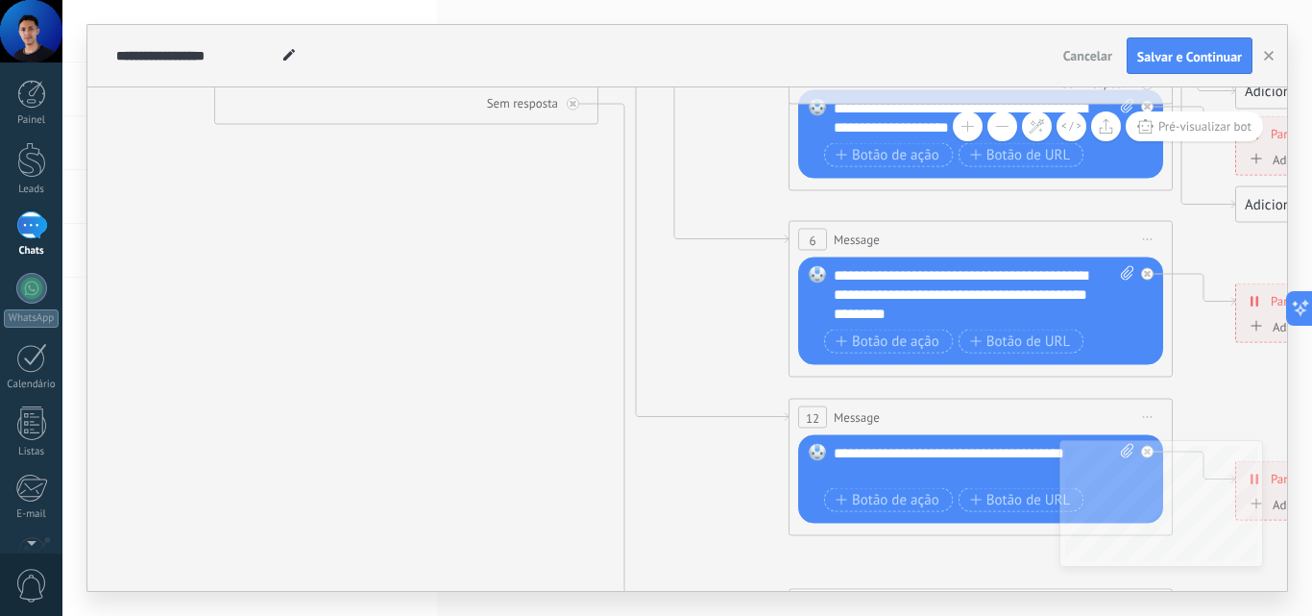
drag, startPoint x: 467, startPoint y: 409, endPoint x: 511, endPoint y: 304, distance: 114.5
click at [430, 195] on icon at bounding box center [1002, 314] width 3039 height 1892
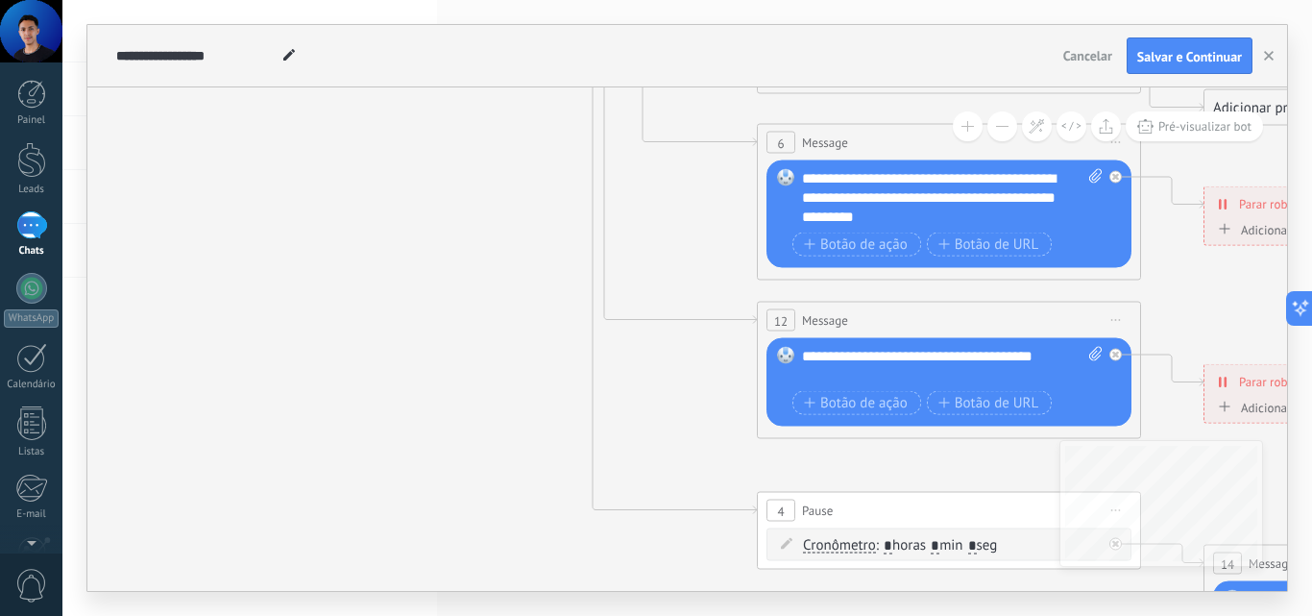
drag, startPoint x: 548, startPoint y: 369, endPoint x: 1005, endPoint y: 452, distance: 464.7
click at [527, 305] on icon at bounding box center [970, 217] width 3039 height 1892
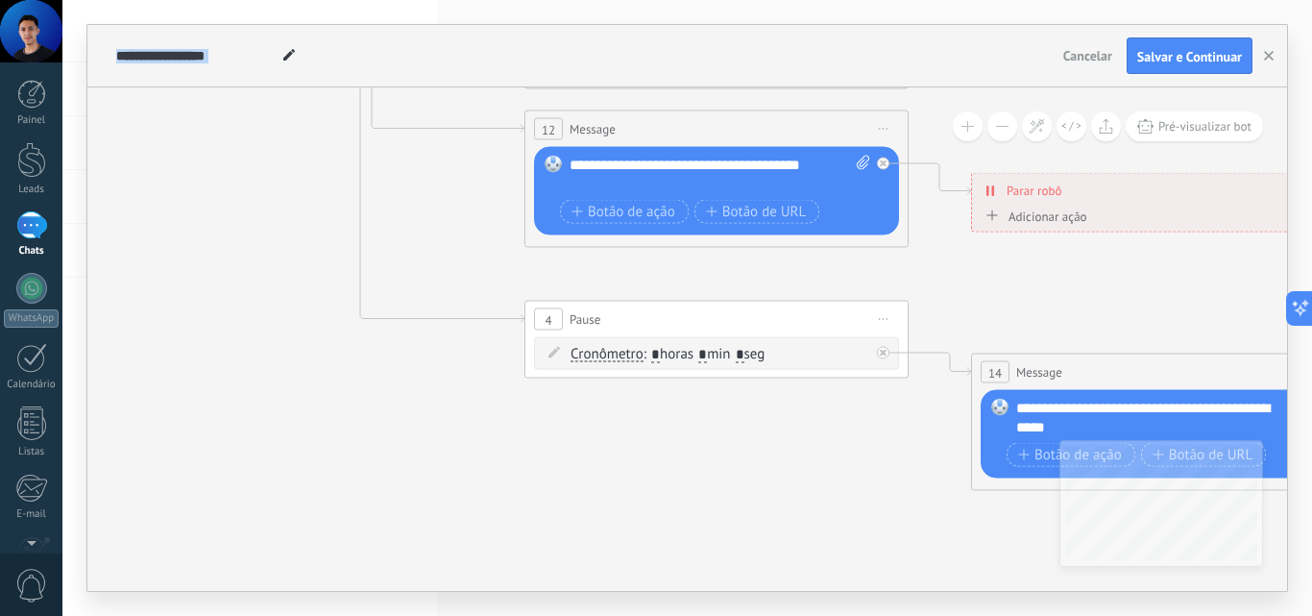
drag, startPoint x: 708, startPoint y: 444, endPoint x: 482, endPoint y: 247, distance: 299.6
click at [457, 244] on icon at bounding box center [738, 26] width 3039 height 1892
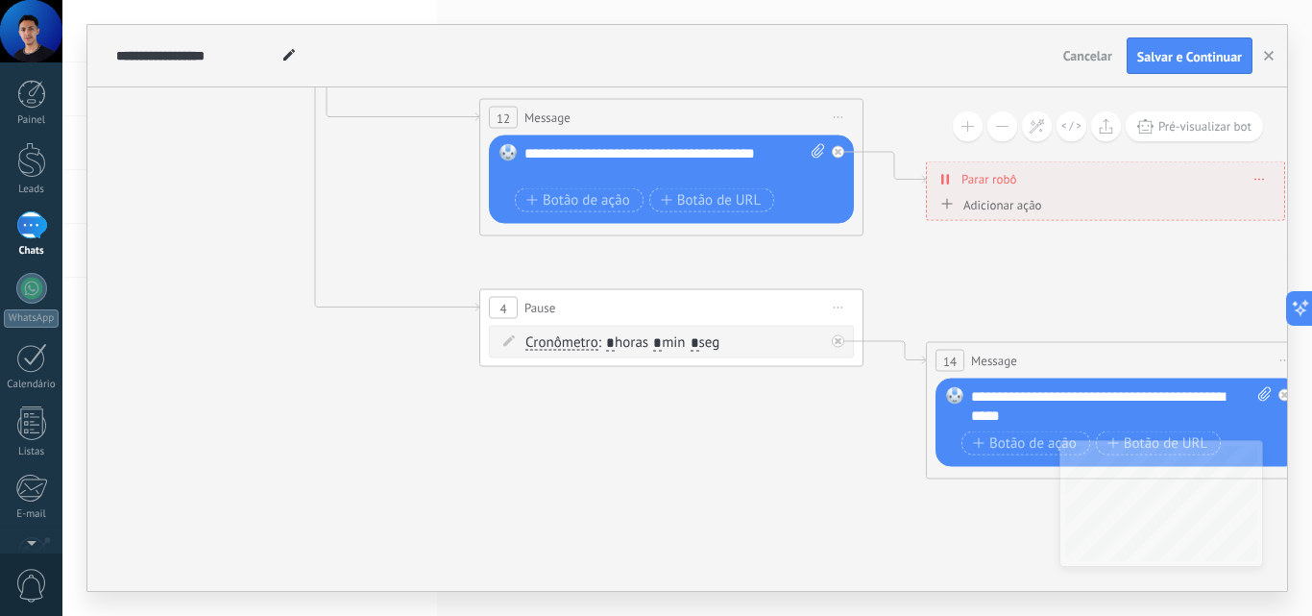
drag, startPoint x: 866, startPoint y: 266, endPoint x: 864, endPoint y: 336, distance: 70.2
click at [786, 259] on icon at bounding box center [693, 14] width 3039 height 1892
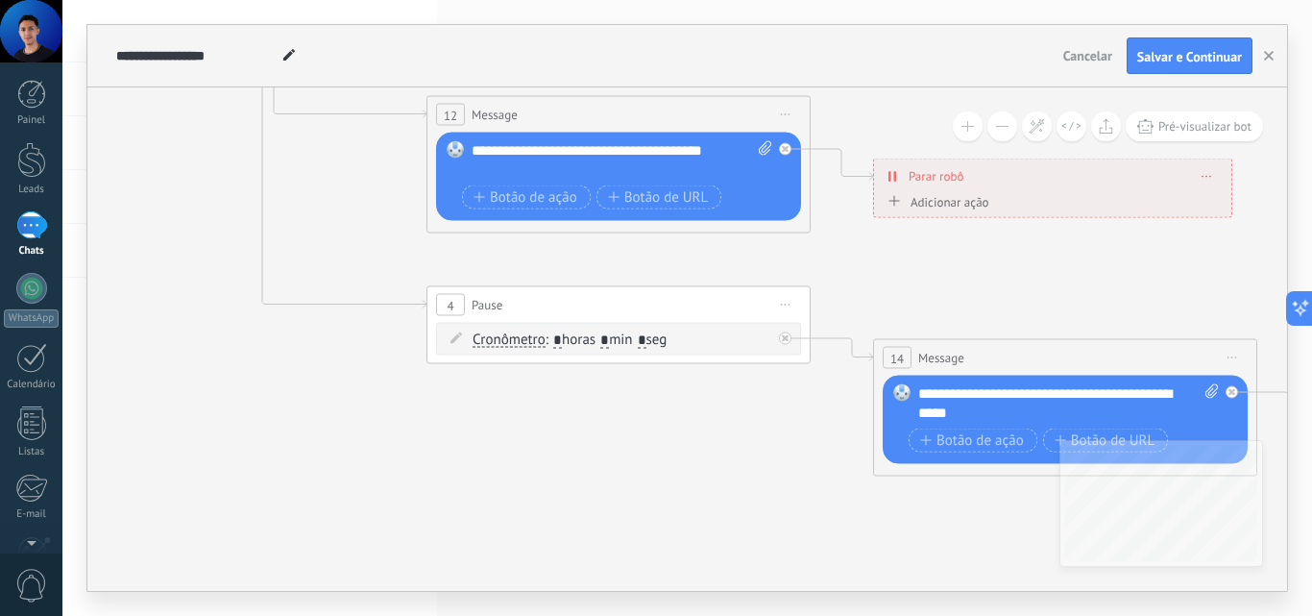
click at [326, 472] on icon at bounding box center [640, 11] width 3039 height 1892
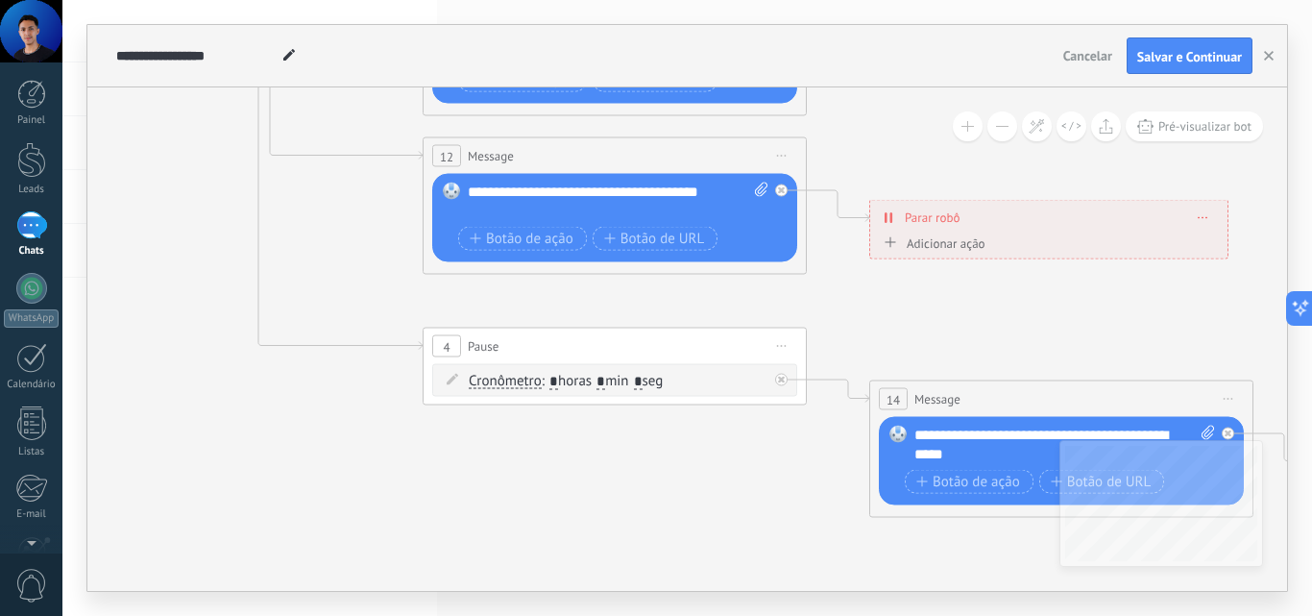
drag, startPoint x: 394, startPoint y: 275, endPoint x: 372, endPoint y: 358, distance: 86.4
click at [380, 384] on icon at bounding box center [636, 53] width 3039 height 1892
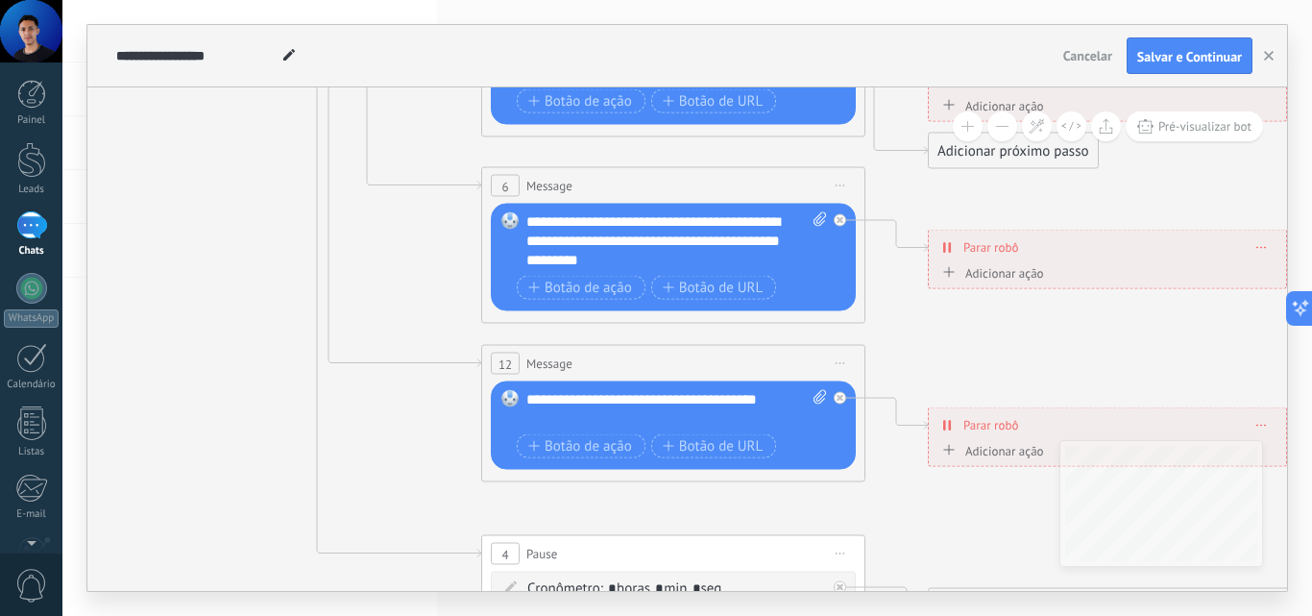
drag, startPoint x: 354, startPoint y: 301, endPoint x: 423, endPoint y: 440, distance: 155.1
click at [423, 440] on icon at bounding box center [695, 260] width 3039 height 1892
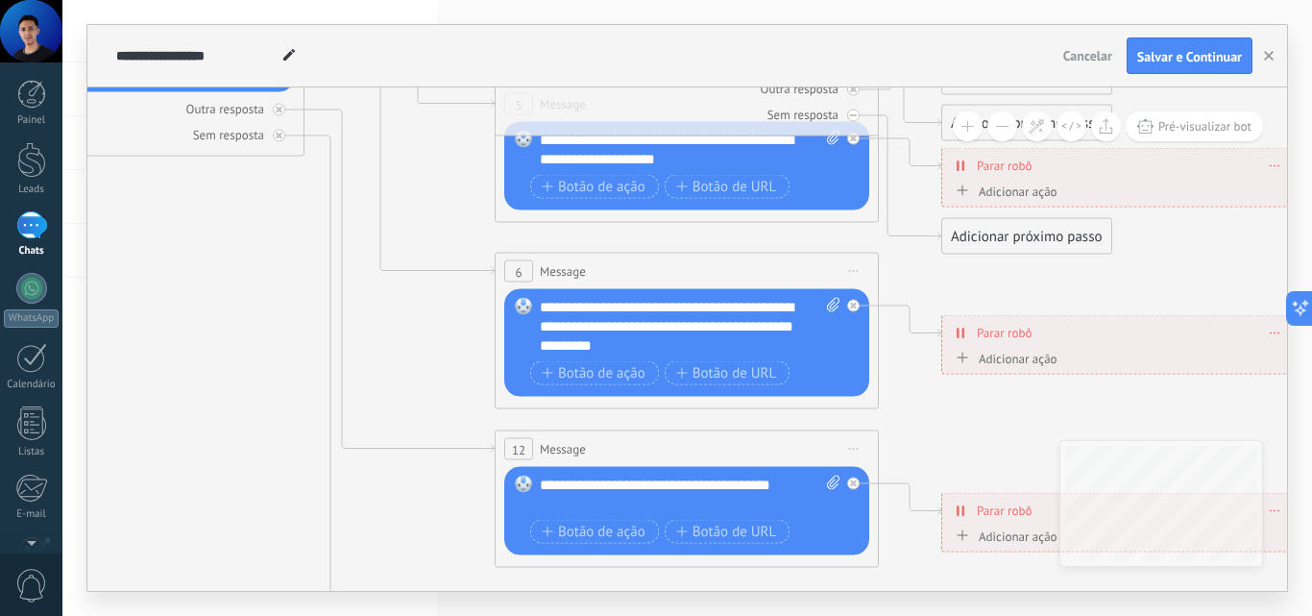
drag, startPoint x: 396, startPoint y: 297, endPoint x: 403, endPoint y: 395, distance: 98.2
click at [406, 416] on icon at bounding box center [708, 346] width 3039 height 1892
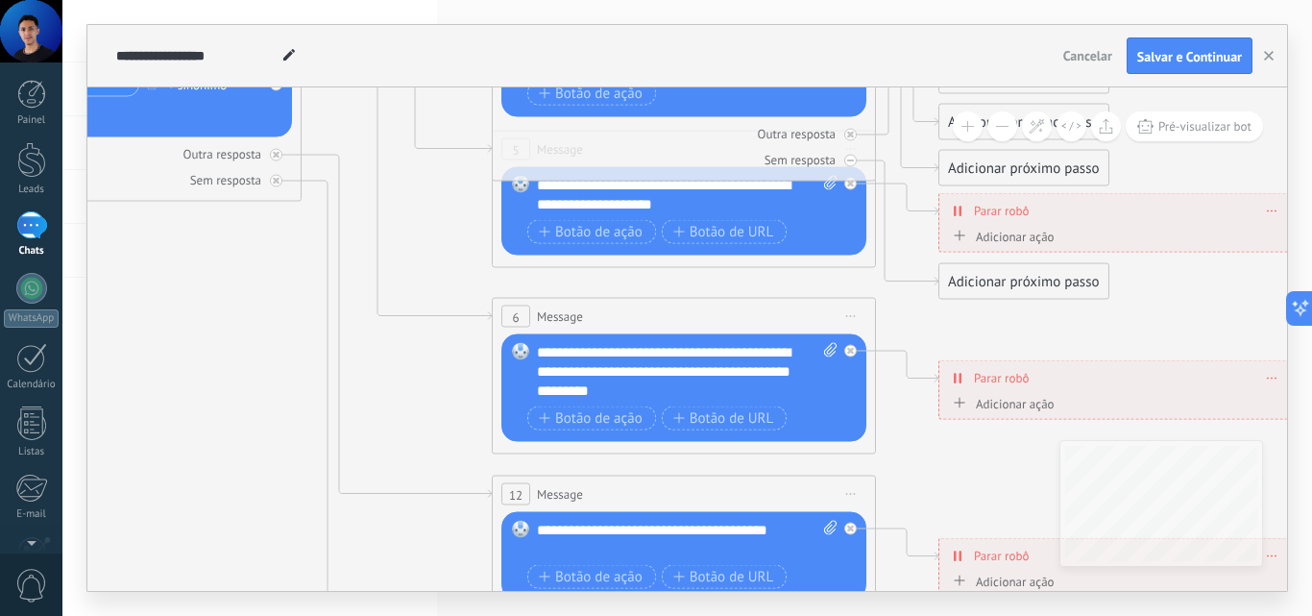
drag, startPoint x: 386, startPoint y: 315, endPoint x: 381, endPoint y: 401, distance: 85.6
click at [382, 403] on icon at bounding box center [705, 391] width 3039 height 1892
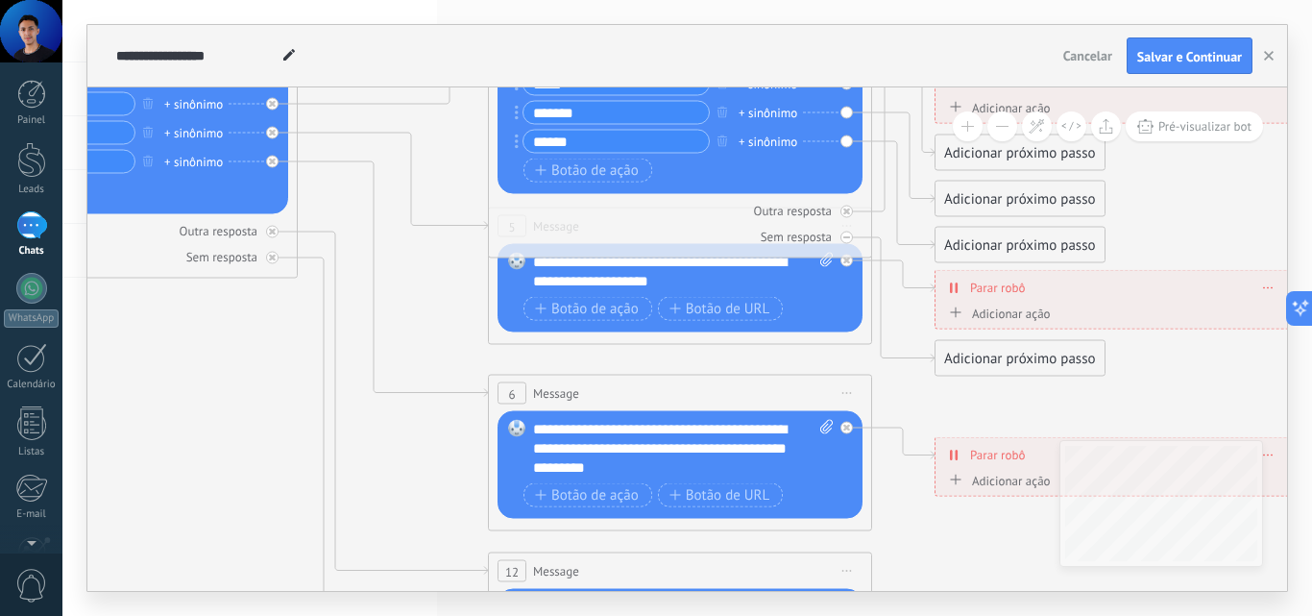
click at [502, 310] on div "Substituir Remover Converter para mensagem de voz Arraste a imagem aqui para an…" at bounding box center [680, 288] width 365 height 88
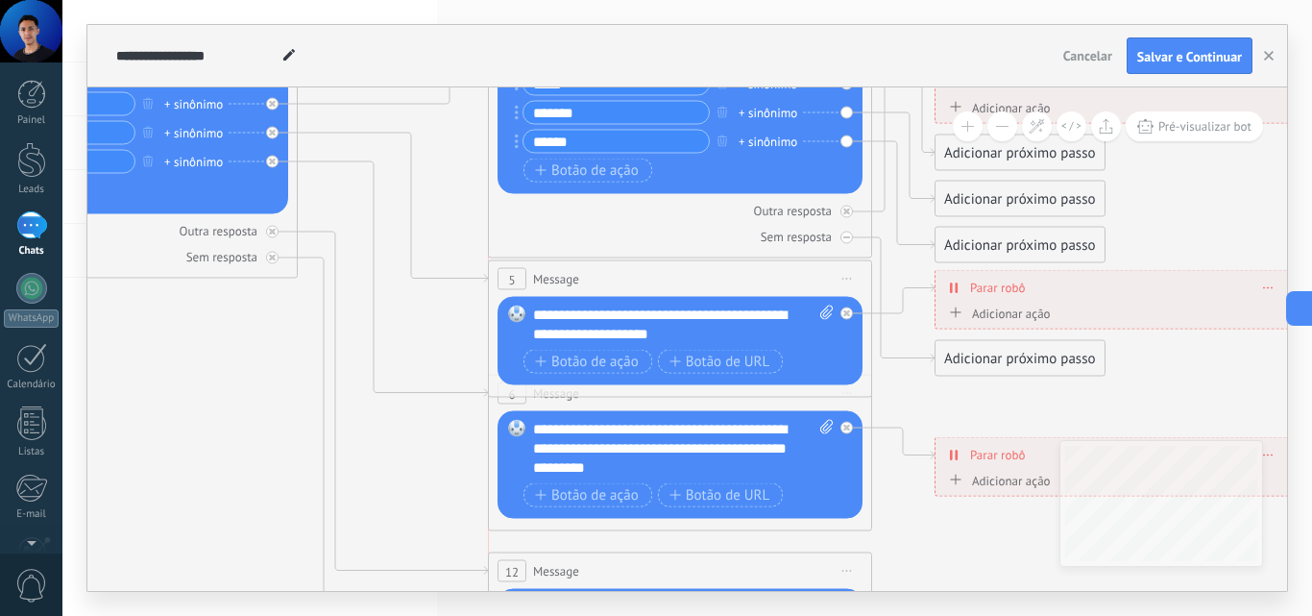
drag, startPoint x: 549, startPoint y: 238, endPoint x: 551, endPoint y: 280, distance: 41.4
click at [551, 279] on span "Message" at bounding box center [556, 279] width 46 height 18
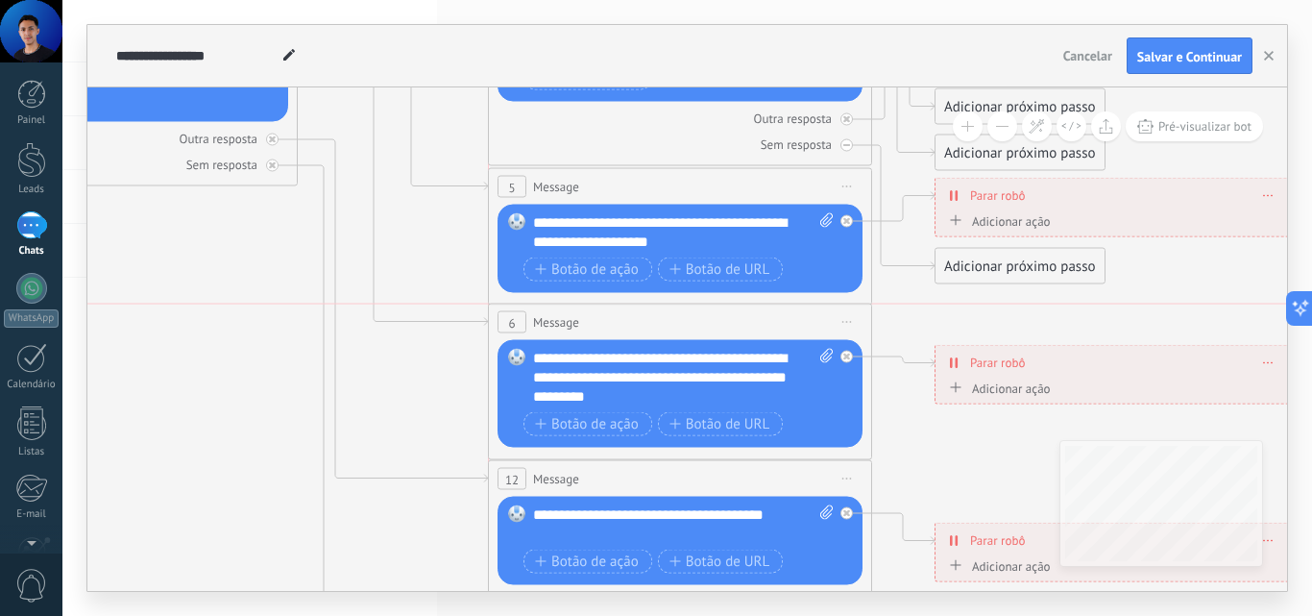
drag, startPoint x: 521, startPoint y: 312, endPoint x: 520, endPoint y: 330, distance: 18.3
click at [520, 330] on div "6 Message ******* (para): Todos os contatos - canais selecionados Todos os cont…" at bounding box center [680, 323] width 382 height 36
click at [412, 326] on icon at bounding box center [393, 197] width 190 height 256
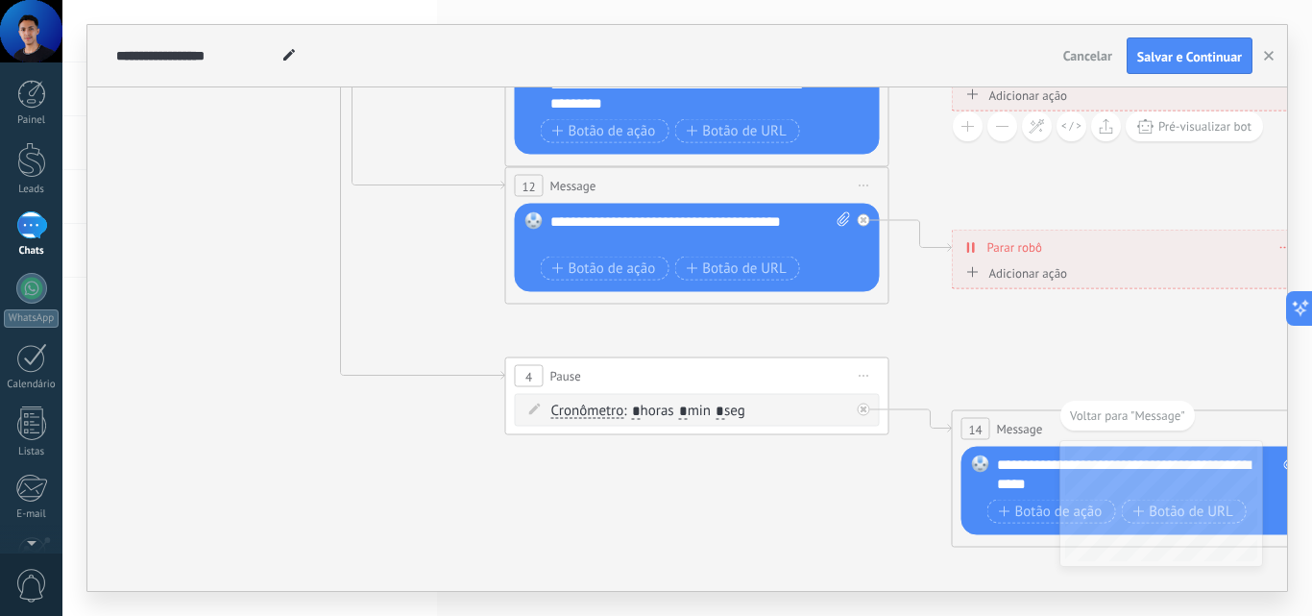
drag, startPoint x: 445, startPoint y: 421, endPoint x: 465, endPoint y: 251, distance: 171.2
click at [458, 238] on icon at bounding box center [719, 82] width 3039 height 1892
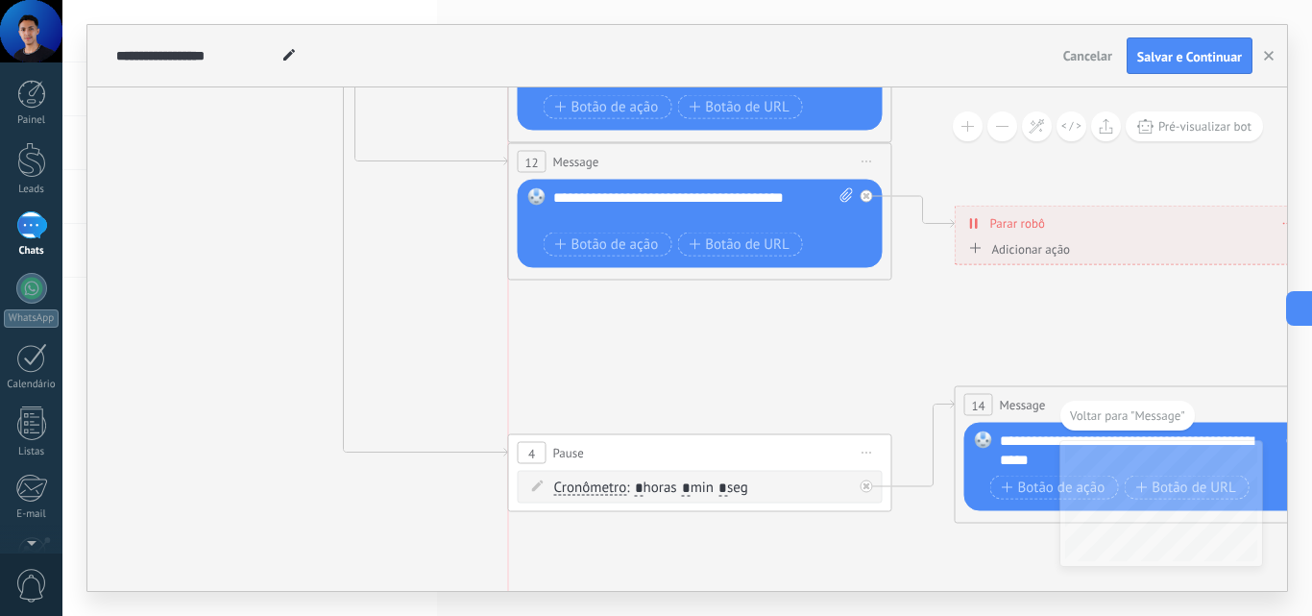
drag, startPoint x: 626, startPoint y: 355, endPoint x: 626, endPoint y: 455, distance: 99.9
click at [626, 459] on div "4 Pause ***** Iniciar pré-visualização aqui Renomear Duplicar Excluir" at bounding box center [700, 453] width 382 height 36
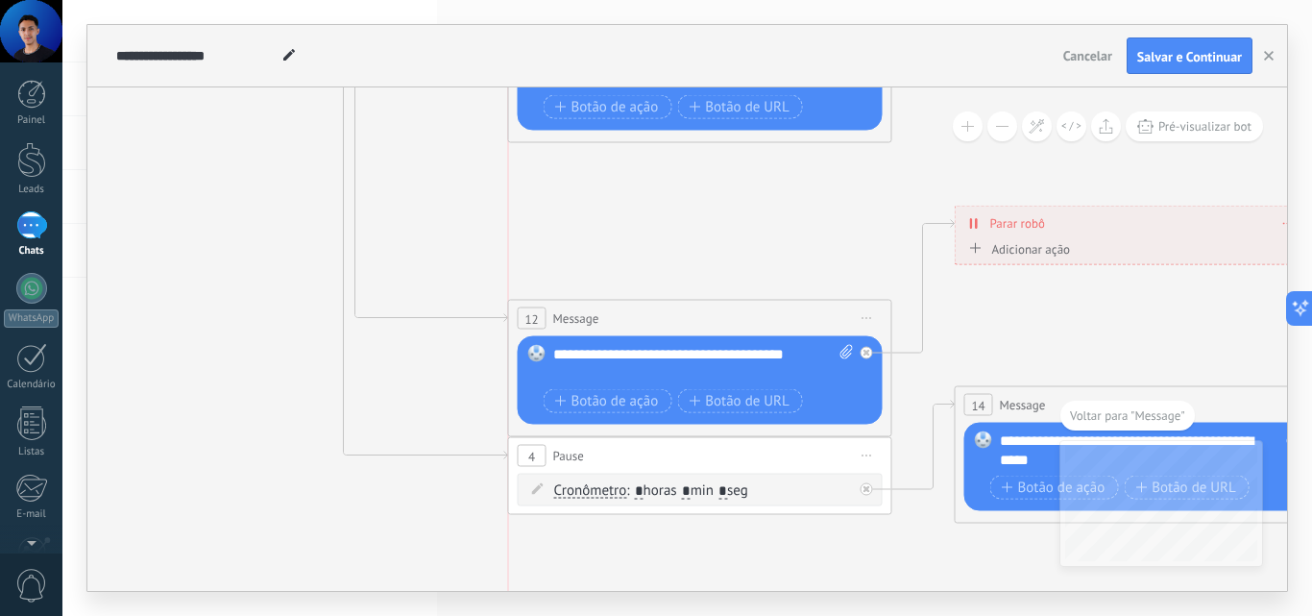
drag, startPoint x: 642, startPoint y: 165, endPoint x: 634, endPoint y: 321, distance: 155.8
click at [634, 321] on div "12 Message ******* (para): Todos os contatos - canais selecionados Todos os con…" at bounding box center [700, 319] width 382 height 36
click at [478, 257] on icon at bounding box center [721, 58] width 3039 height 1892
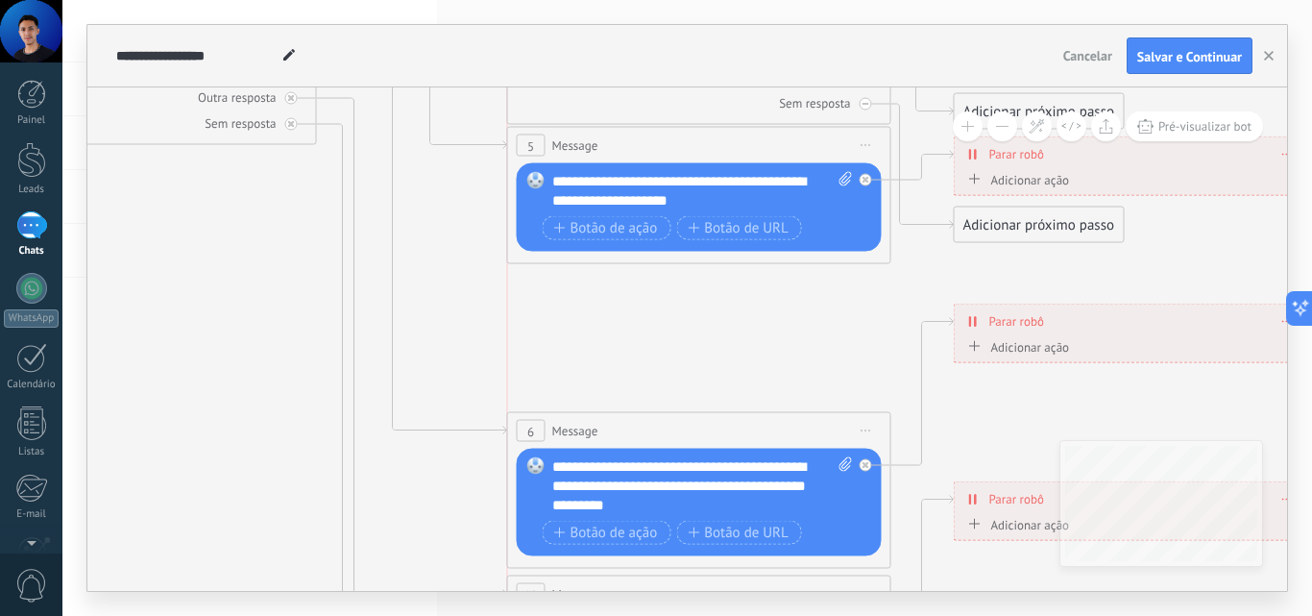
drag, startPoint x: 654, startPoint y: 279, endPoint x: 658, endPoint y: 426, distance: 147.0
click at [658, 426] on div "6 Message ******* (para): Todos os contatos - canais selecionados Todos os cont…" at bounding box center [699, 431] width 382 height 36
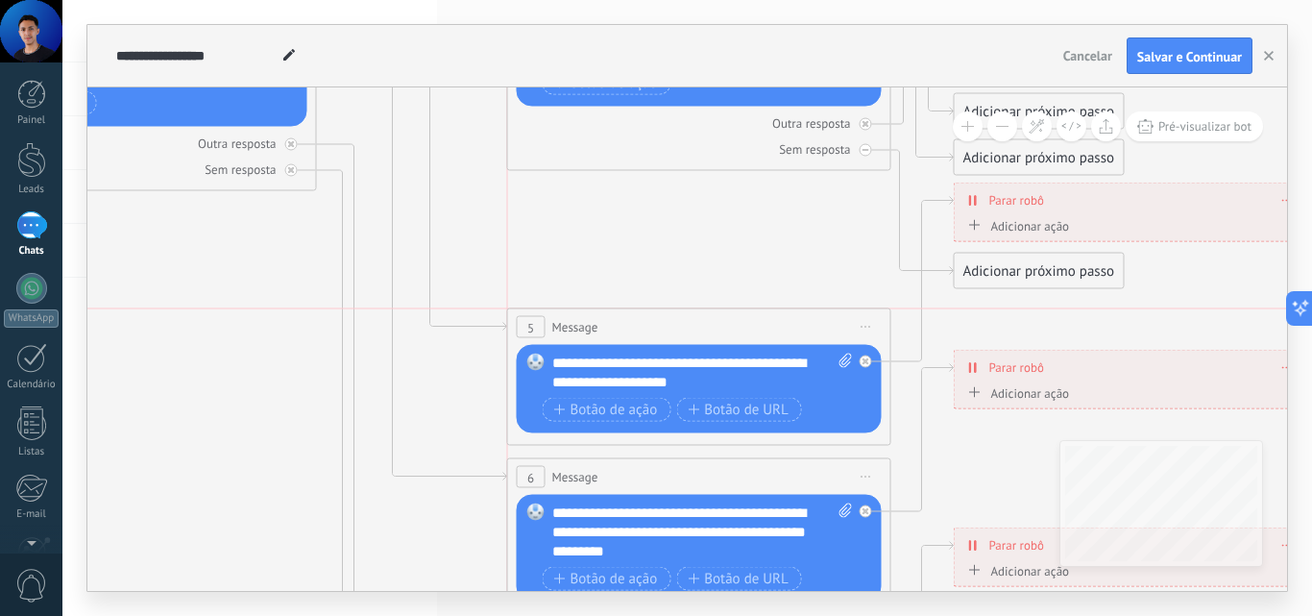
drag, startPoint x: 640, startPoint y: 185, endPoint x: 645, endPoint y: 328, distance: 142.3
click at [645, 328] on div "5 Message ******* (para): Todos os contatos - canais selecionados Todos os cont…" at bounding box center [699, 327] width 382 height 36
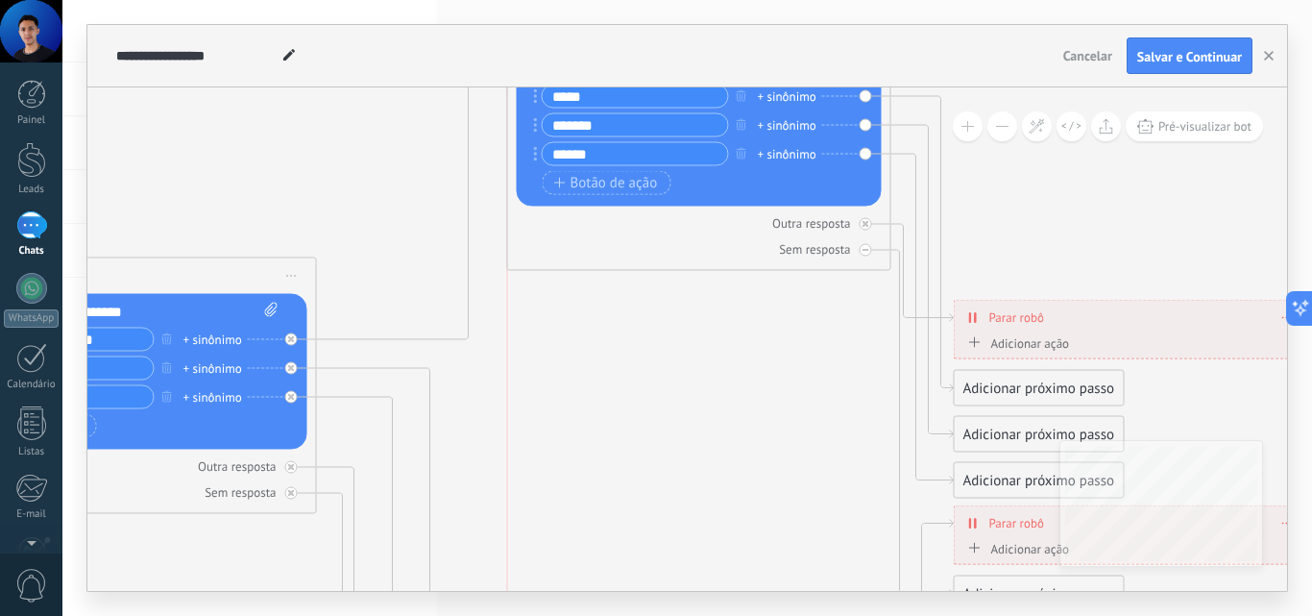
drag, startPoint x: 625, startPoint y: 260, endPoint x: 633, endPoint y: 38, distance: 222.0
click at [633, 37] on div "**********" at bounding box center [687, 308] width 1200 height 566
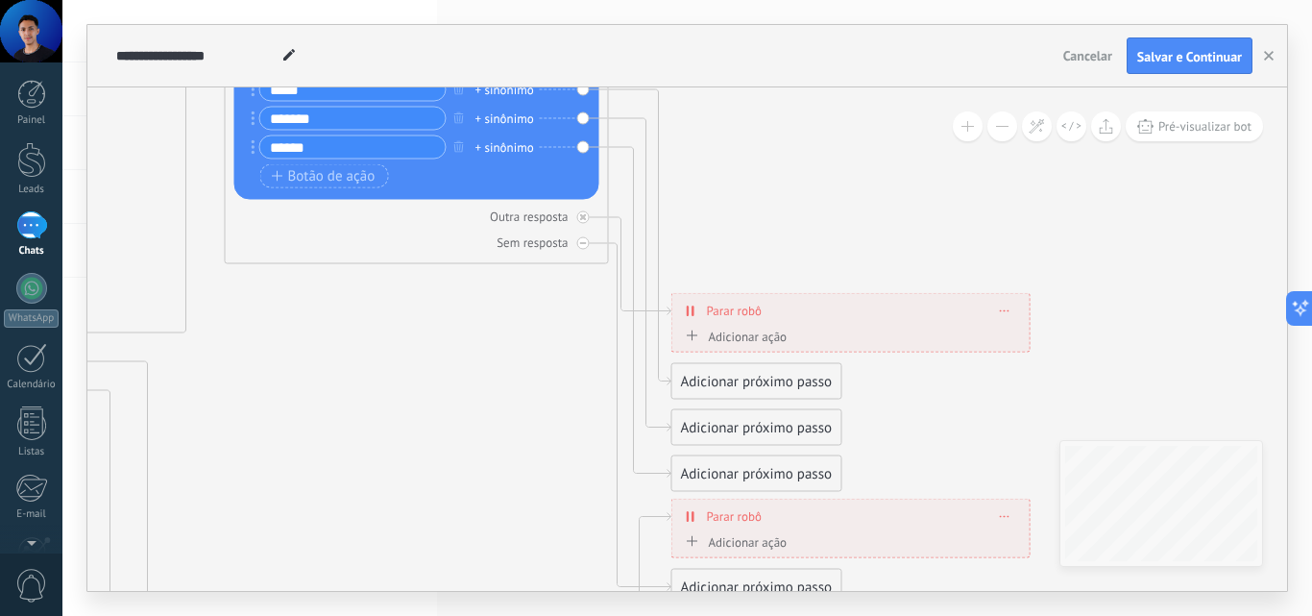
drag, startPoint x: 715, startPoint y: 446, endPoint x: 442, endPoint y: 449, distance: 272.8
click at [395, 480] on icon at bounding box center [438, 584] width 3039 height 2114
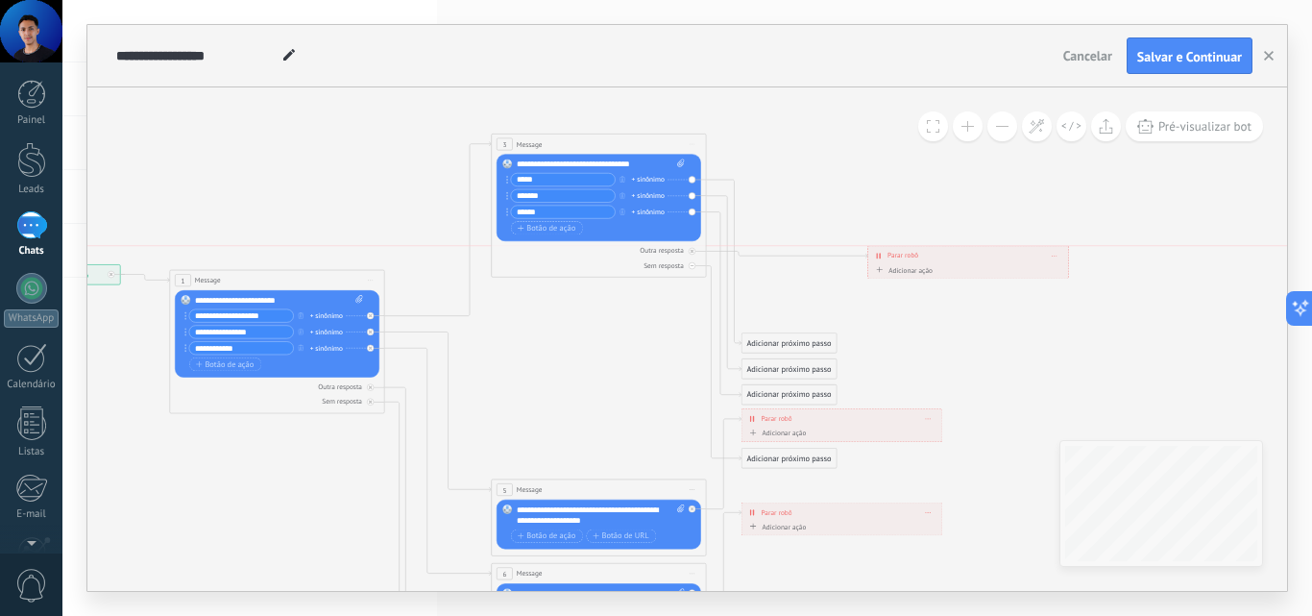
drag, startPoint x: 836, startPoint y: 304, endPoint x: 963, endPoint y: 252, distance: 137.0
click at [963, 252] on div "**********" at bounding box center [968, 255] width 200 height 19
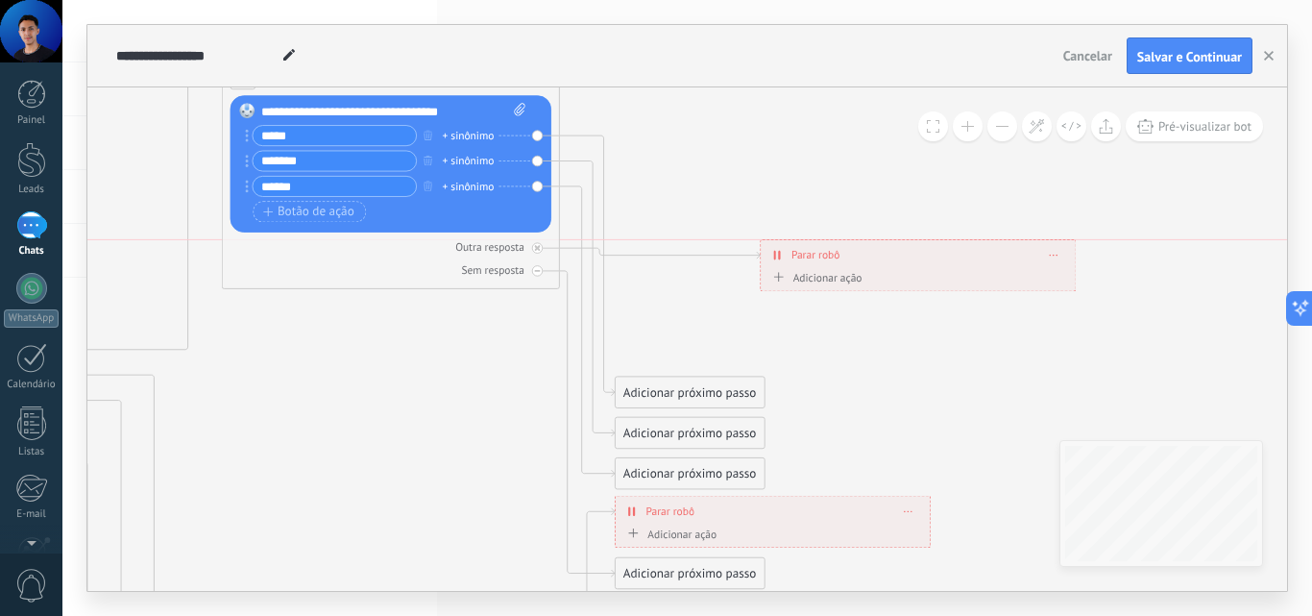
drag, startPoint x: 961, startPoint y: 249, endPoint x: 908, endPoint y: 242, distance: 53.3
click at [908, 242] on div "**********" at bounding box center [918, 255] width 314 height 30
drag, startPoint x: 663, startPoint y: 394, endPoint x: 779, endPoint y: 141, distance: 278.1
click at [779, 141] on div "Adicionar próximo passo" at bounding box center [802, 140] width 148 height 28
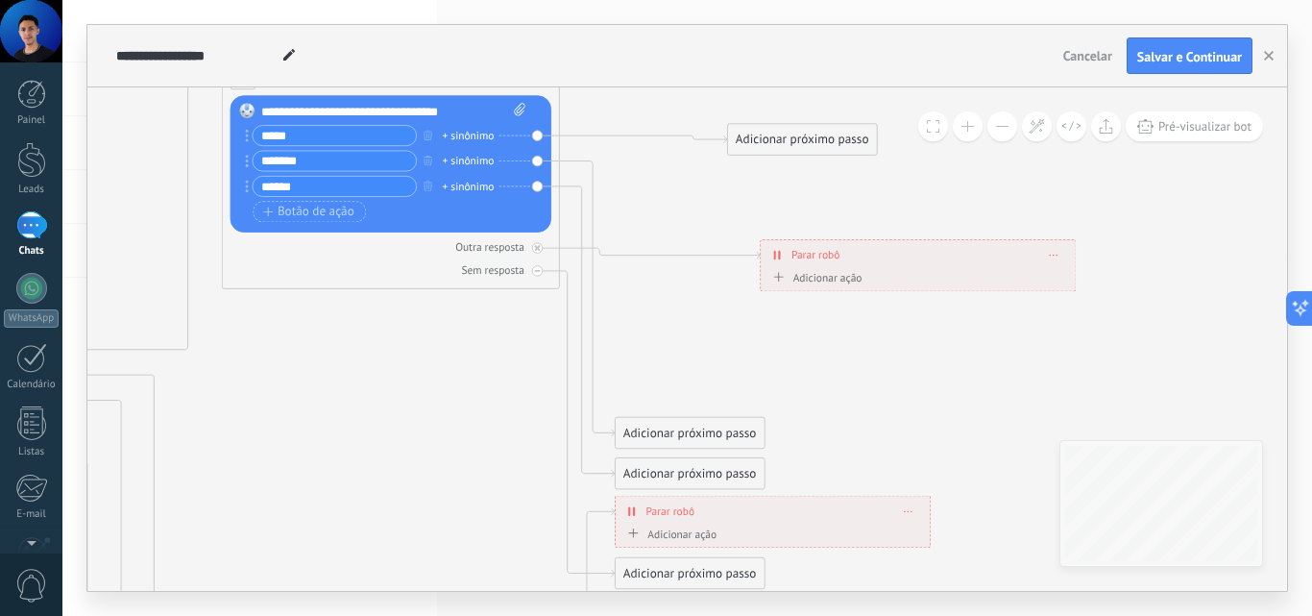
click at [779, 141] on div "Adicionar próximo passo" at bounding box center [802, 140] width 148 height 28
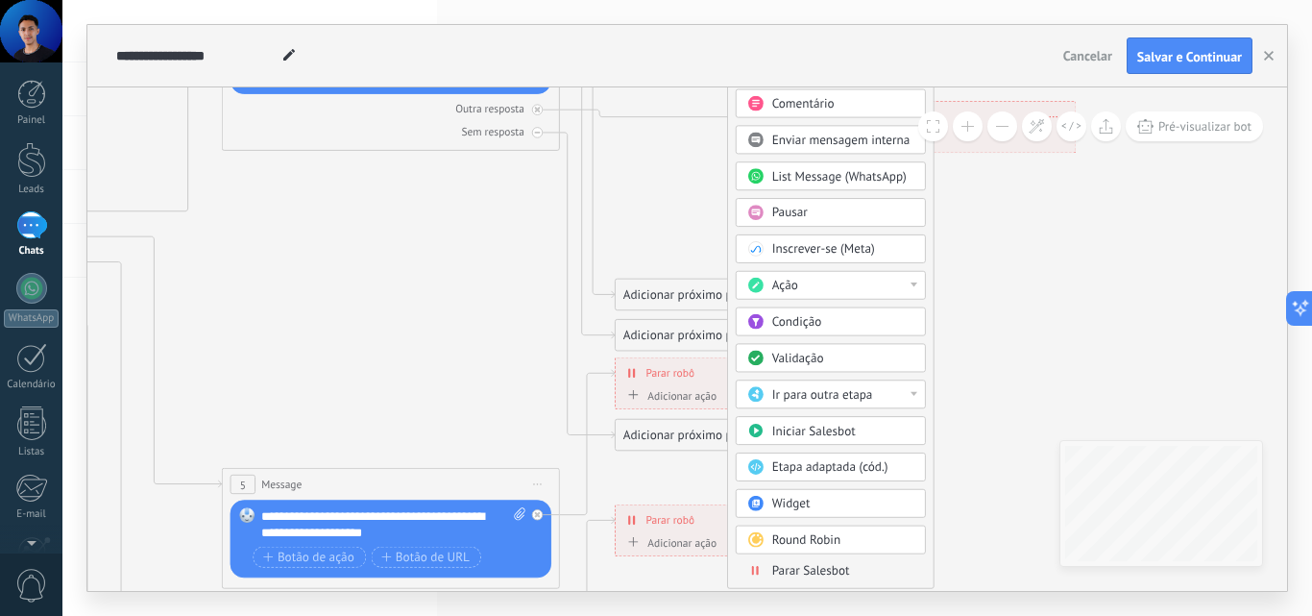
click at [849, 256] on span "Inscrever-se (Meta)" at bounding box center [823, 249] width 103 height 16
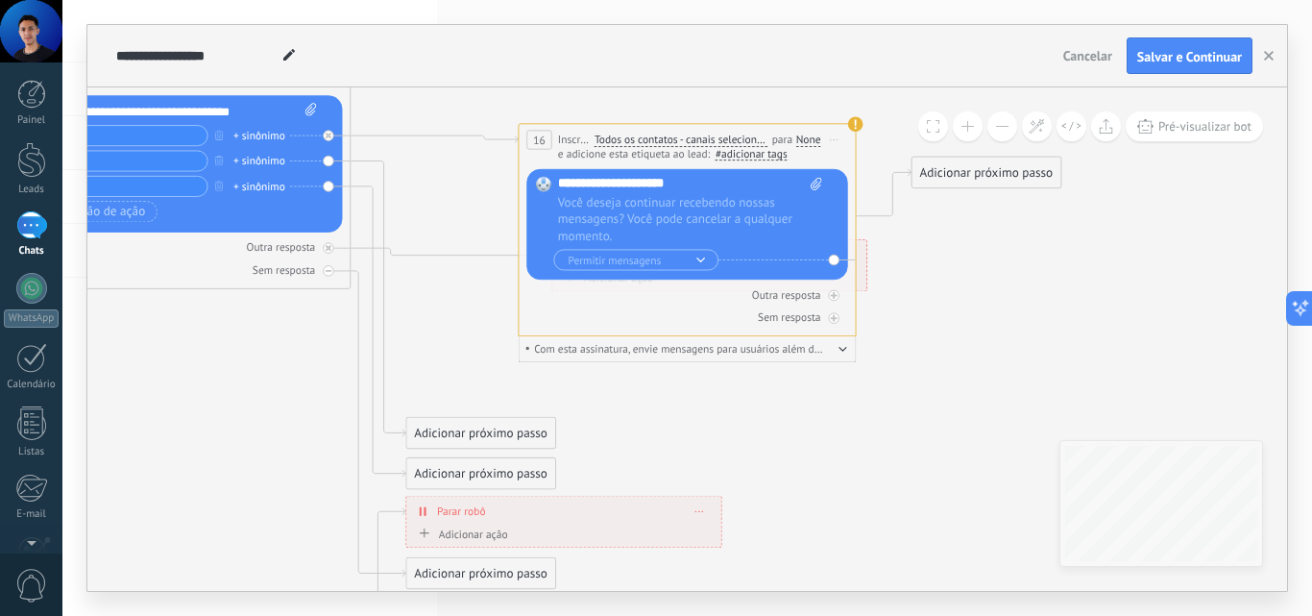
click at [648, 216] on span "Você deseja continuar recebendo nossas mensagens? Você pode cancelar a qualquer…" at bounding box center [690, 219] width 264 height 51
click at [858, 124] on use at bounding box center [855, 123] width 15 height 15
drag, startPoint x: 670, startPoint y: 208, endPoint x: 680, endPoint y: 210, distance: 10.7
click at [680, 210] on span "Você deseja continuar recebendo nossas mensagens? Você pode cancelar a qualquer…" at bounding box center [690, 219] width 264 height 51
drag, startPoint x: 696, startPoint y: 226, endPoint x: 716, endPoint y: 255, distance: 35.2
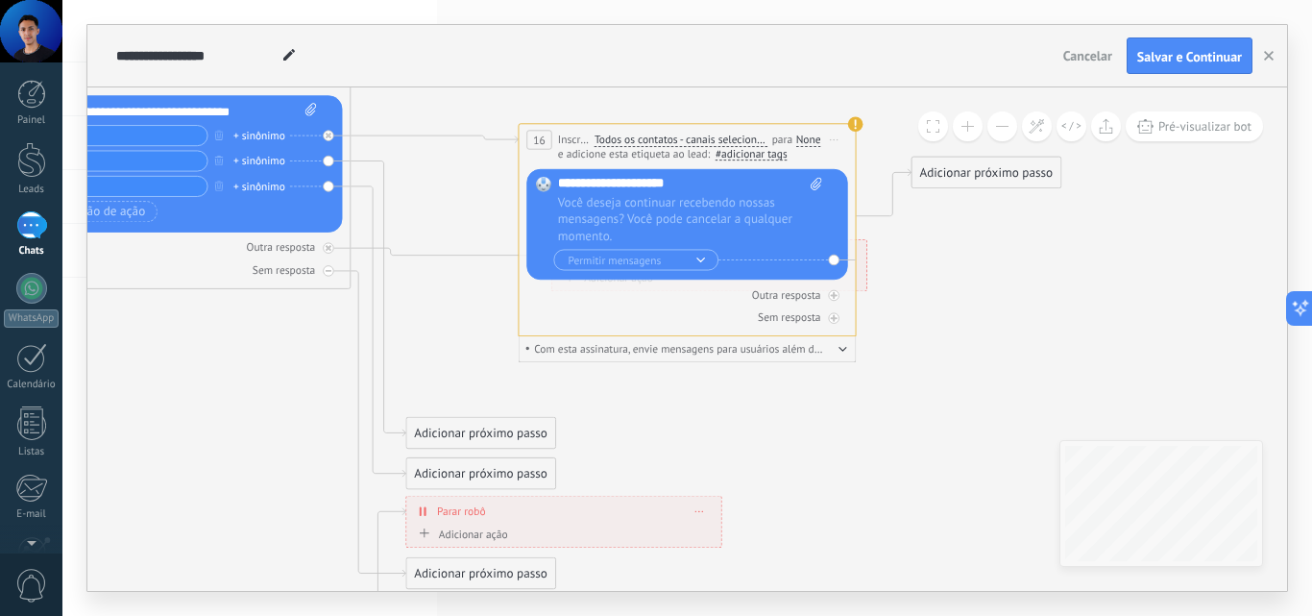
click at [718, 257] on div "Substituir Remover Converter para mensagem de voz Recortar Arraste a imagem aqu…" at bounding box center [690, 224] width 264 height 94
drag, startPoint x: 764, startPoint y: 232, endPoint x: 842, endPoint y: 231, distance: 78.8
click at [846, 240] on div "Substituir Remover Converter para mensagem de voz Recortar Arraste a imagem aqu…" at bounding box center [686, 224] width 321 height 110
drag, startPoint x: 767, startPoint y: 246, endPoint x: 662, endPoint y: 211, distance: 110.3
click at [670, 204] on span "Você deseja continuar recebendo nossas mensagens? Você pode cancelar a qualquer…" at bounding box center [690, 219] width 264 height 51
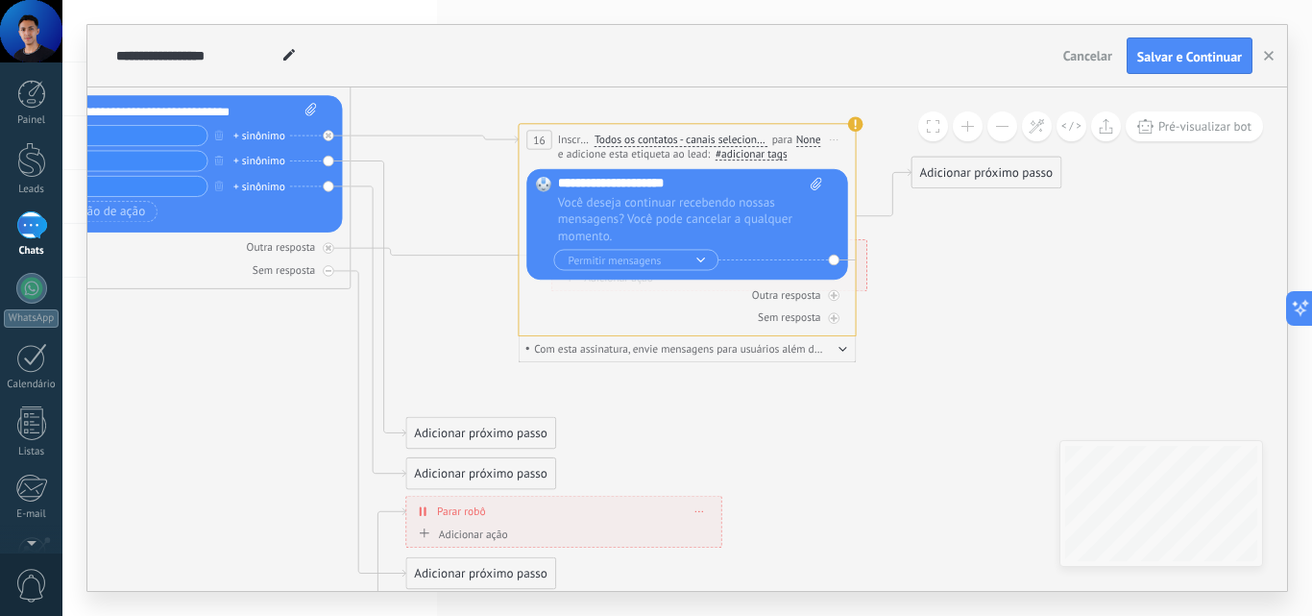
drag, startPoint x: 651, startPoint y: 209, endPoint x: 643, endPoint y: 193, distance: 18.5
click at [718, 209] on span "Você deseja continuar recebendo nossas mensagens? Você pode cancelar a qualquer…" at bounding box center [690, 219] width 264 height 51
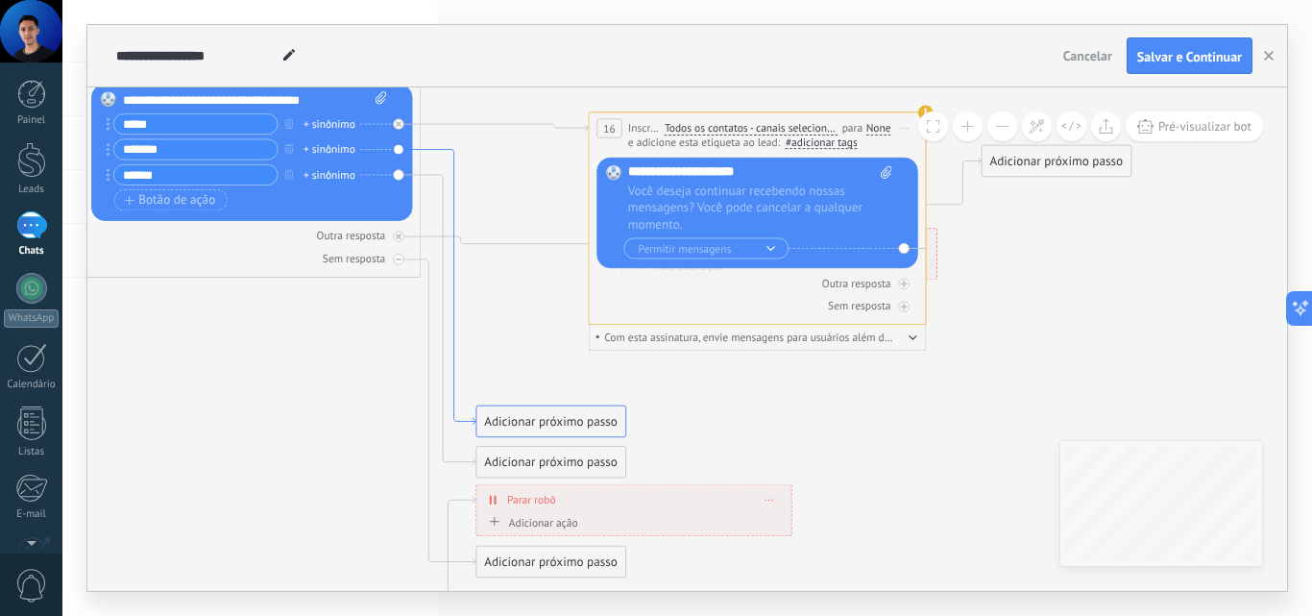
drag, startPoint x: 384, startPoint y: 187, endPoint x: 514, endPoint y: 211, distance: 131.9
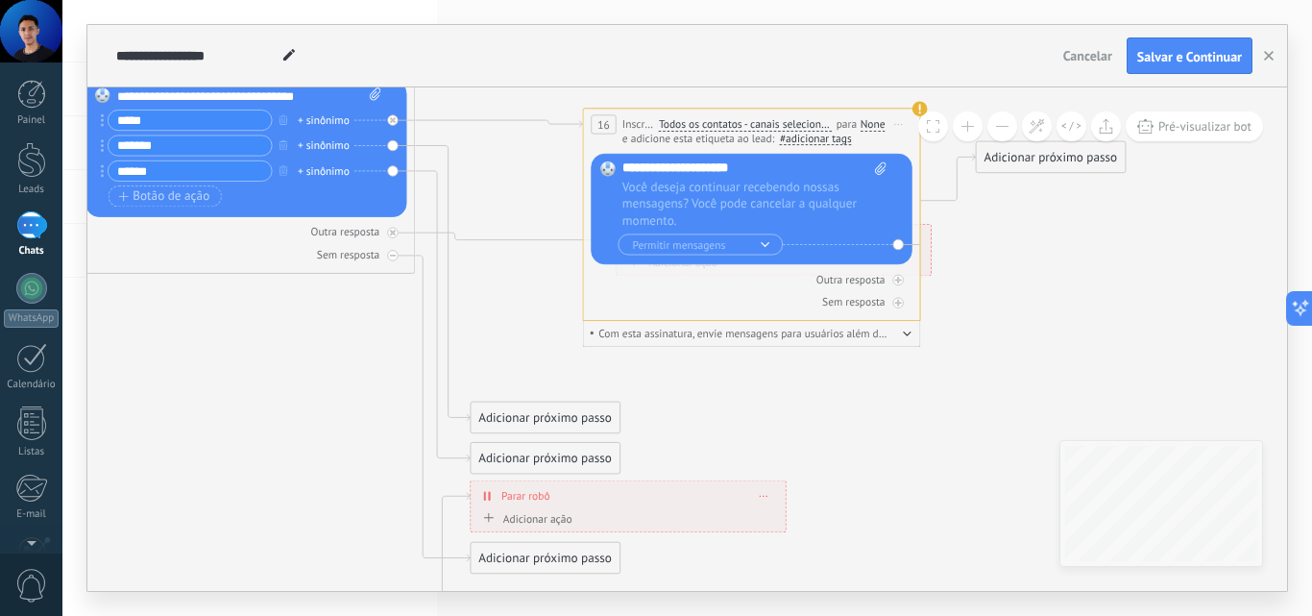
click at [494, 270] on icon at bounding box center [264, 522] width 2673 height 1794
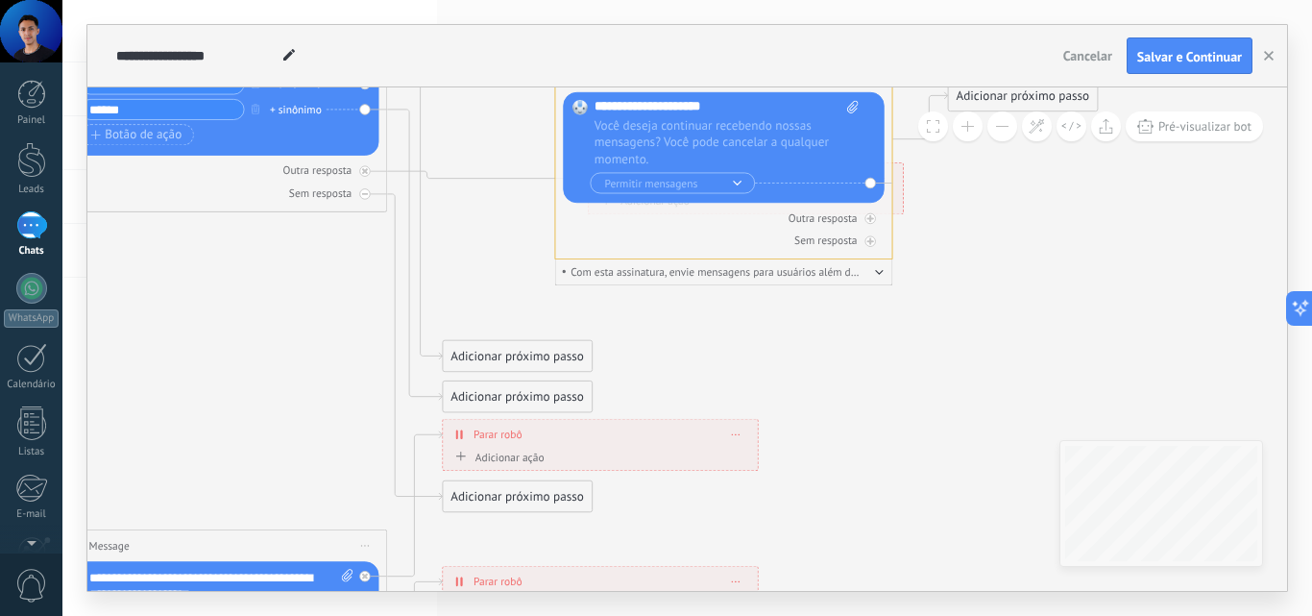
click at [506, 250] on icon at bounding box center [236, 461] width 2673 height 1794
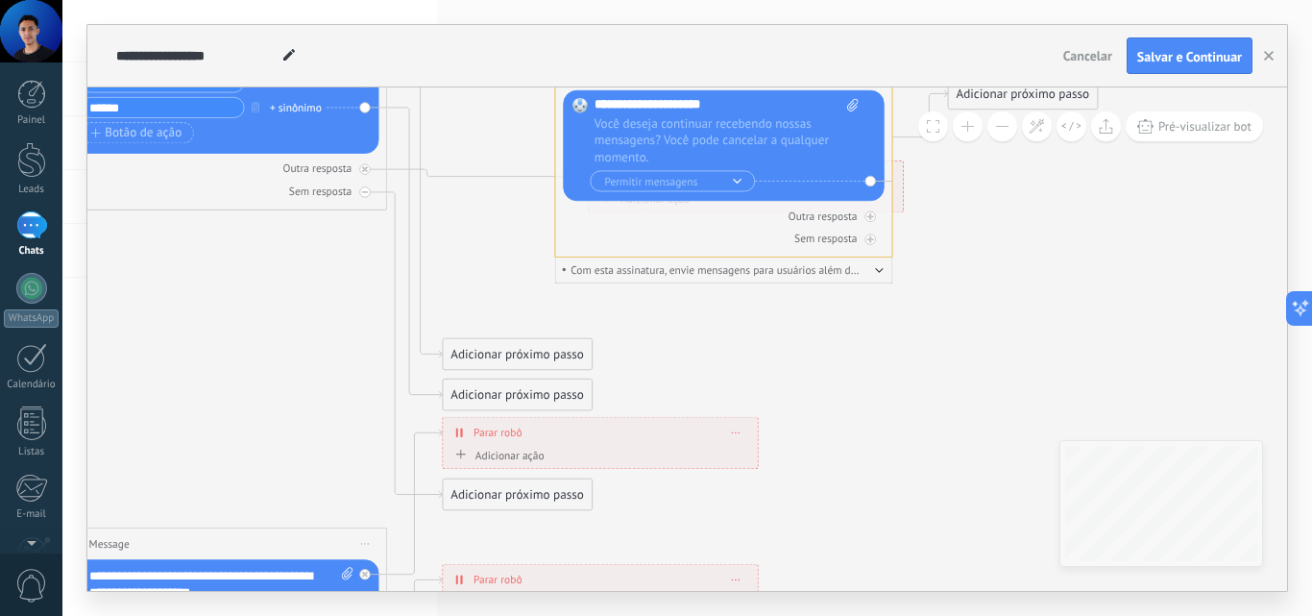
click at [879, 275] on button "button" at bounding box center [879, 268] width 9 height 12
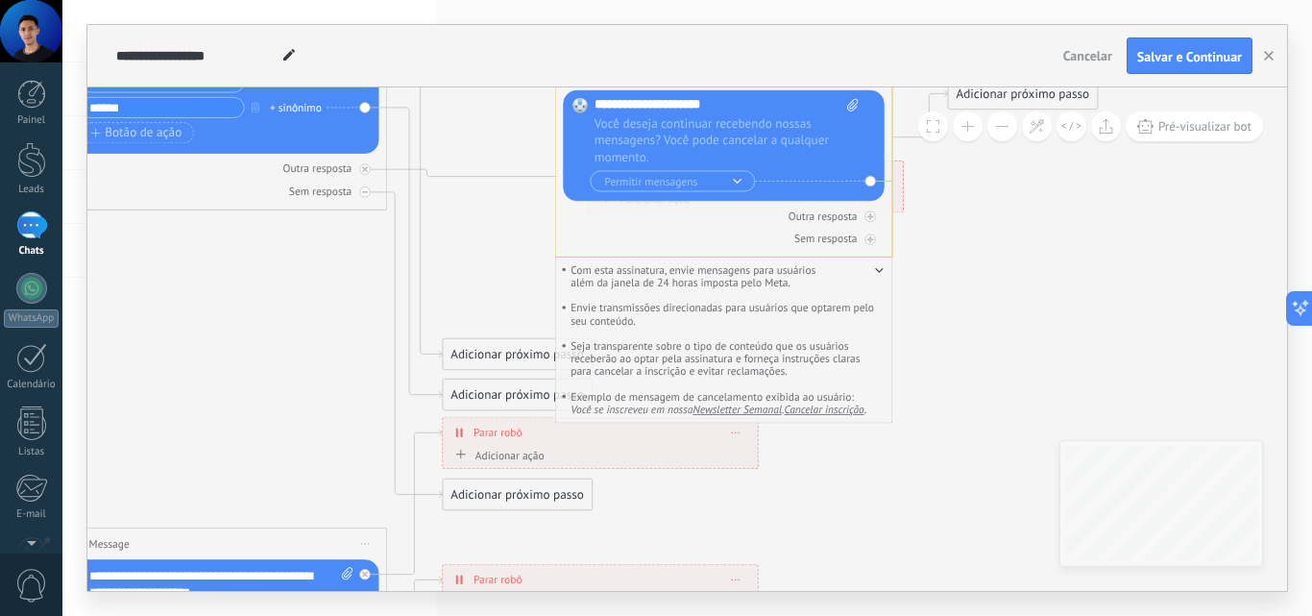
click at [879, 275] on button "button" at bounding box center [879, 268] width 9 height 12
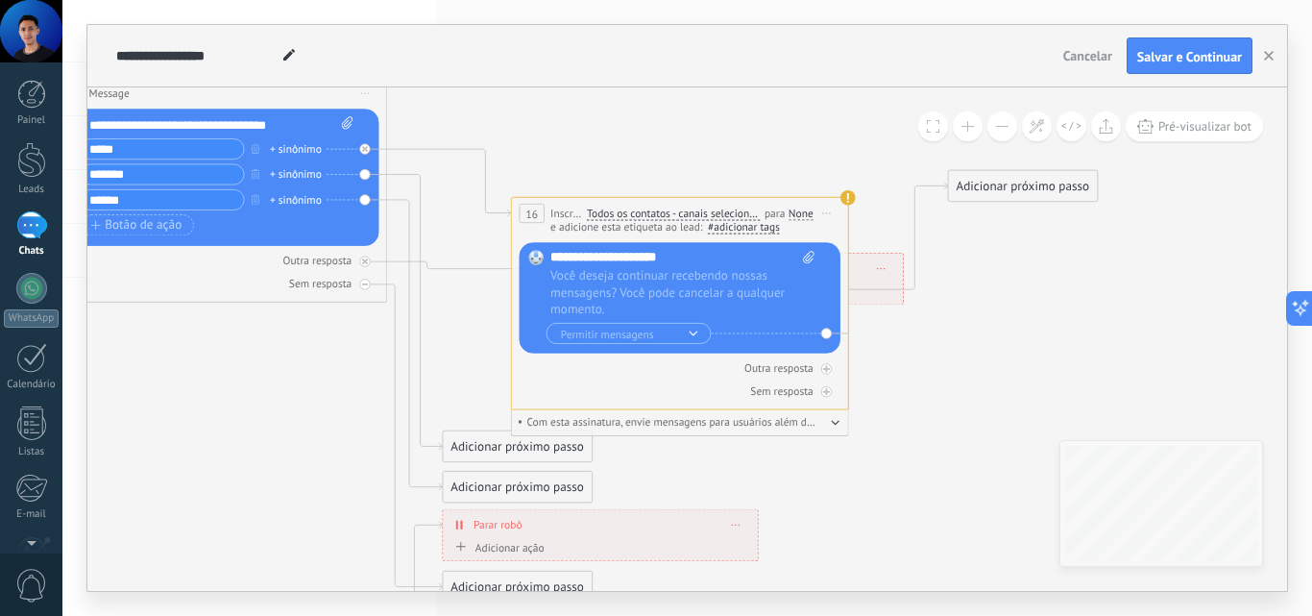
drag, startPoint x: 576, startPoint y: 149, endPoint x: 533, endPoint y: 206, distance: 71.3
click at [533, 208] on span "16" at bounding box center [531, 214] width 12 height 14
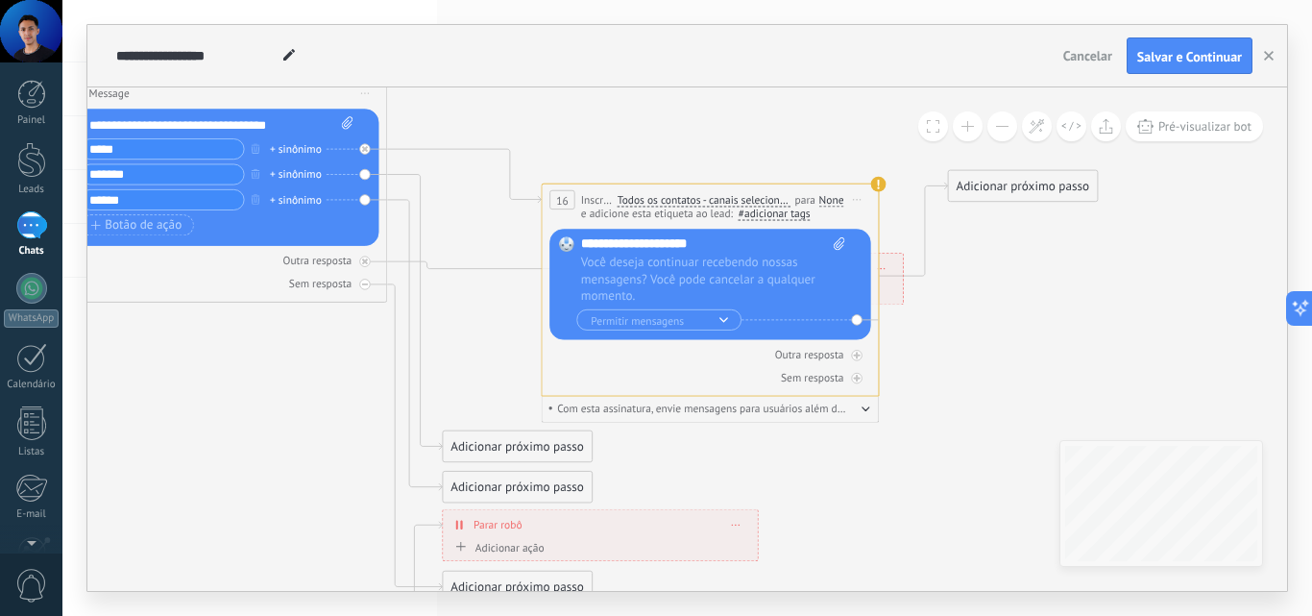
drag, startPoint x: 533, startPoint y: 206, endPoint x: 564, endPoint y: 192, distance: 33.6
click at [564, 193] on span "16" at bounding box center [562, 200] width 12 height 14
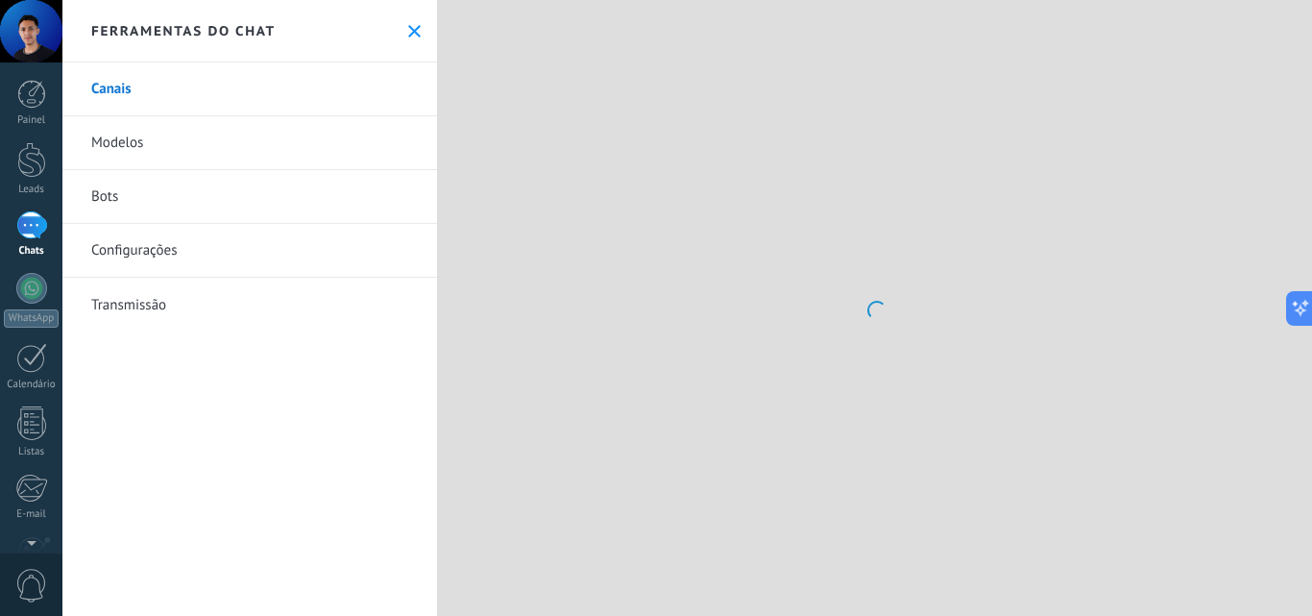
click at [556, 202] on div at bounding box center [874, 308] width 875 height 616
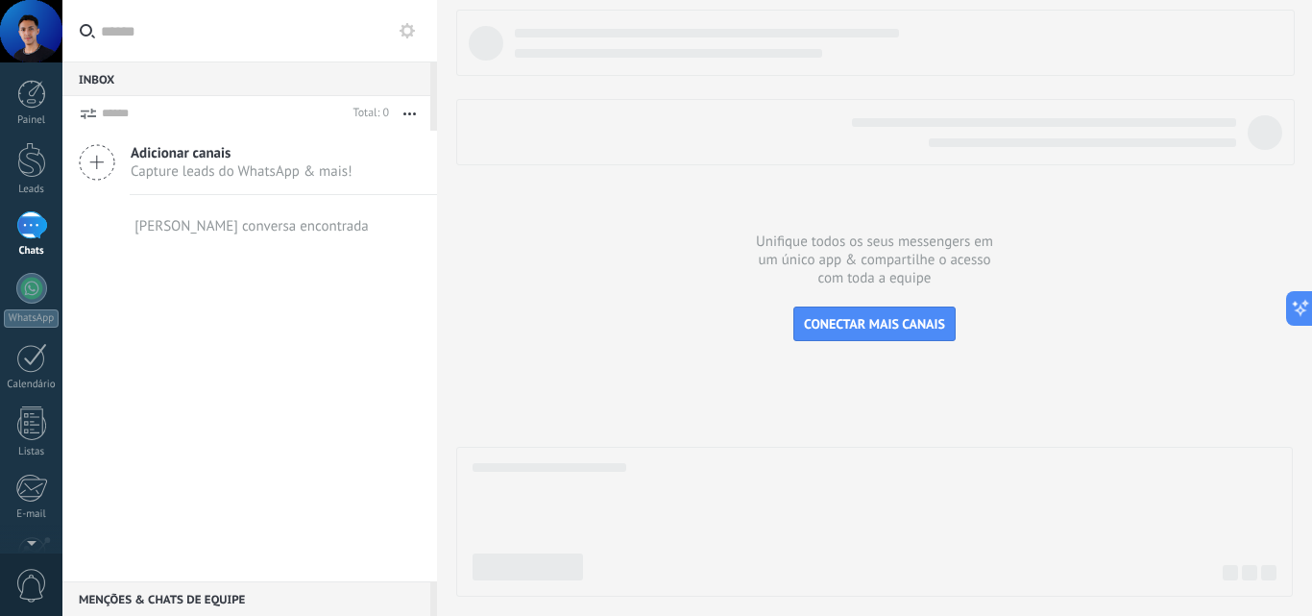
click at [916, 83] on div at bounding box center [874, 88] width 837 height 156
drag, startPoint x: 875, startPoint y: 239, endPoint x: 850, endPoint y: 240, distance: 25.0
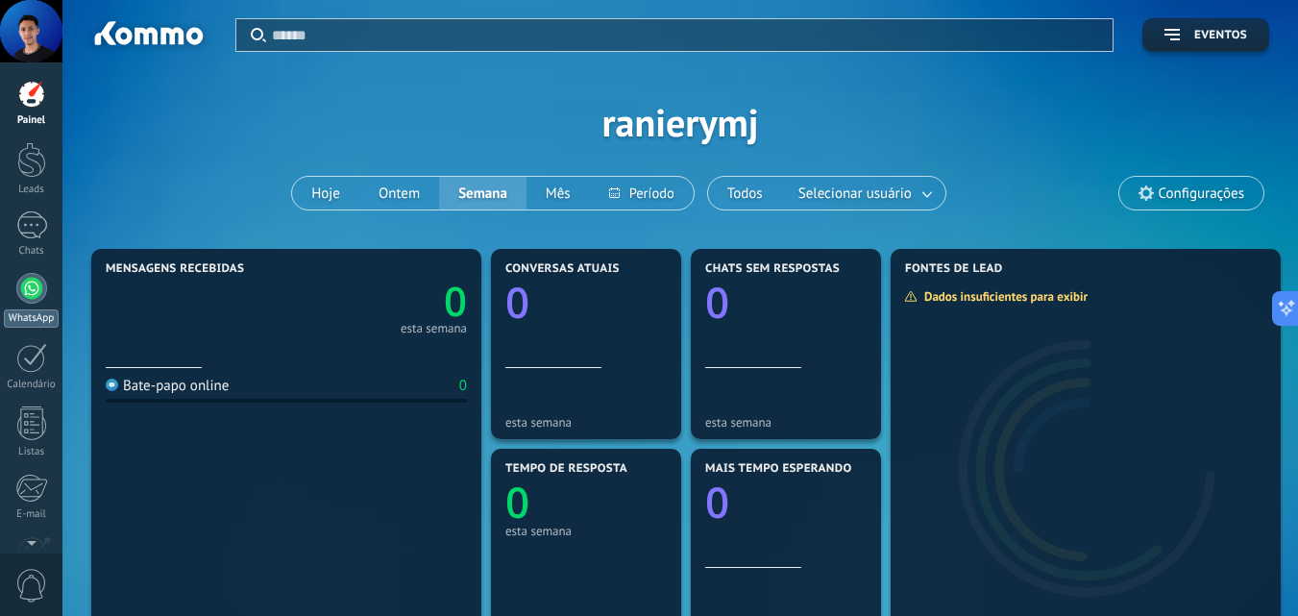
click at [36, 288] on div at bounding box center [31, 288] width 31 height 31
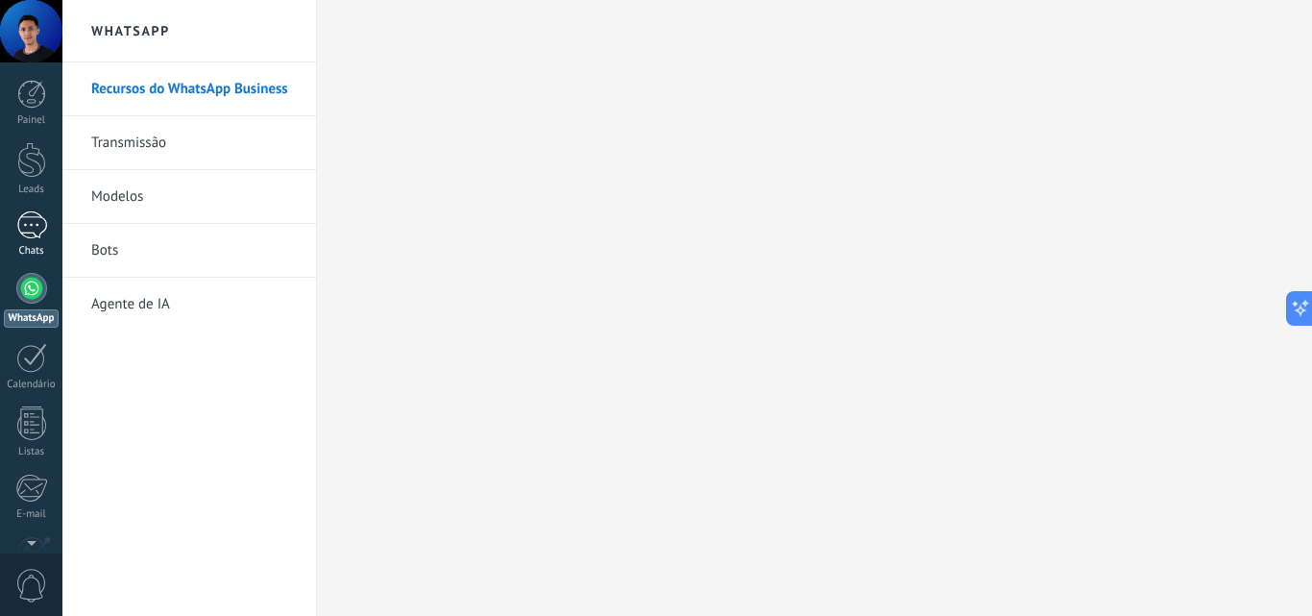
click at [20, 229] on div at bounding box center [31, 225] width 31 height 28
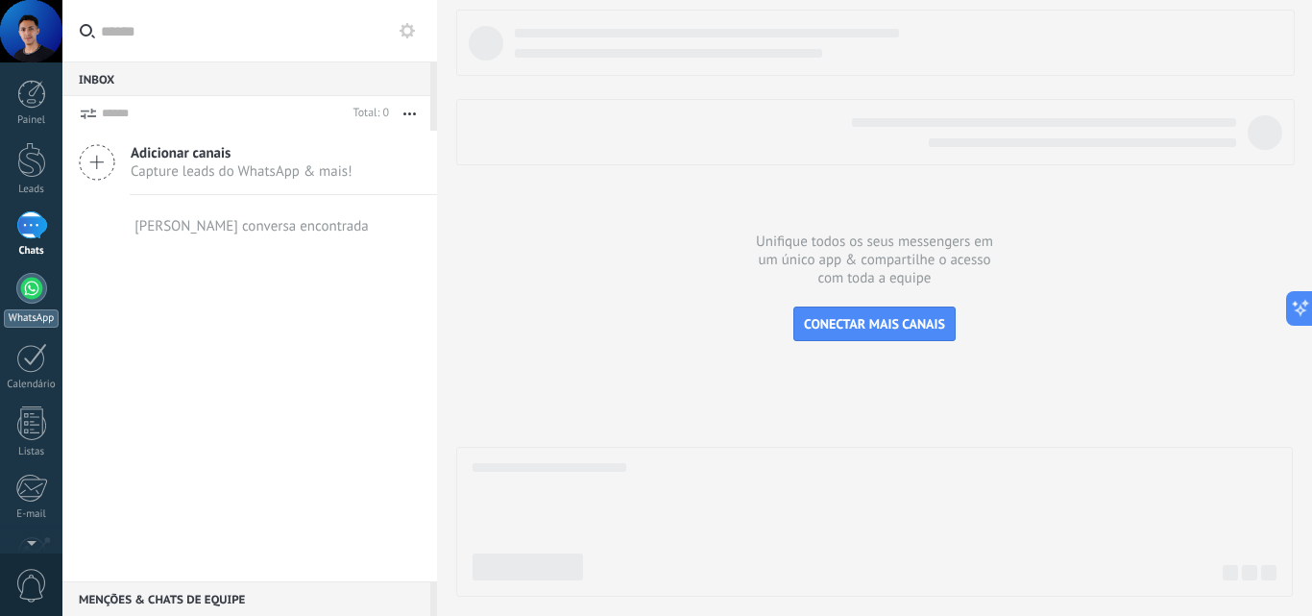
click at [25, 299] on div at bounding box center [31, 288] width 31 height 31
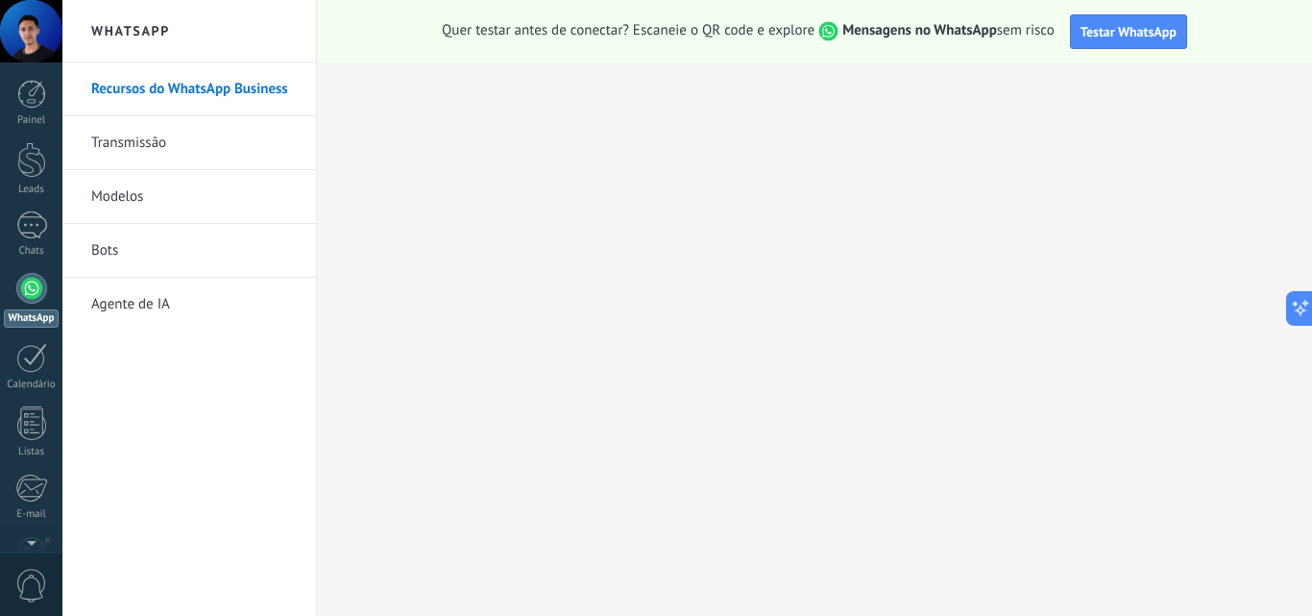
click at [132, 264] on link "Bots" at bounding box center [194, 251] width 206 height 54
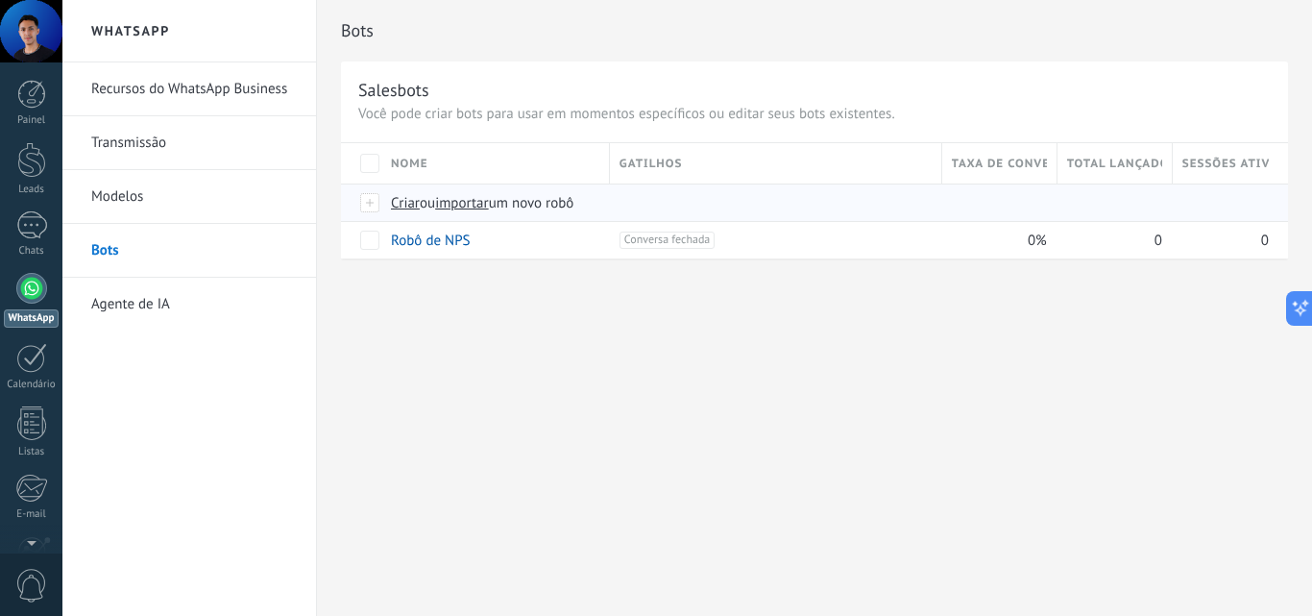
click at [407, 206] on span "Criar" at bounding box center [405, 203] width 29 height 18
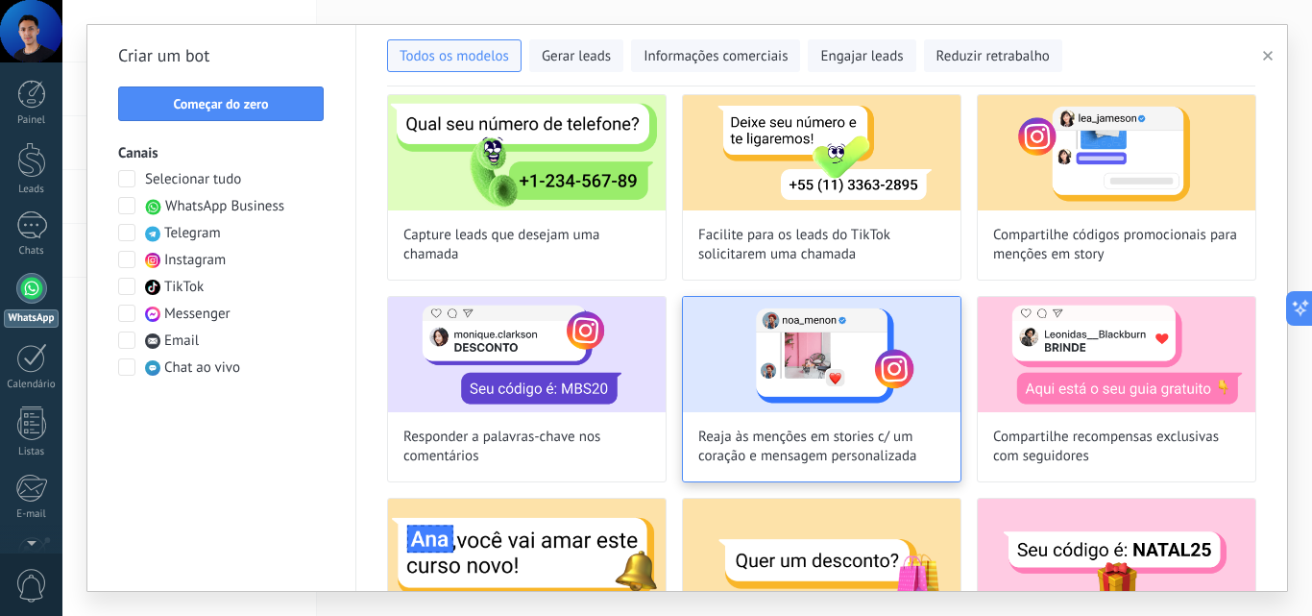
scroll to position [96, 0]
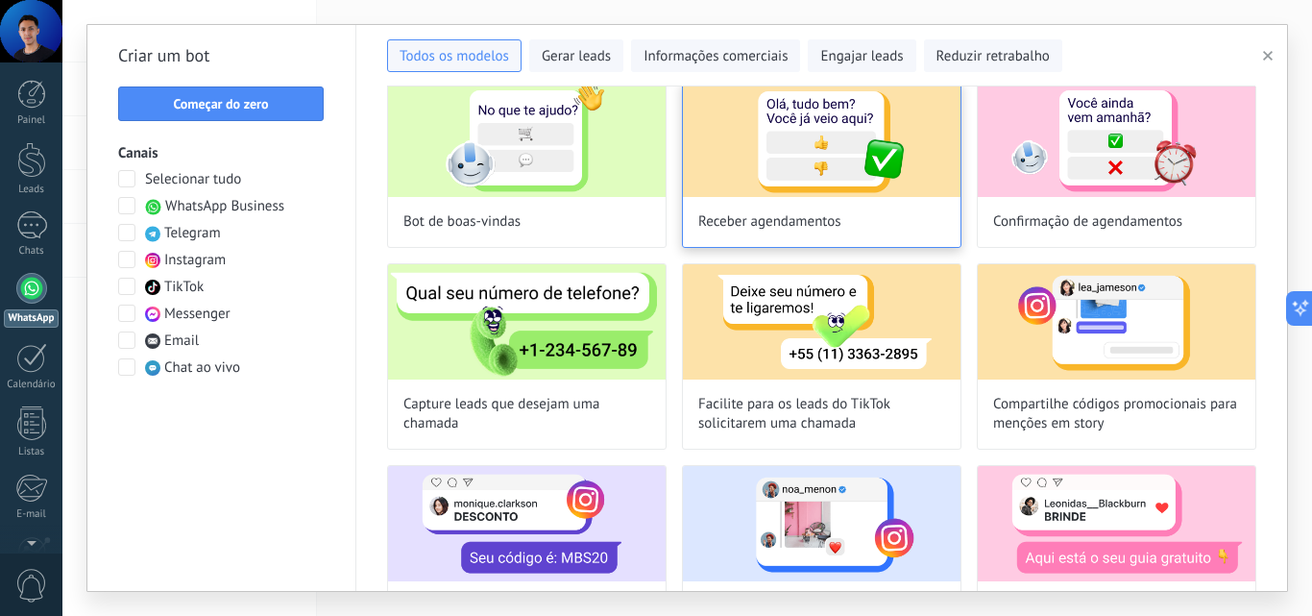
click at [916, 123] on img at bounding box center [822, 139] width 278 height 115
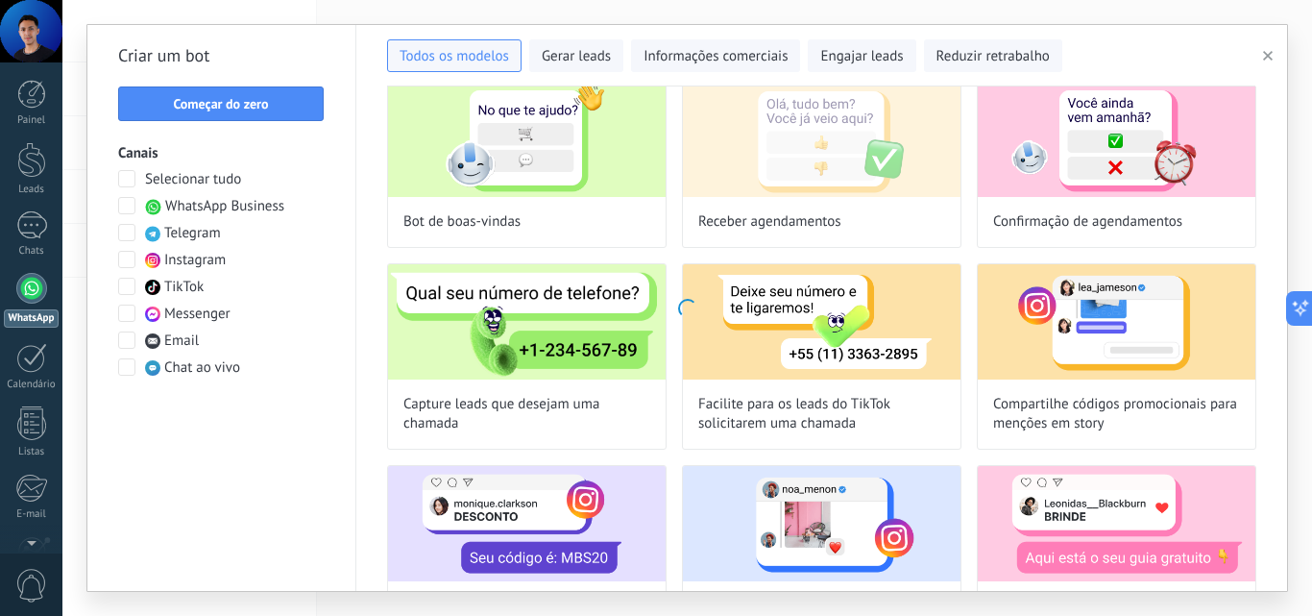
type input "**********"
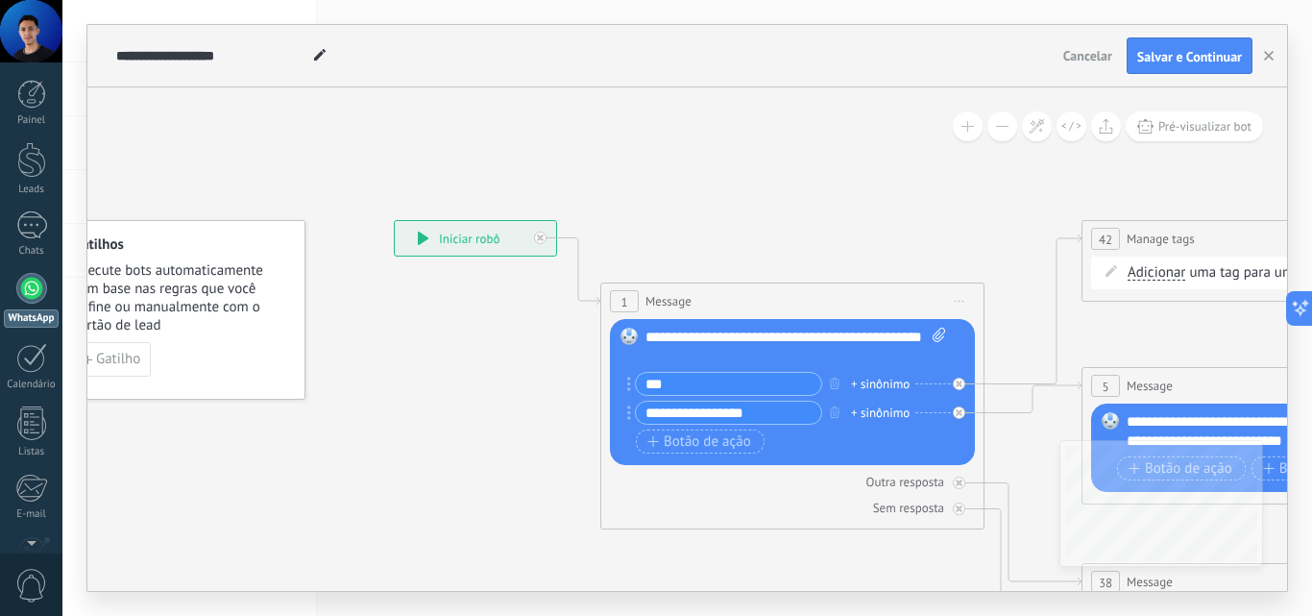
drag, startPoint x: 1037, startPoint y: 198, endPoint x: 793, endPoint y: 158, distance: 247.3
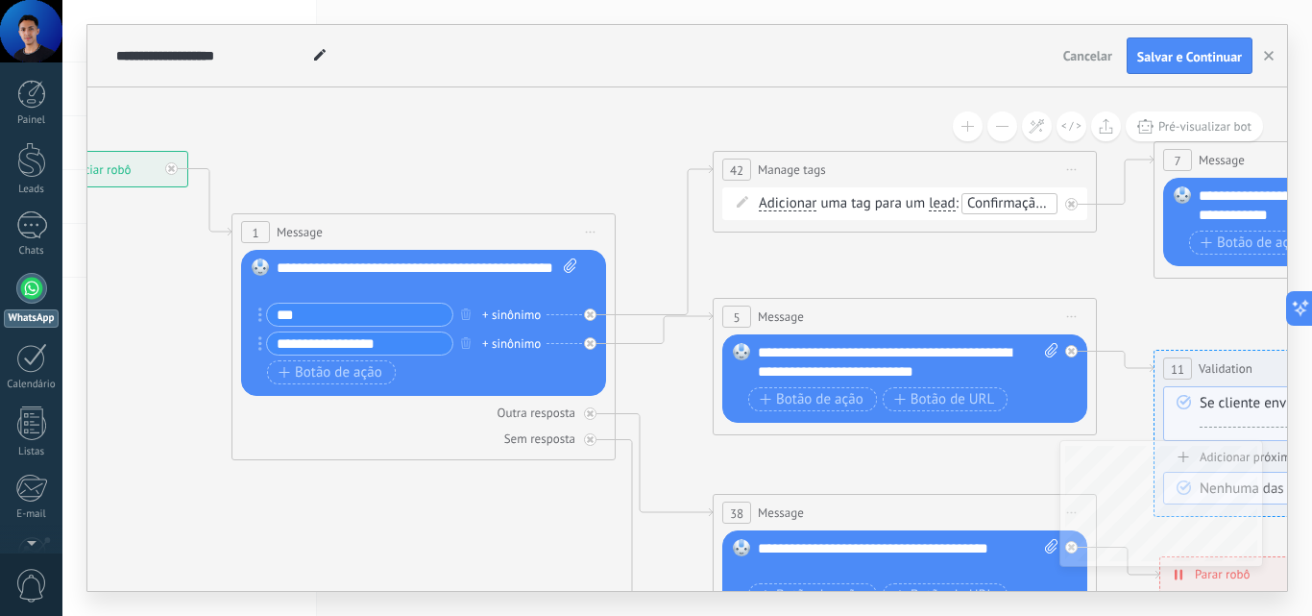
drag, startPoint x: 909, startPoint y: 291, endPoint x: 800, endPoint y: 270, distance: 110.6
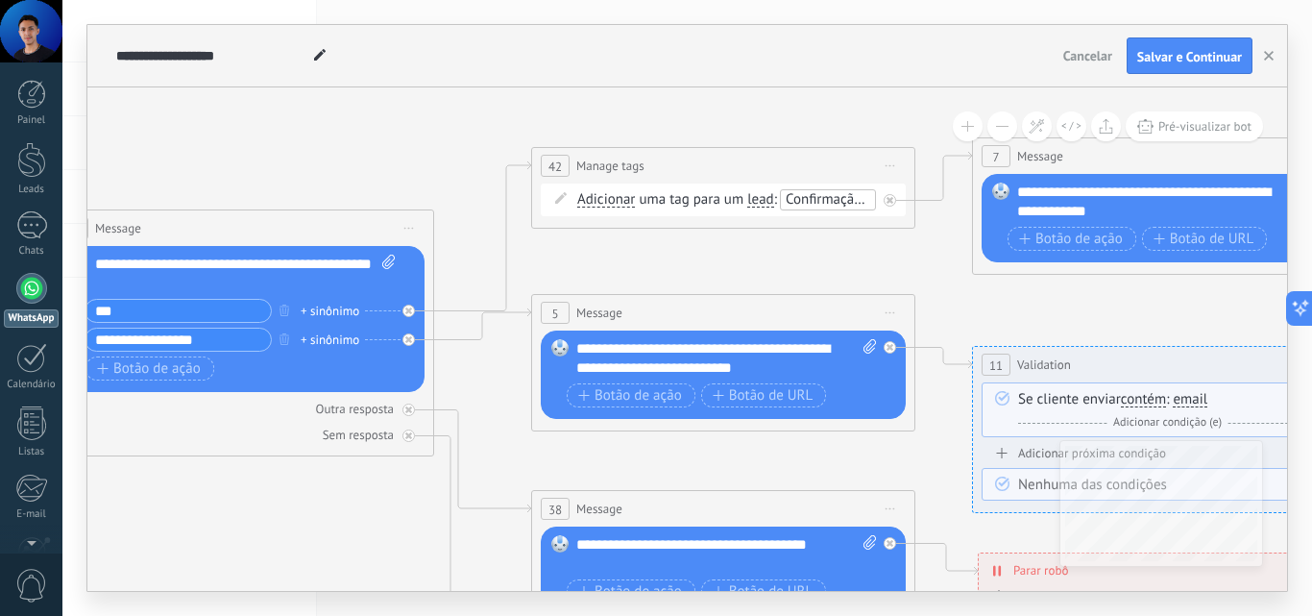
drag, startPoint x: 930, startPoint y: 276, endPoint x: 771, endPoint y: 274, distance: 158.5
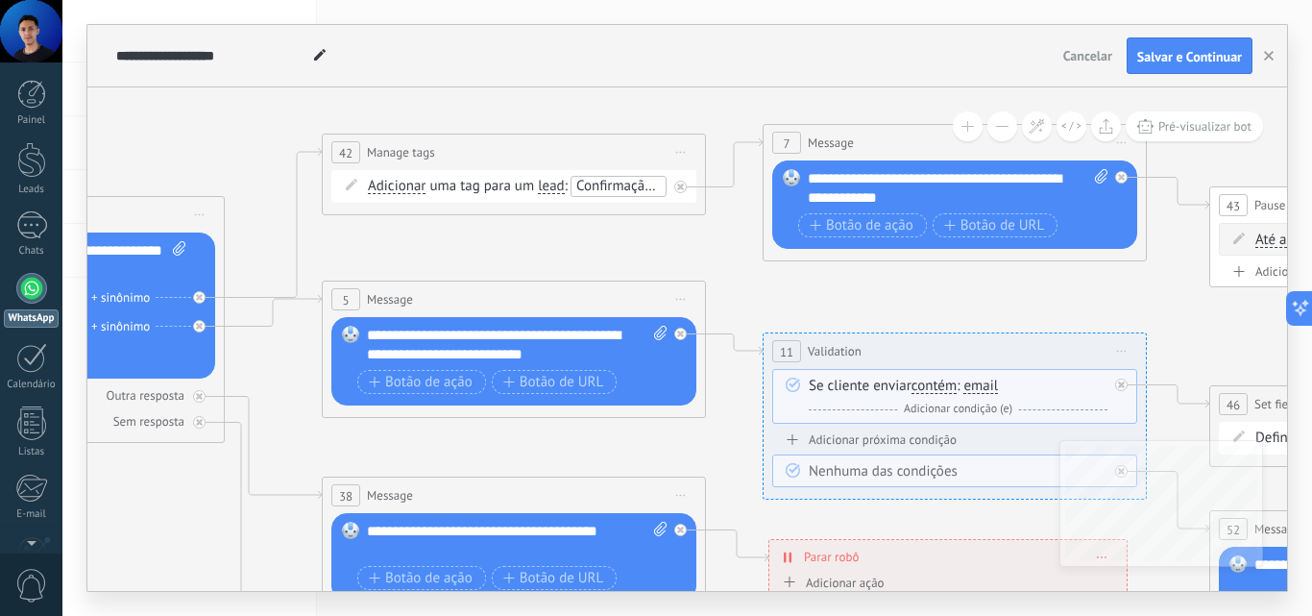
drag, startPoint x: 921, startPoint y: 278, endPoint x: 738, endPoint y: 267, distance: 183.8
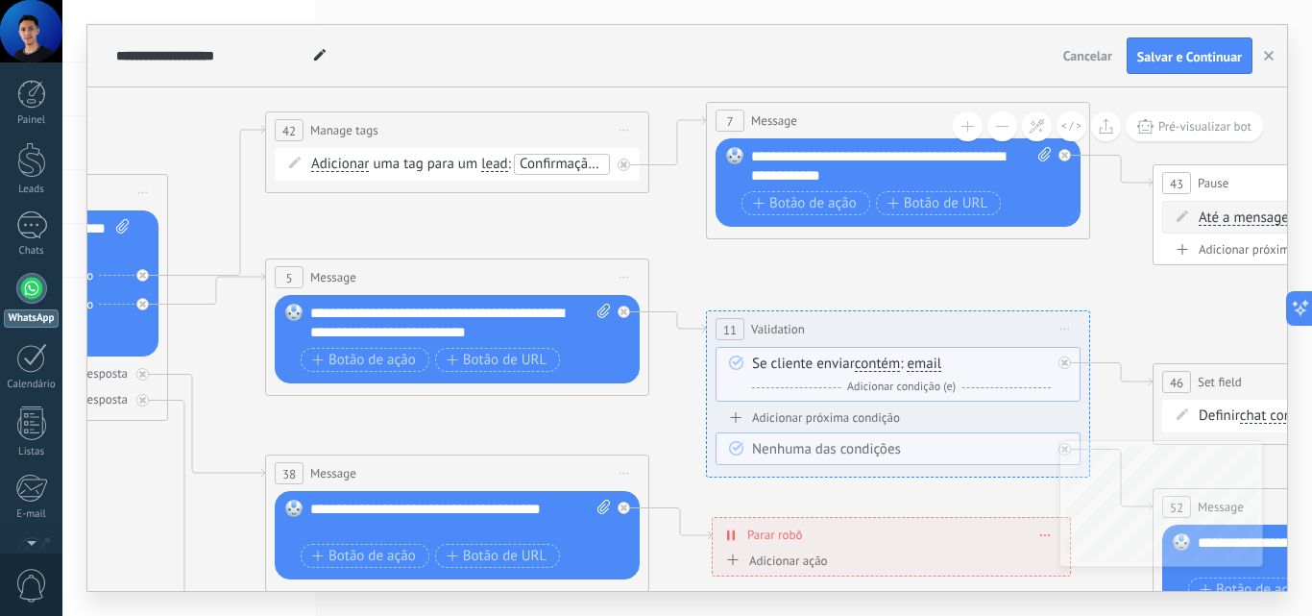
drag, startPoint x: 901, startPoint y: 271, endPoint x: 852, endPoint y: 250, distance: 53.4
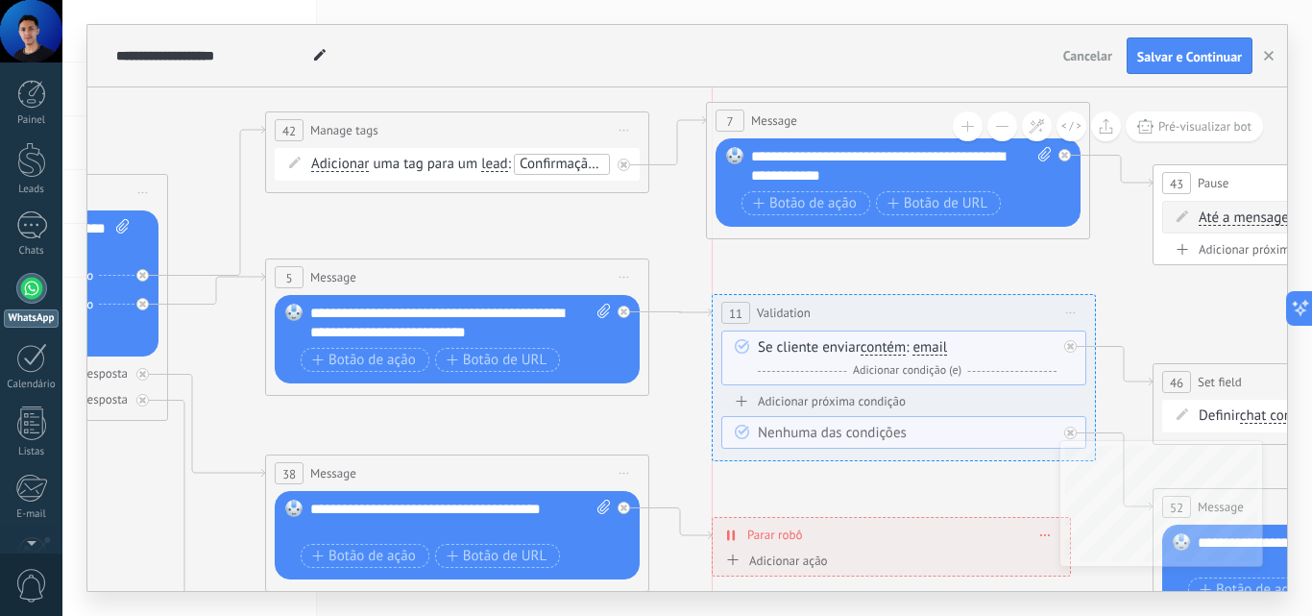
drag, startPoint x: 881, startPoint y: 327, endPoint x: 891, endPoint y: 310, distance: 19.5
click at [891, 310] on div "**********" at bounding box center [904, 313] width 382 height 36
